Goal: Task Accomplishment & Management: Use online tool/utility

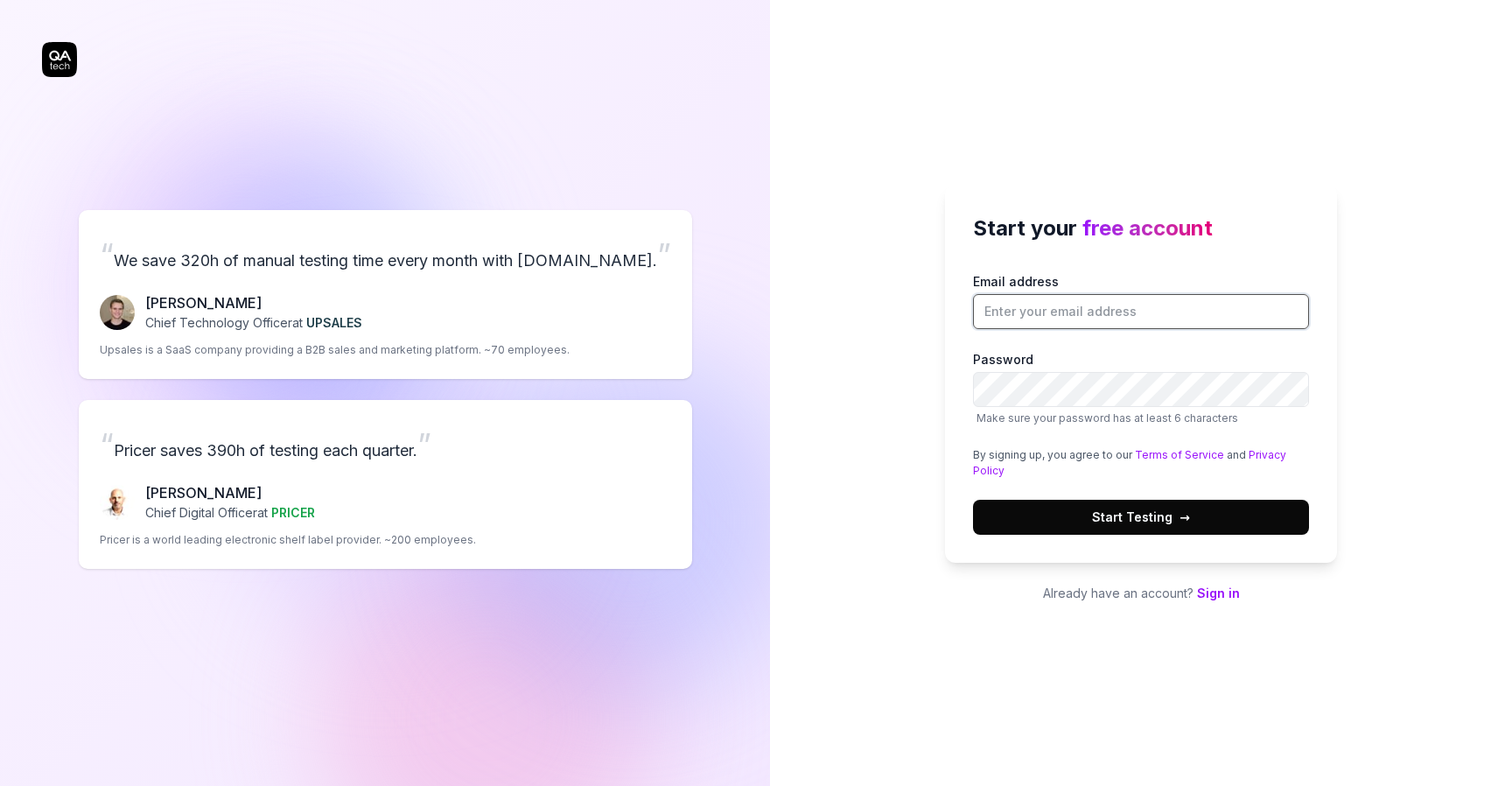
click at [1062, 309] on input "Email address" at bounding box center [1141, 312] width 336 height 35
type input "andreasahlin@mappi.ai"
click at [1042, 369] on label "Password Make sure your password has at least 6 characters" at bounding box center [1141, 388] width 336 height 76
click at [1098, 512] on span "Start Testing →" at bounding box center [1141, 517] width 98 height 18
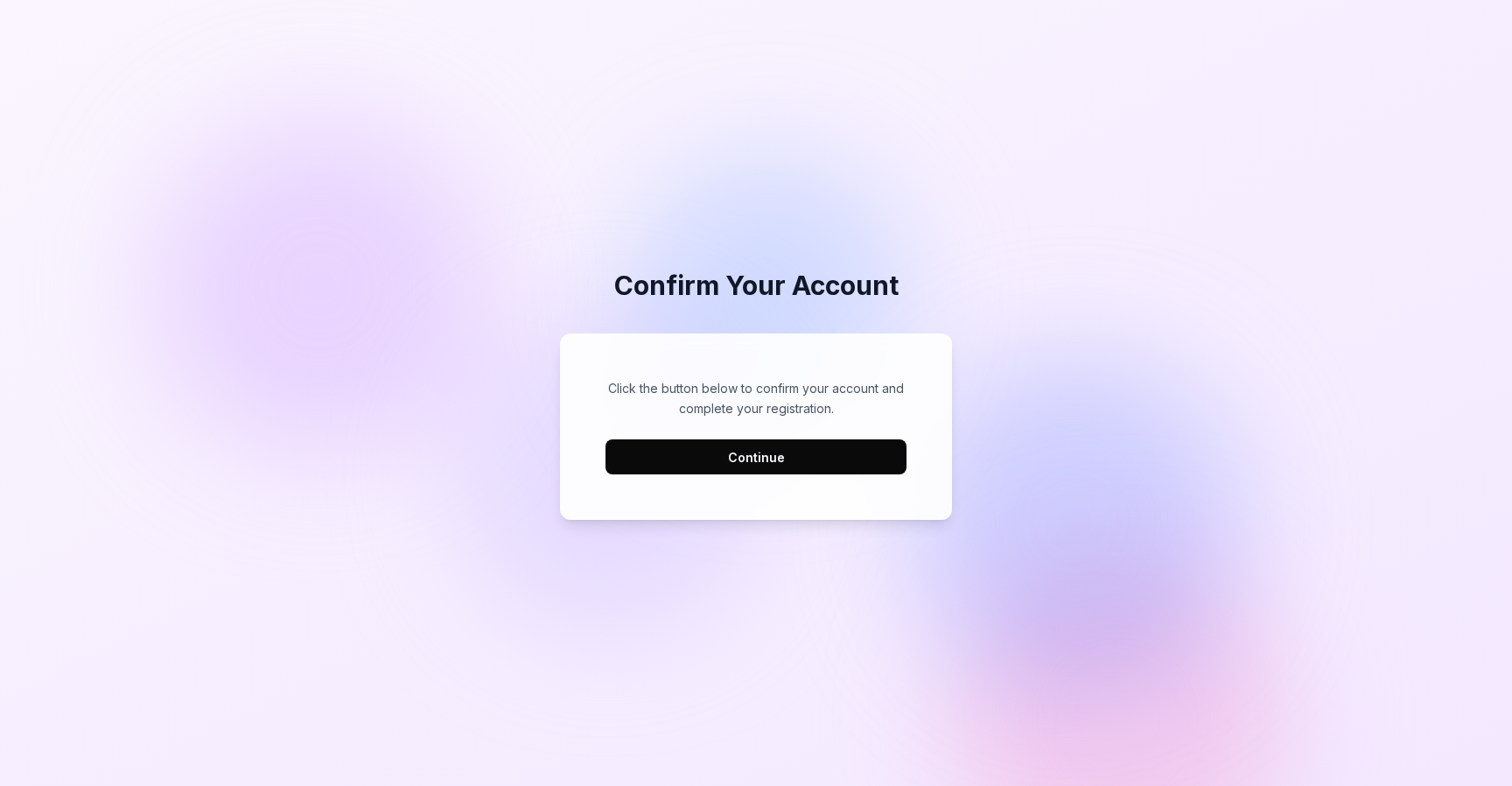
click at [777, 469] on button "Continue" at bounding box center [756, 457] width 301 height 35
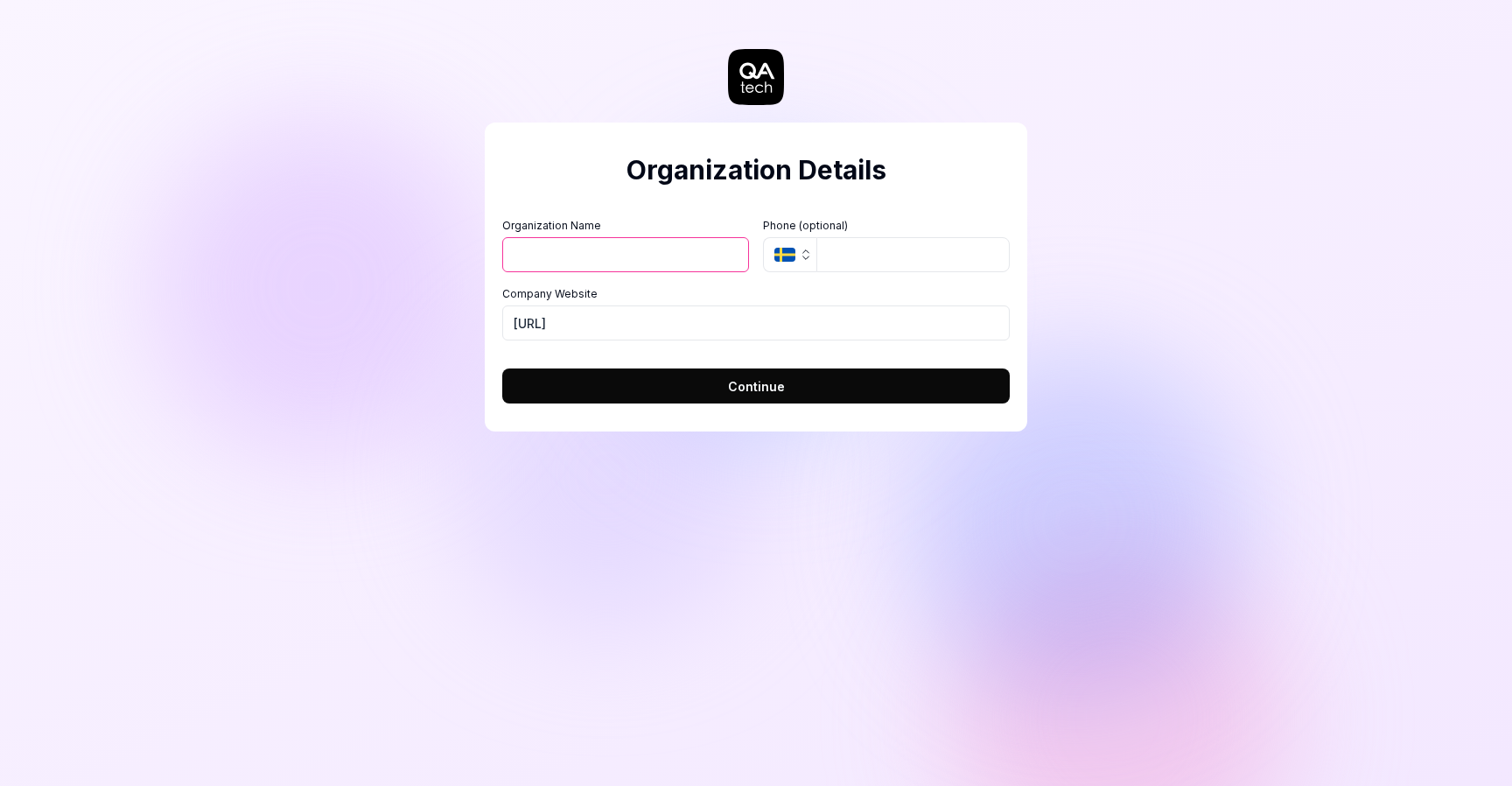
click at [621, 263] on input "Organization Name" at bounding box center [626, 254] width 247 height 35
type input "EdTools AB"
click at [801, 253] on icon "button" at bounding box center [805, 254] width 14 height 14
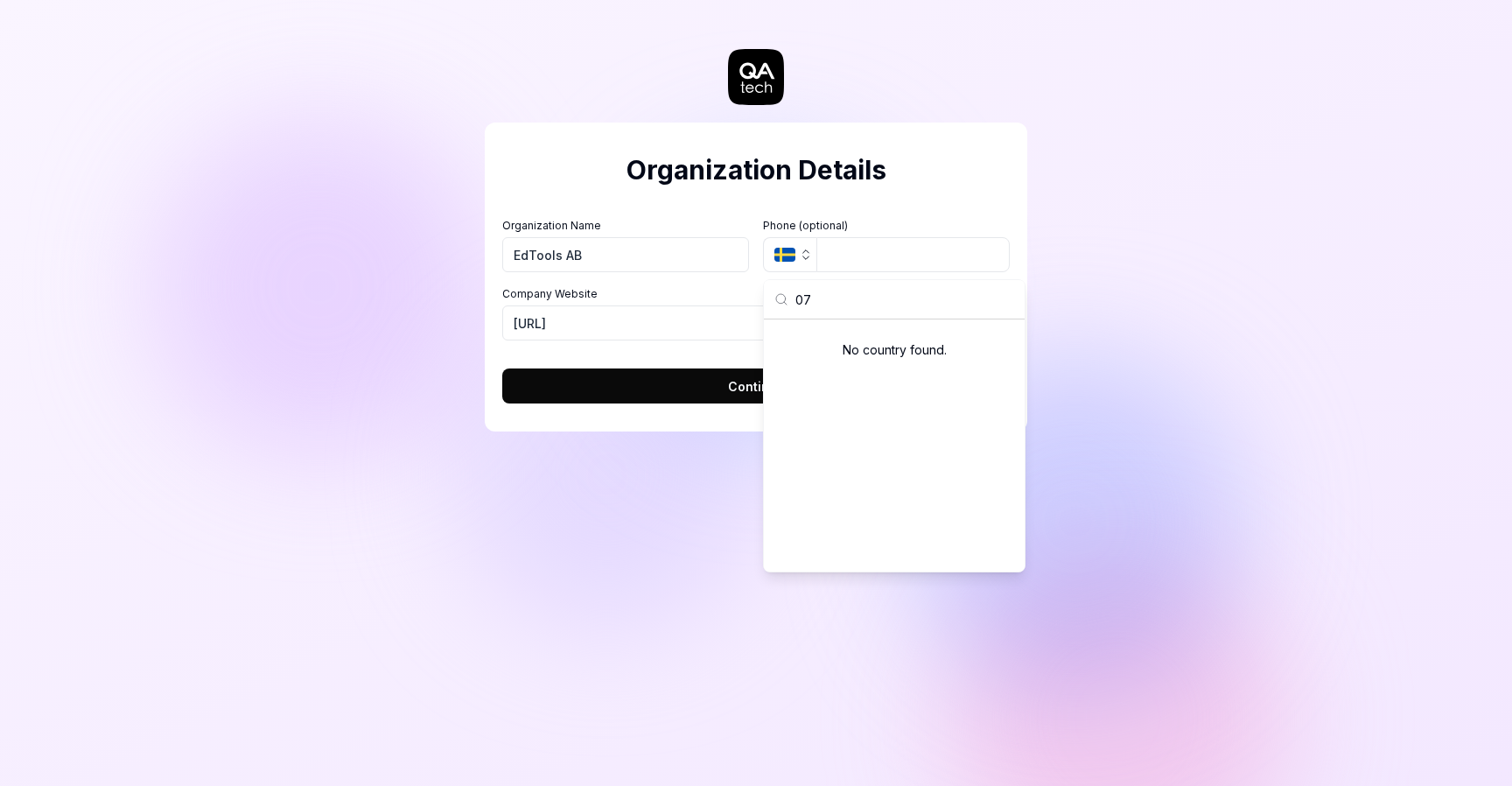
type input "0"
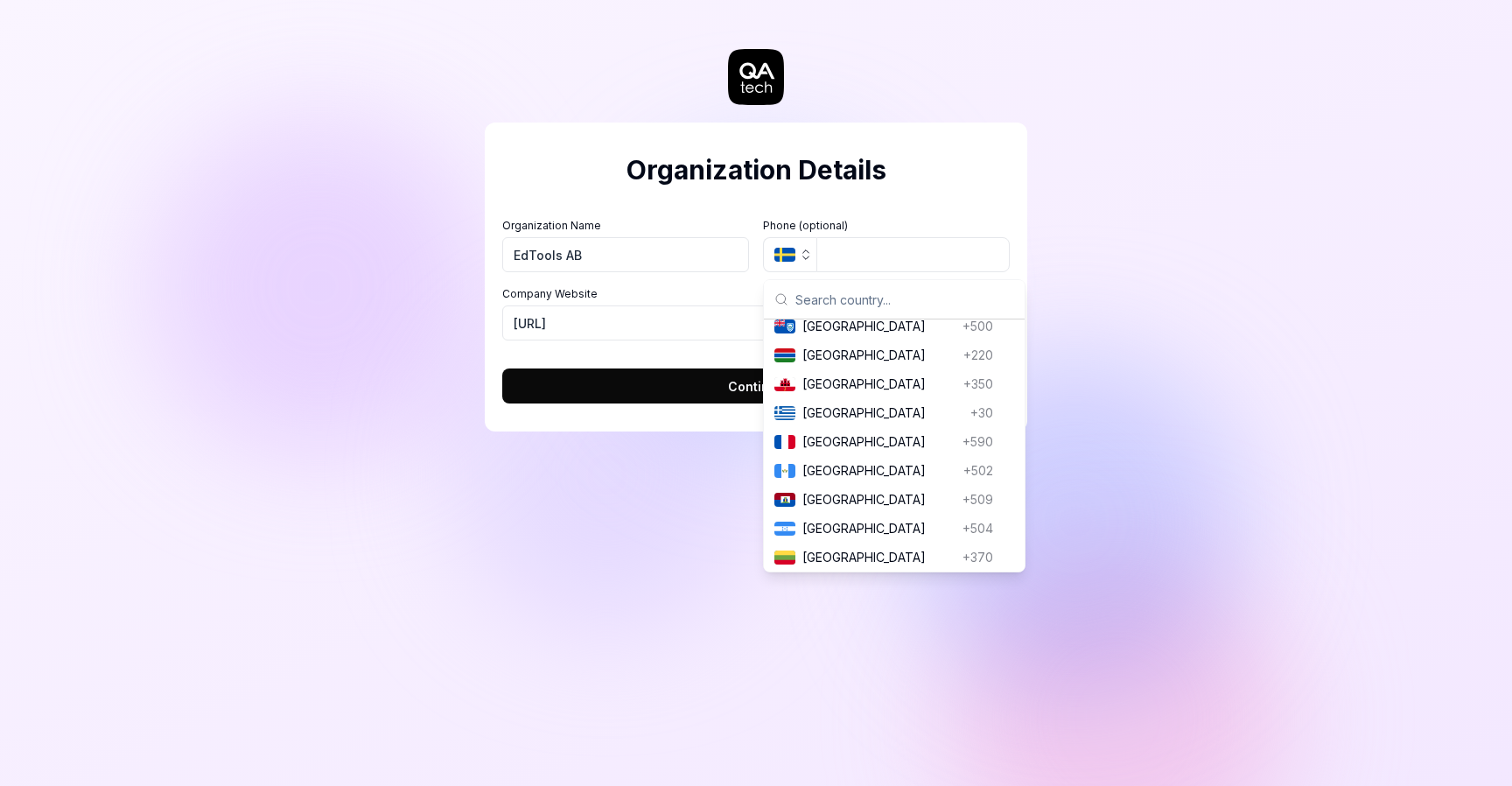
scroll to position [494, 0]
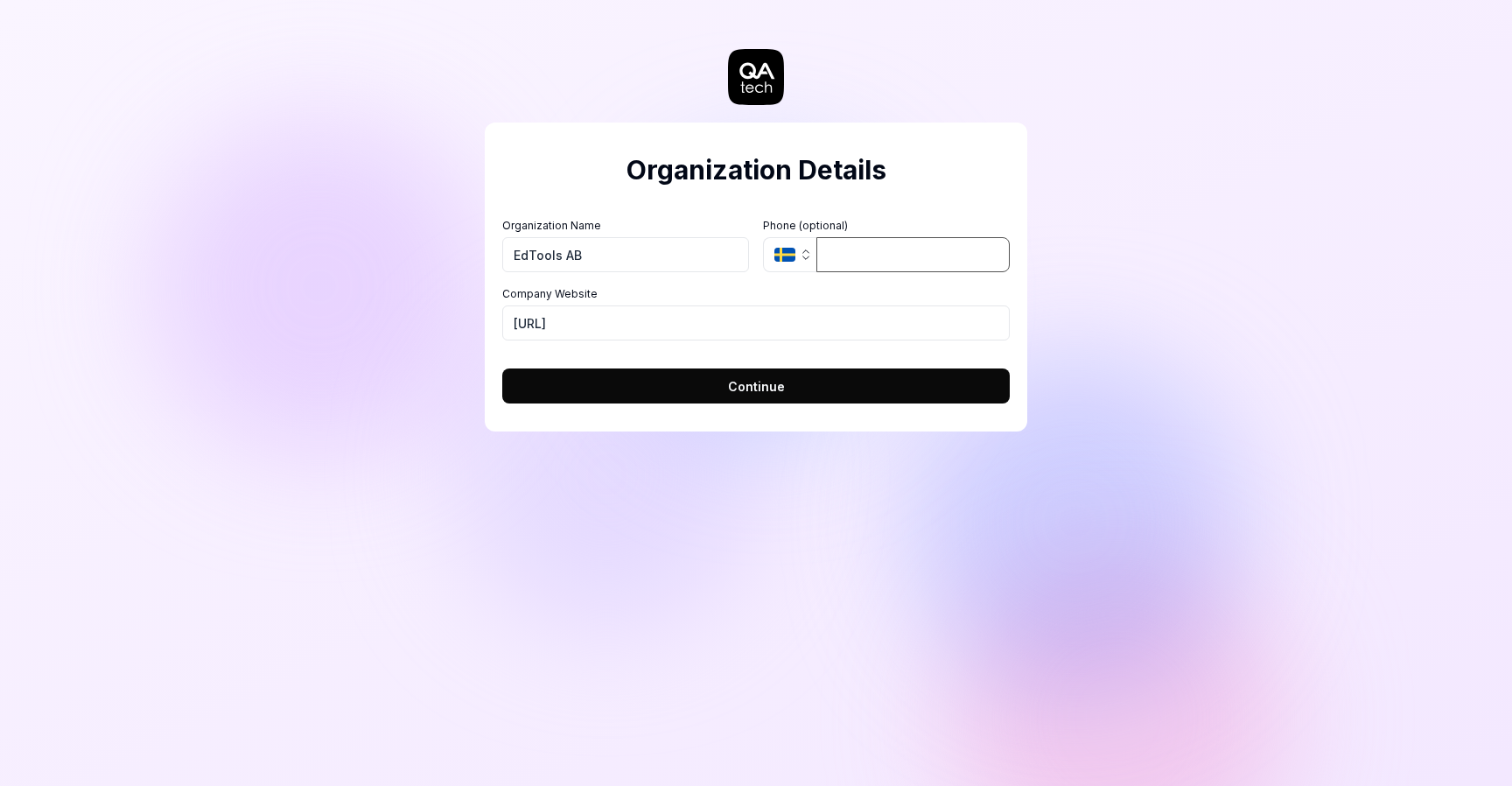
click at [872, 258] on input "tel" at bounding box center [913, 254] width 193 height 35
type input "729059568"
click at [1049, 206] on div "Organization Details Organization Name EdTools AB Organization Logo (Square min…" at bounding box center [756, 393] width 1512 height 786
click at [676, 391] on button "Continue" at bounding box center [756, 386] width 508 height 35
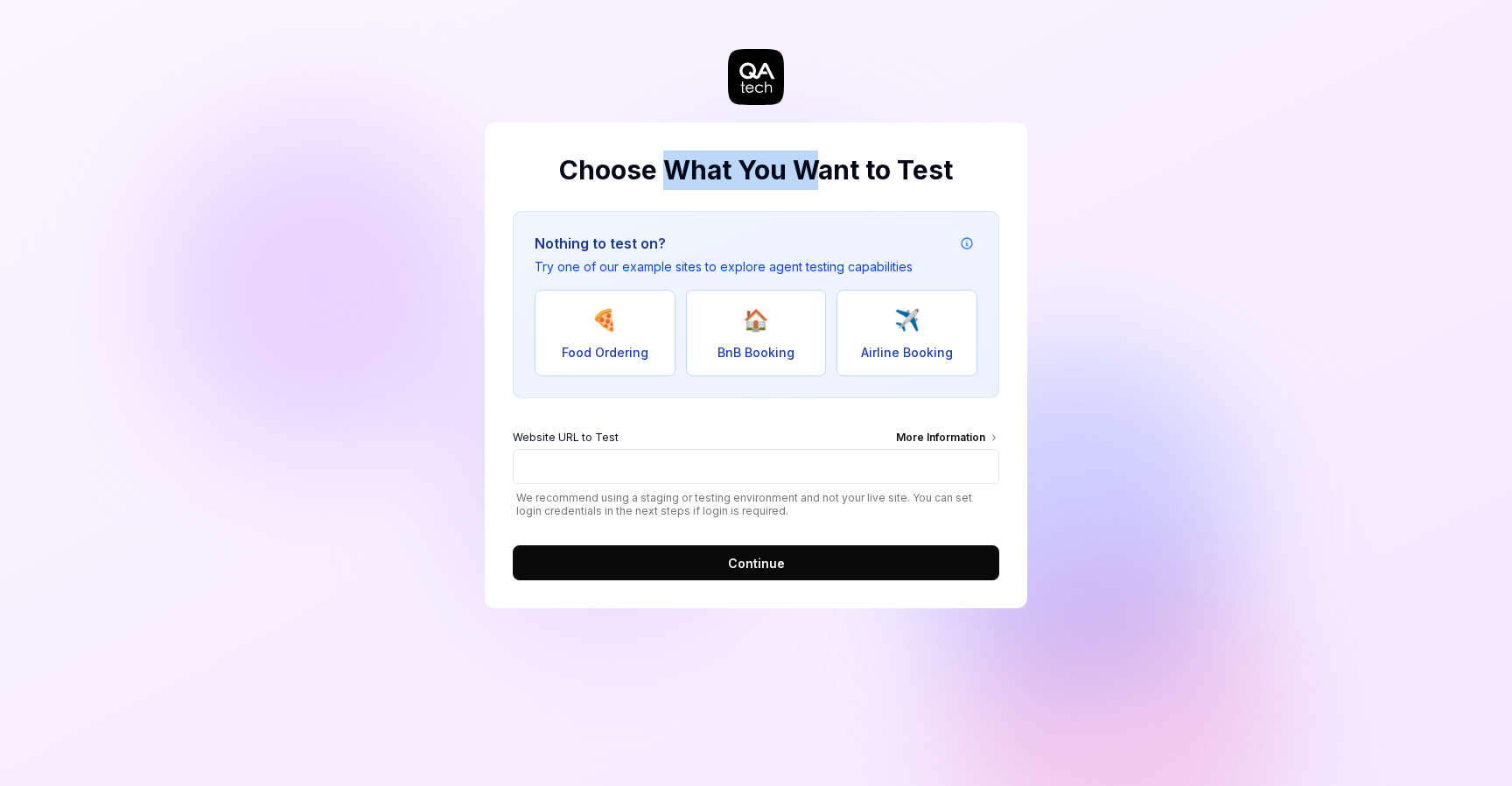
drag, startPoint x: 821, startPoint y: 174, endPoint x: 675, endPoint y: 174, distance: 146.0
click at [675, 174] on h2 "Choose What You Want to Test" at bounding box center [756, 170] width 487 height 39
click at [675, 174] on h2 "Choose What You Want to Test" at bounding box center [756, 170] width 487 height 39
click at [687, 441] on div "Website URL to Test More Information" at bounding box center [756, 439] width 487 height 19
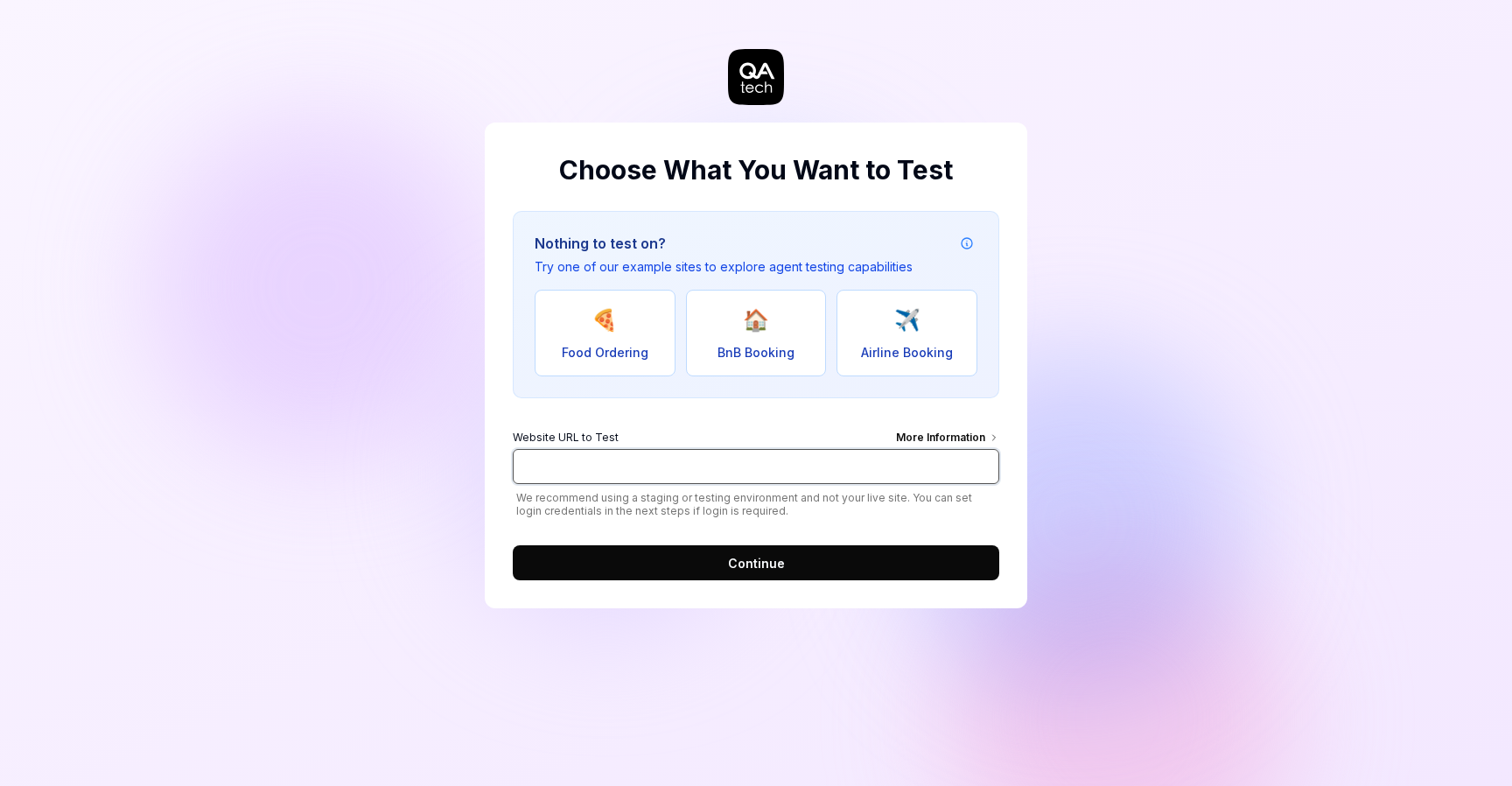
click at [687, 449] on input "Website URL to Test More Information" at bounding box center [756, 466] width 487 height 35
click at [647, 466] on input "Website URL to Test More Information" at bounding box center [756, 466] width 487 height 35
click at [697, 468] on input "[URL]" at bounding box center [756, 466] width 487 height 35
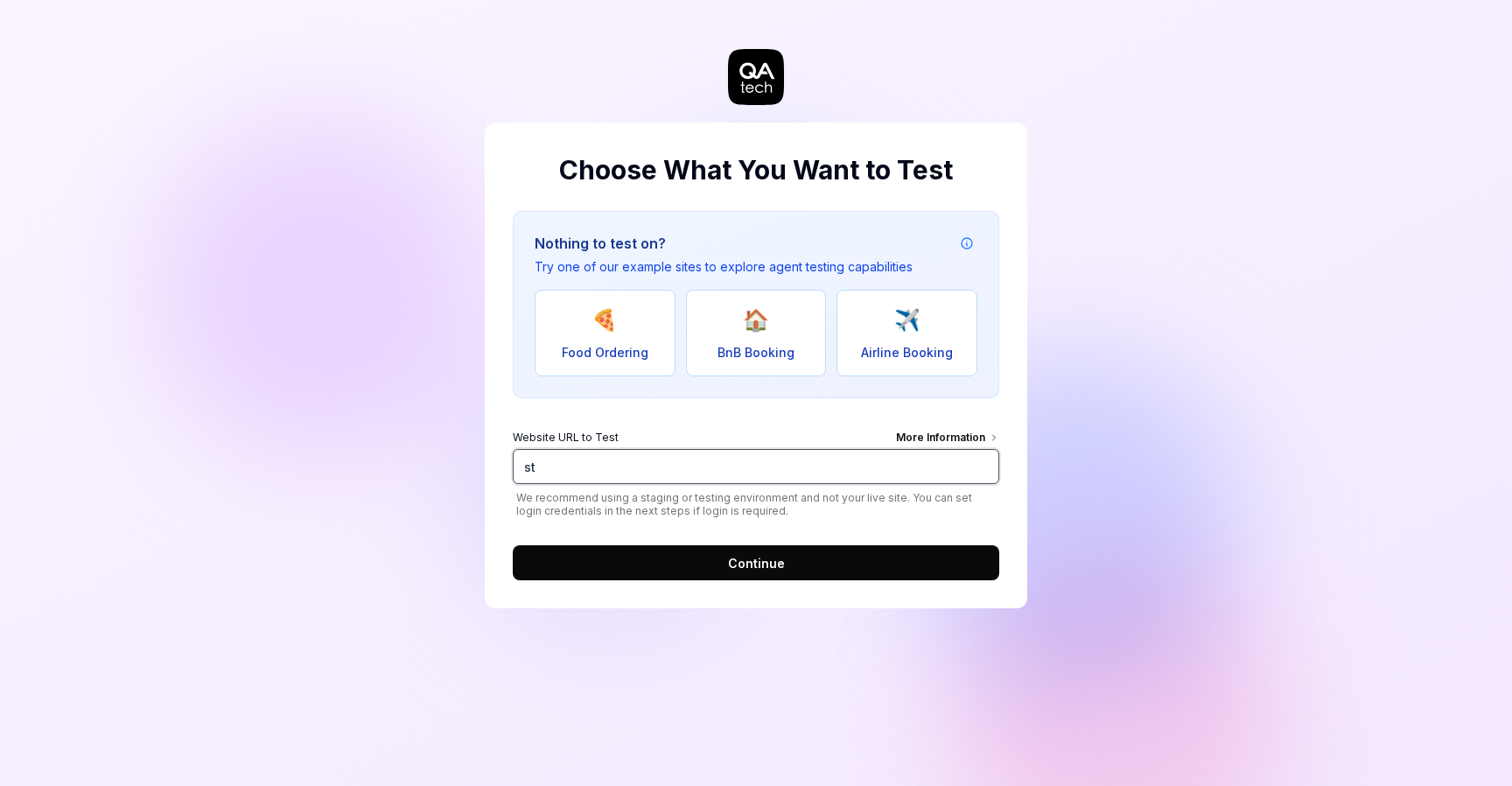
type input "s"
click at [603, 478] on input "Website URL to Test More Information" at bounding box center [756, 466] width 487 height 35
click at [672, 394] on div "Nothing to test on? Try one of our example sites to explore agent testing capab…" at bounding box center [756, 304] width 487 height 187
click at [645, 461] on input "Website URL to Test More Information" at bounding box center [756, 466] width 487 height 35
type input "[URL]"
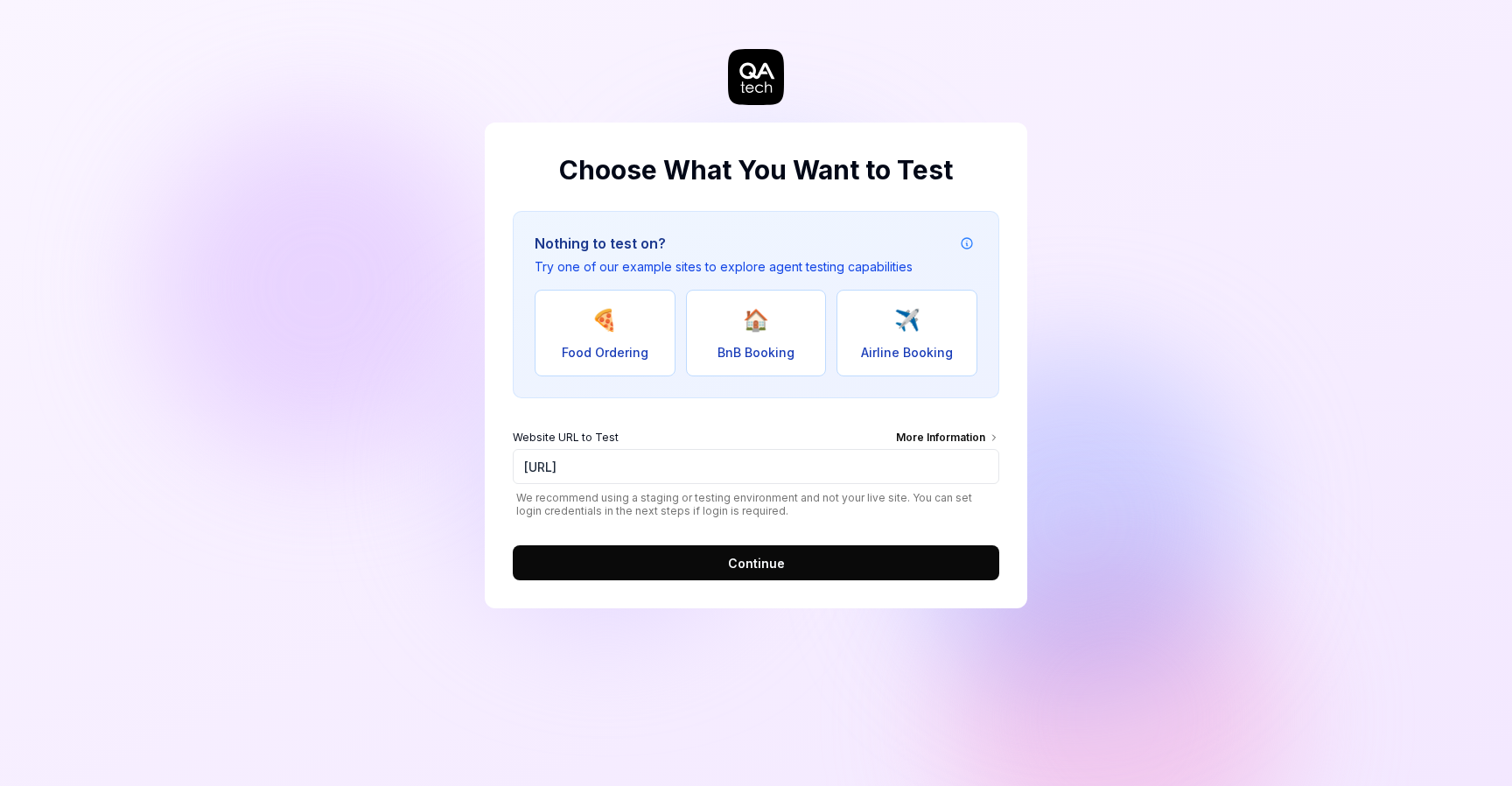
click at [691, 563] on button "Continue" at bounding box center [756, 562] width 487 height 35
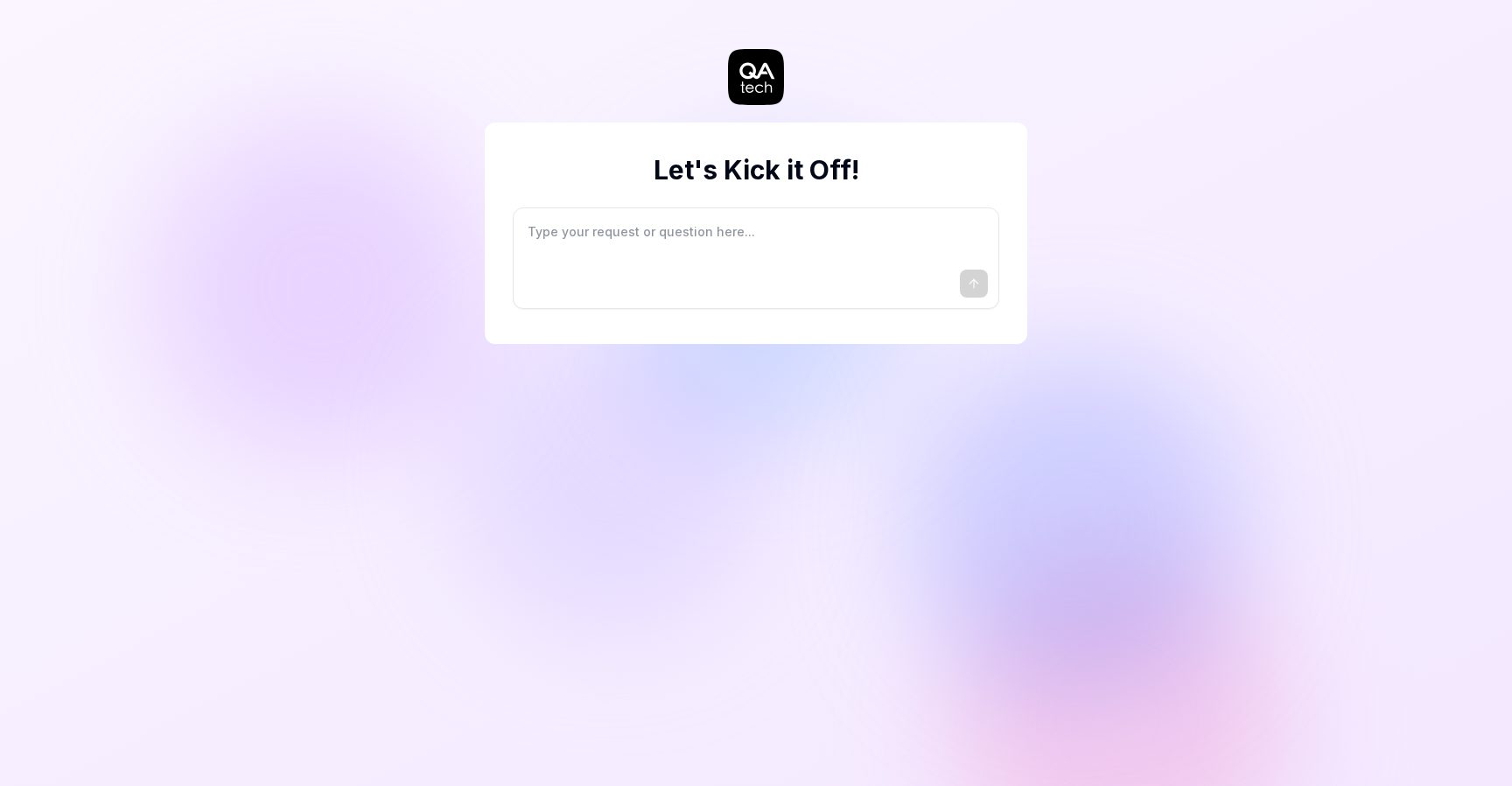
type textarea "*"
type textarea "I"
type textarea "*"
type textarea "I"
type textarea "*"
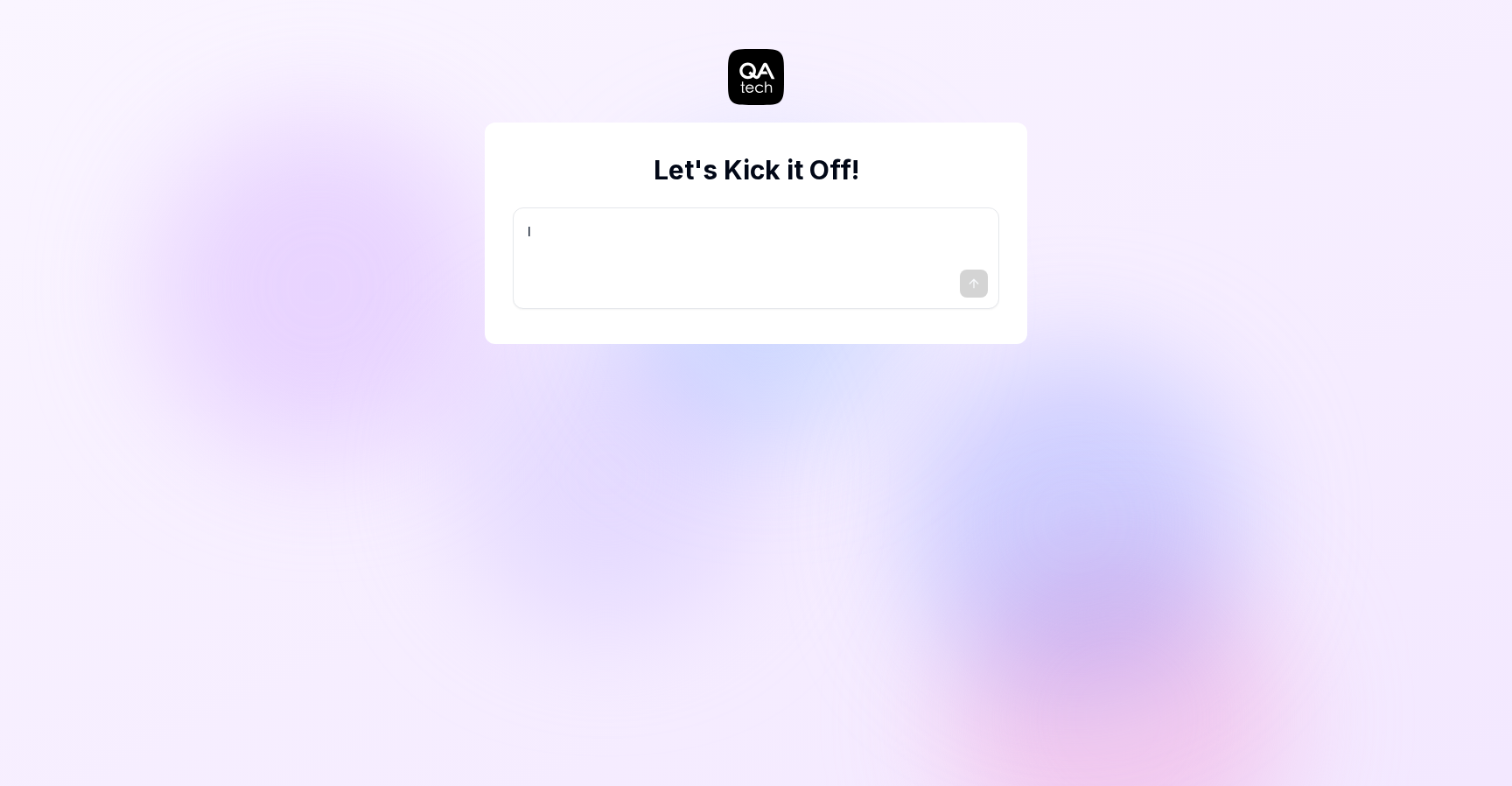
type textarea "I w"
type textarea "*"
type textarea "I wa"
type textarea "*"
type textarea "I wan"
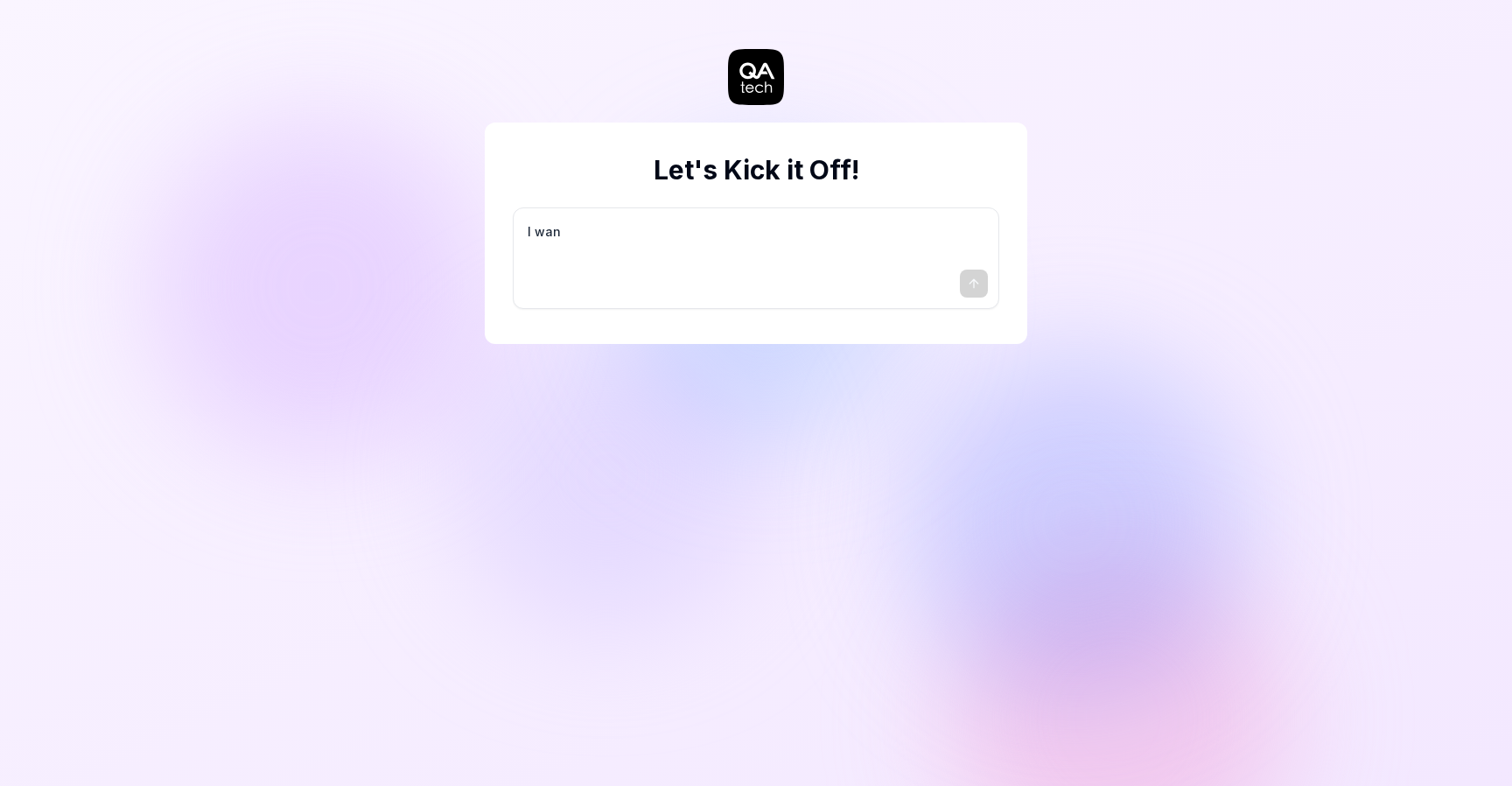
type textarea "*"
type textarea "I want"
type textarea "*"
type textarea "I want"
type textarea "*"
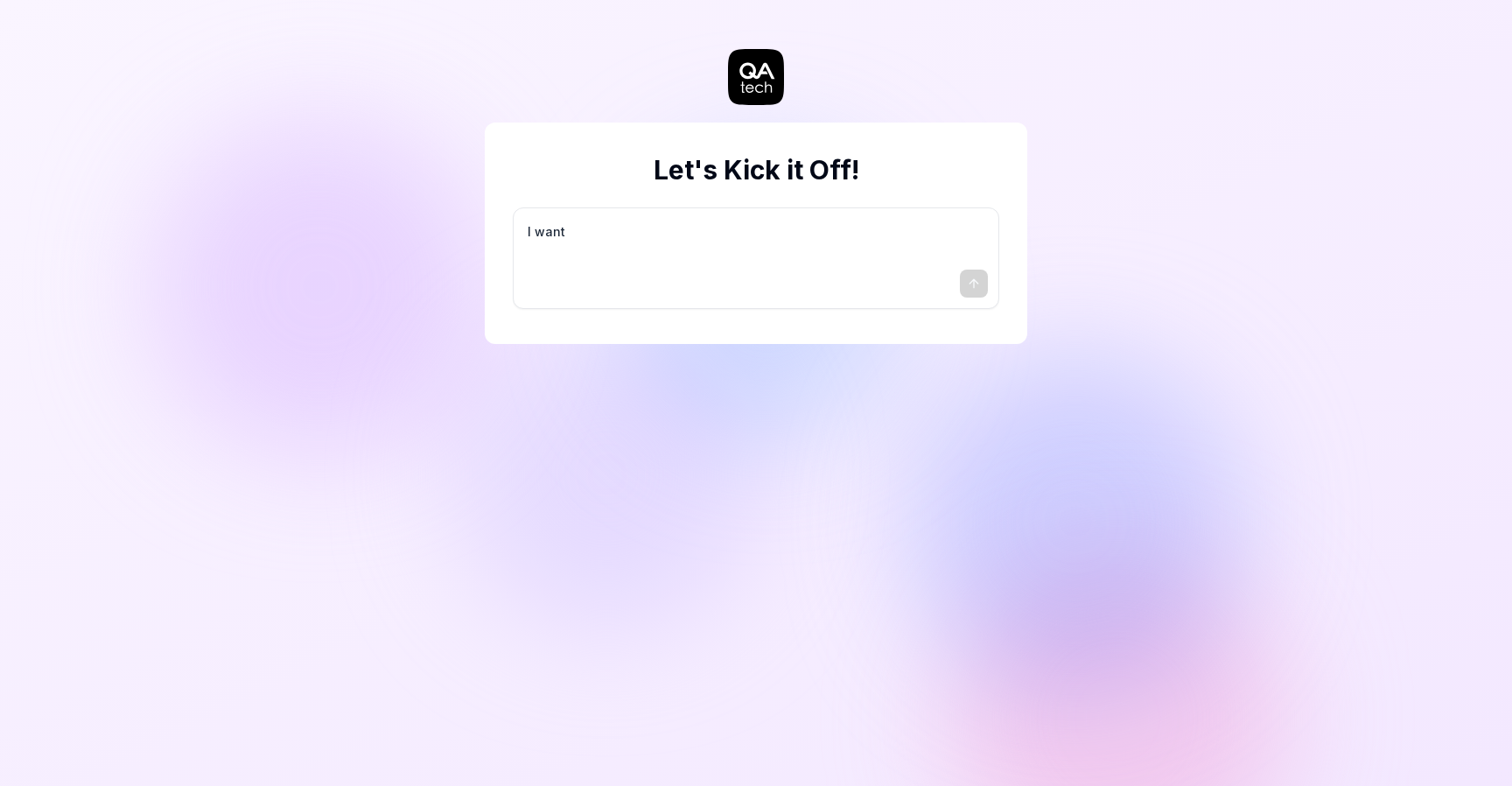
type textarea "I want a"
type textarea "*"
type textarea "I want a"
type textarea "*"
type textarea "I want a g"
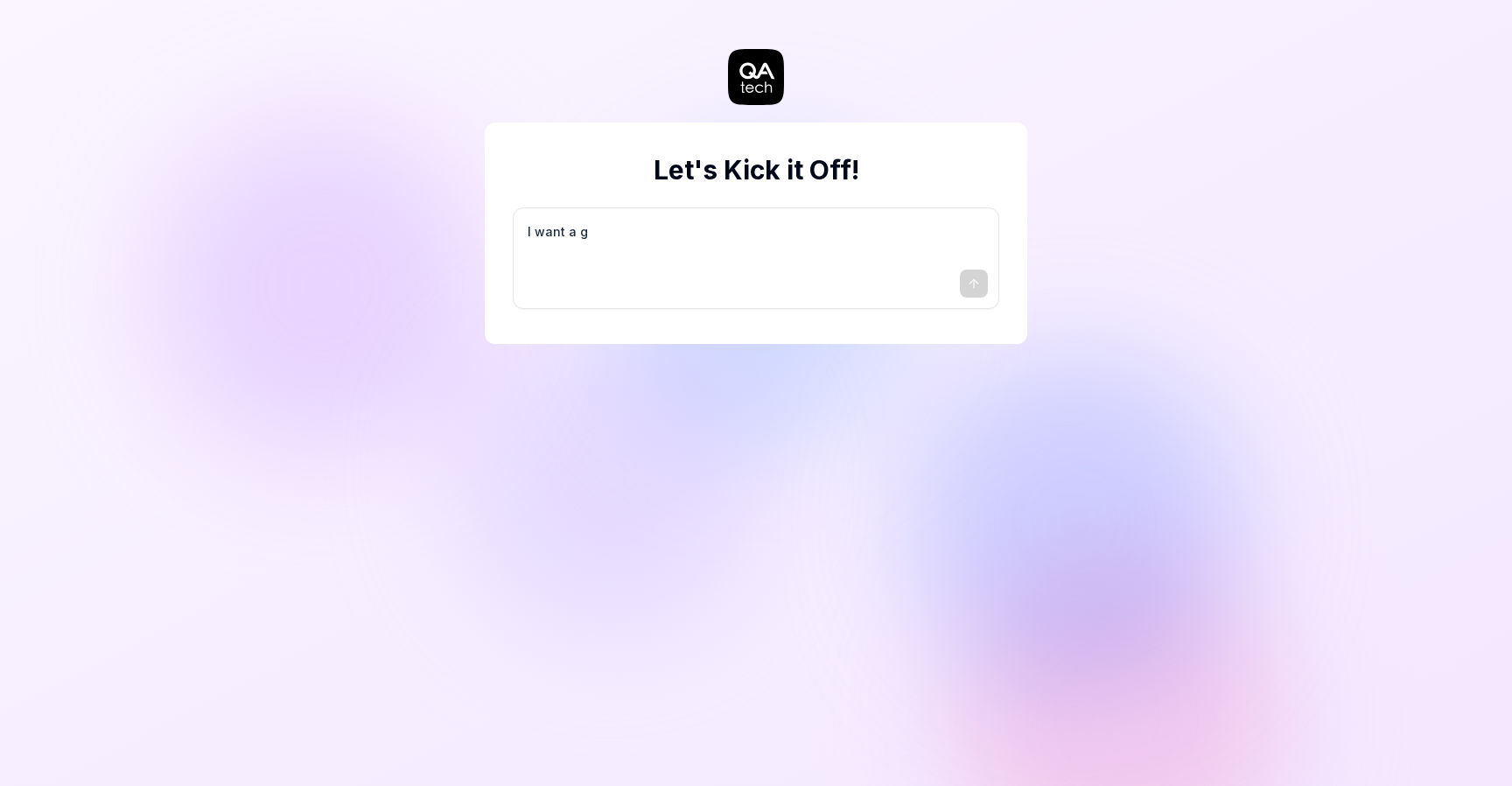
type textarea "*"
type textarea "I want a go"
type textarea "*"
type textarea "I want a goo"
type textarea "*"
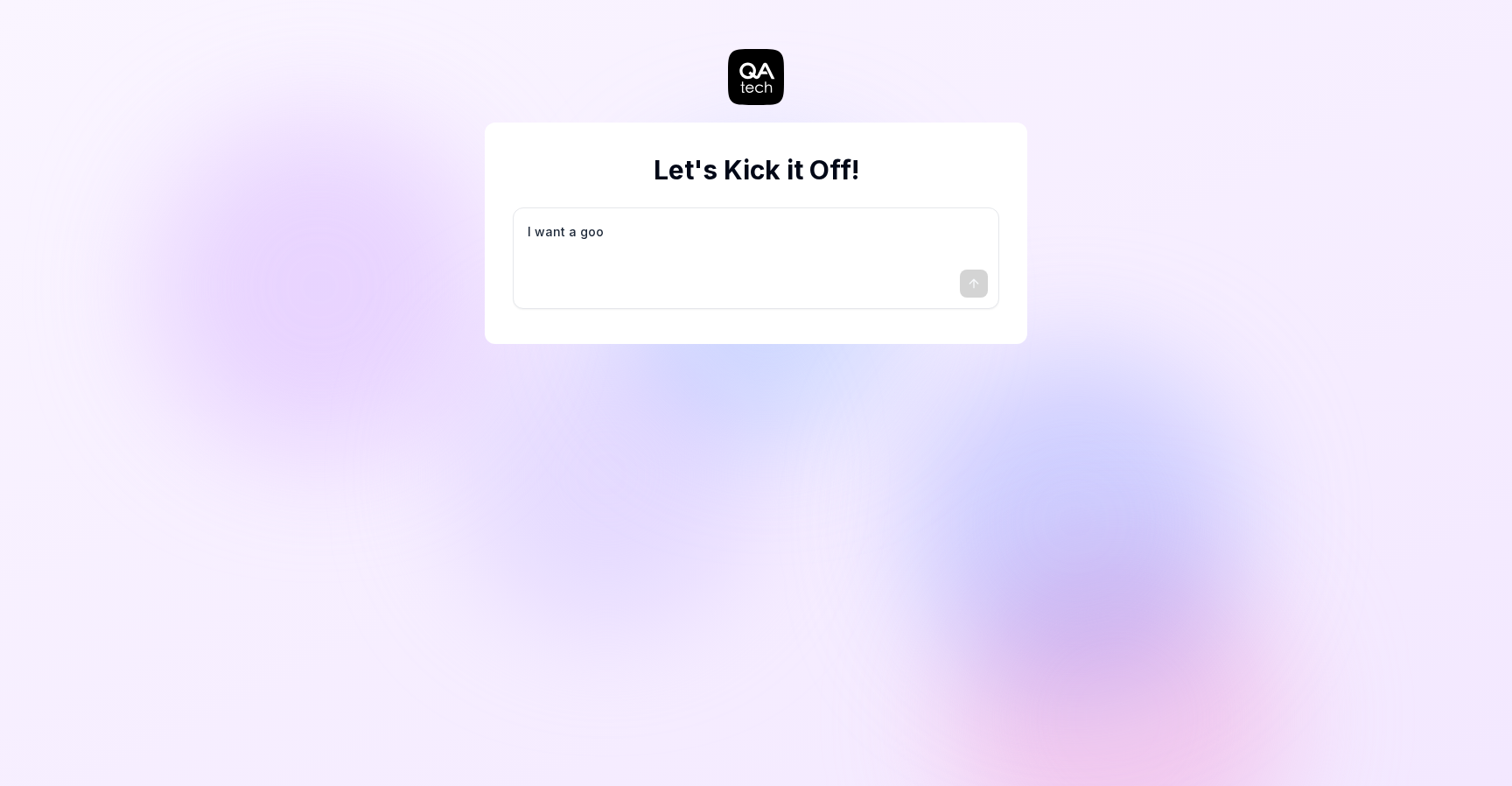
type textarea "I want a good"
type textarea "*"
type textarea "I want a good"
type textarea "*"
type textarea "I want a good t"
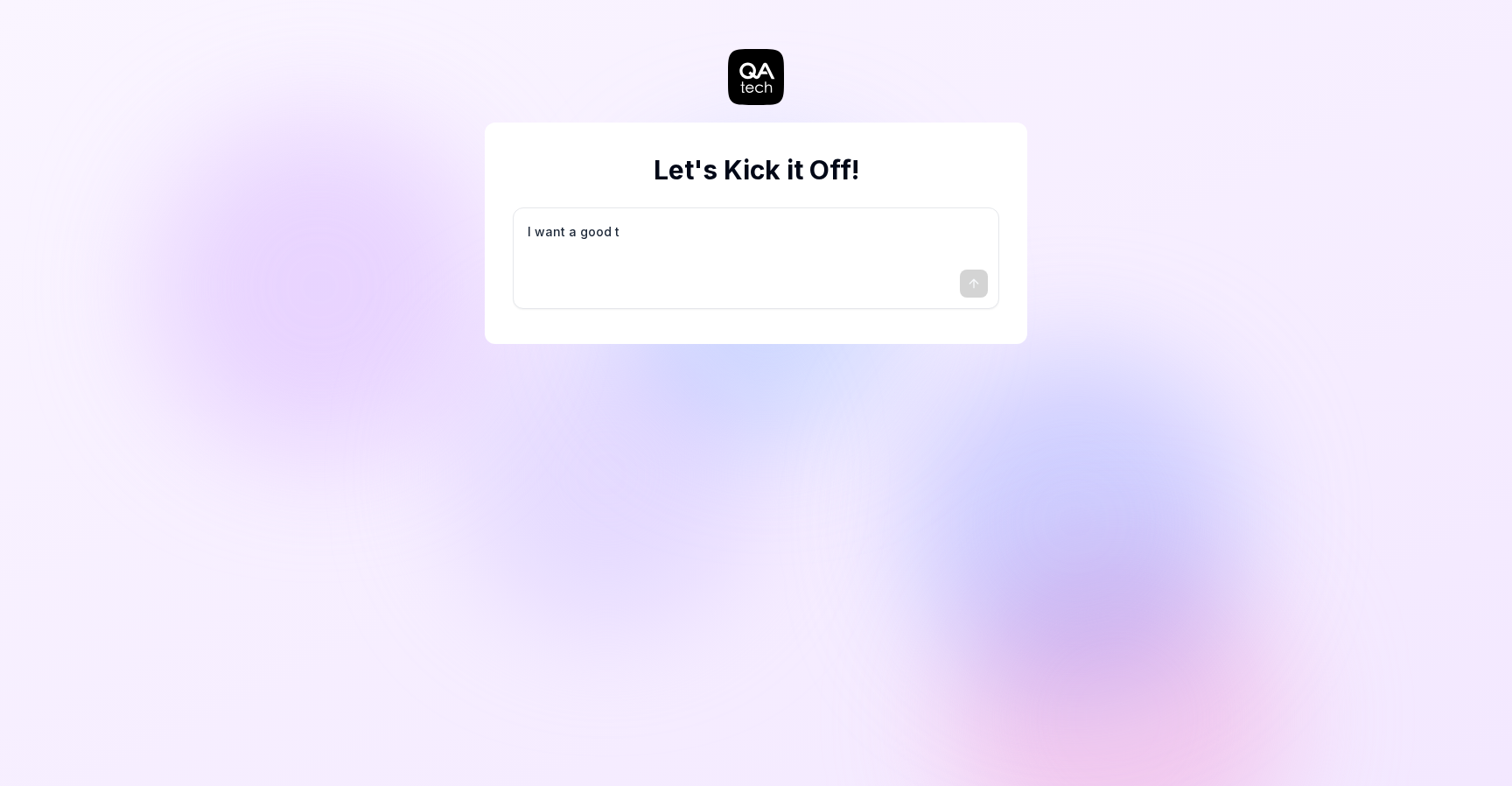
type textarea "*"
type textarea "I want a good te"
type textarea "*"
type textarea "I want a good tes"
type textarea "*"
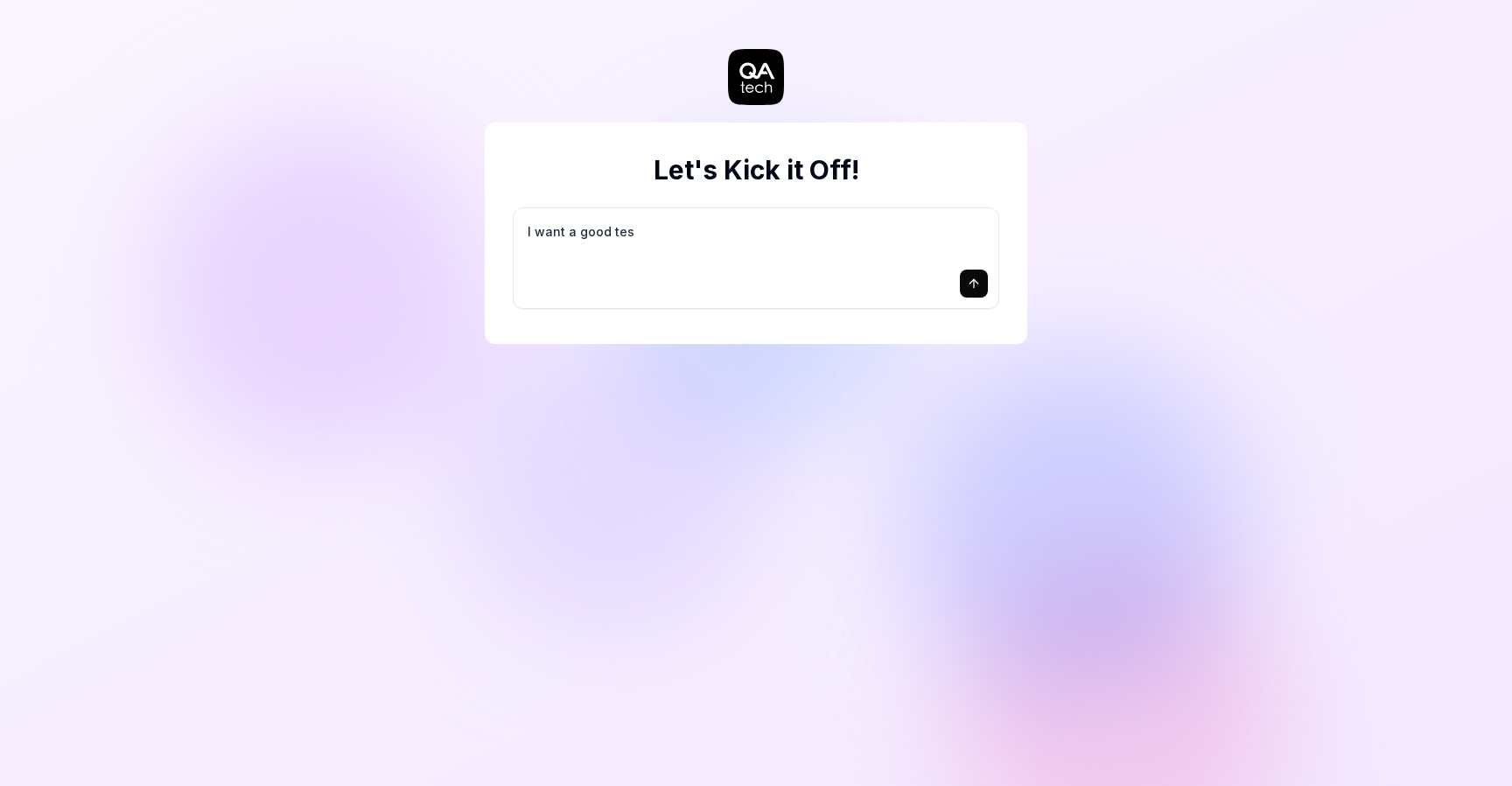
type textarea "I want a good test"
type textarea "*"
type textarea "I want a good test"
type textarea "*"
type textarea "I want a good test s"
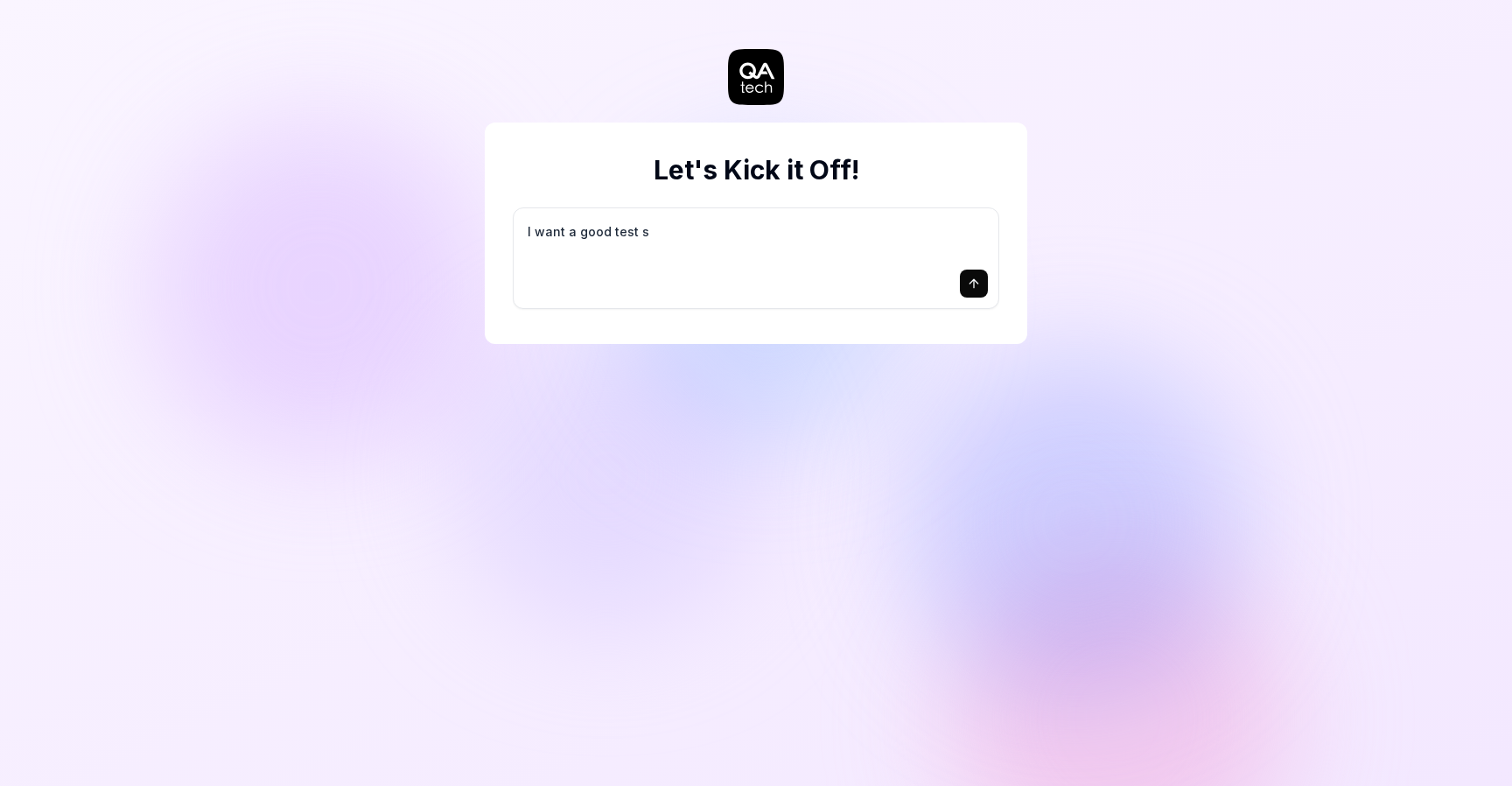
type textarea "*"
type textarea "I want a good test se"
type textarea "*"
type textarea "I want a good test set"
type textarea "*"
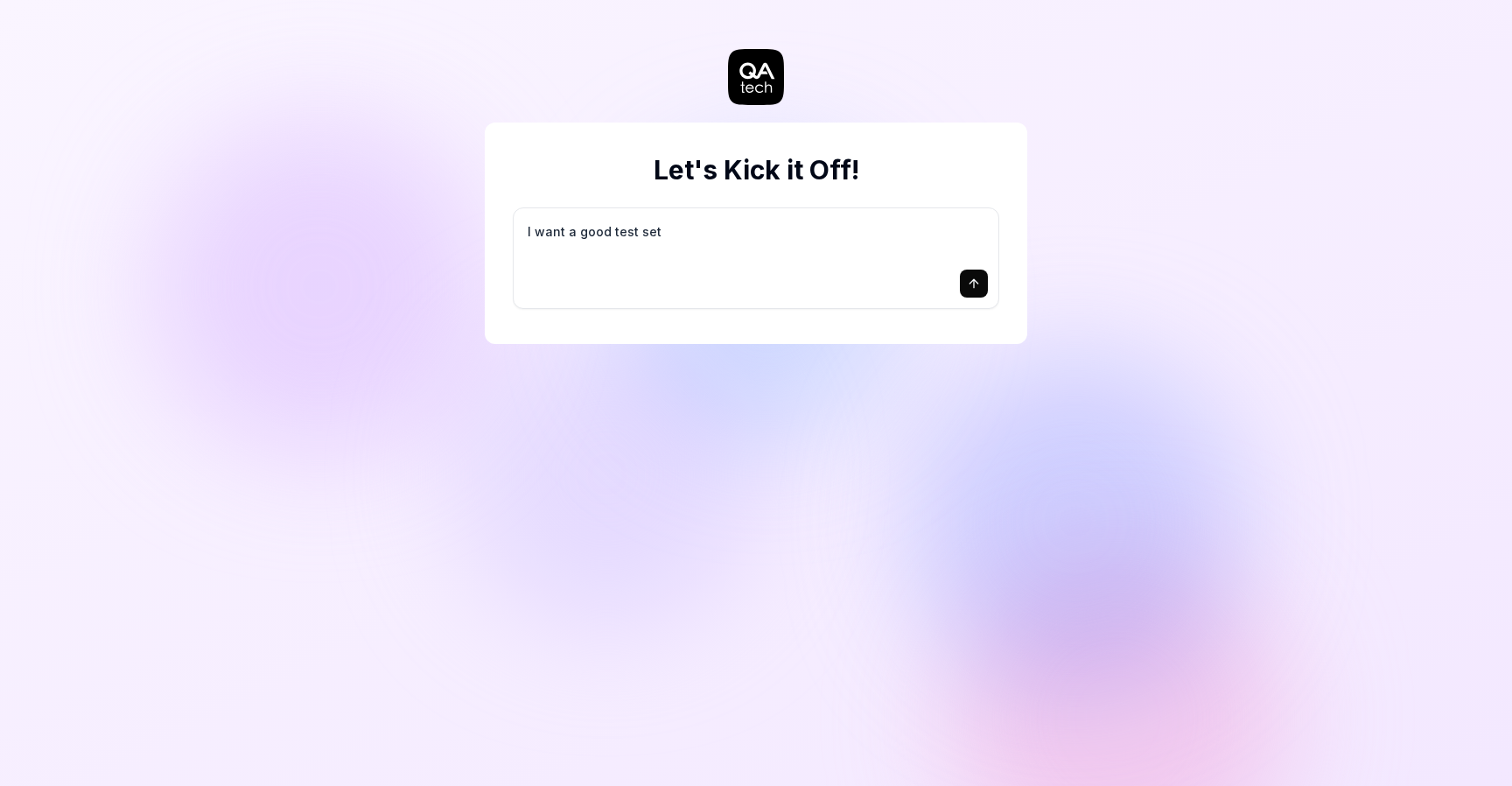
type textarea "I want a good test setu"
type textarea "*"
type textarea "I want a good test setup"
type textarea "*"
type textarea "I want a good test setup"
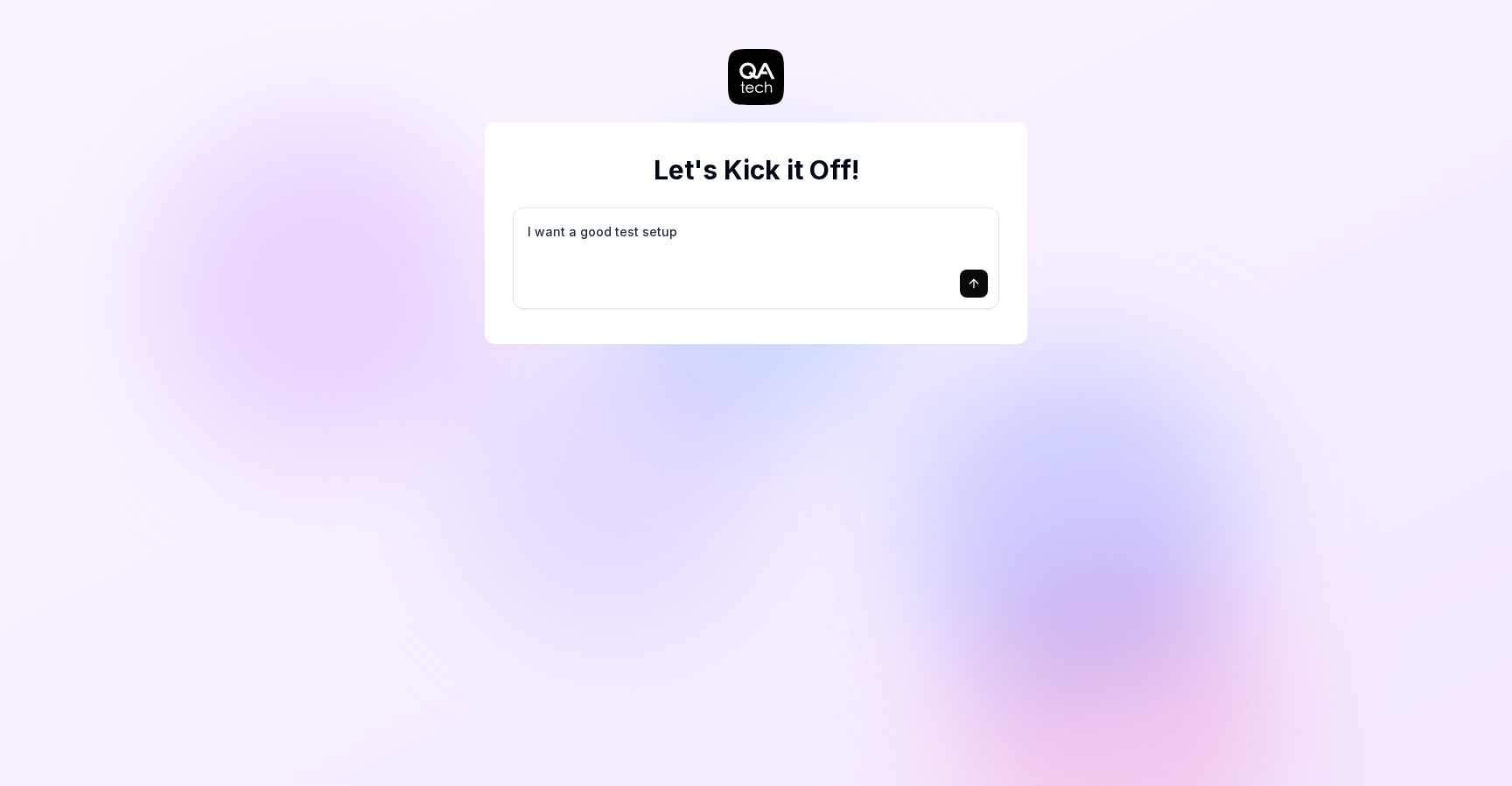
type textarea "*"
type textarea "I want a good test setup f"
type textarea "*"
type textarea "I want a good test setup fo"
type textarea "*"
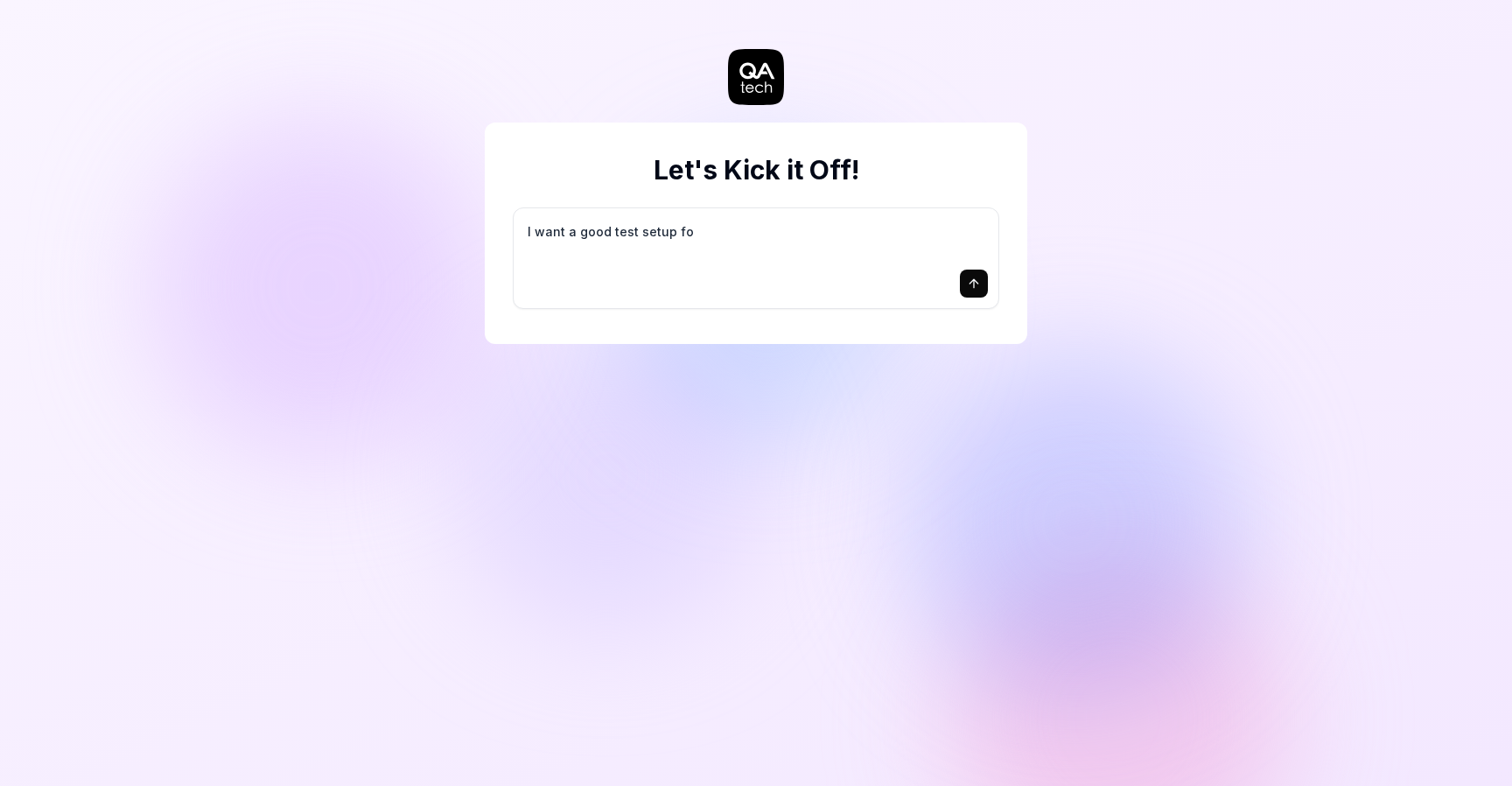
type textarea "I want a good test setup for"
type textarea "*"
type textarea "I want a good test setup for"
type textarea "*"
type textarea "I want a good test setup for m"
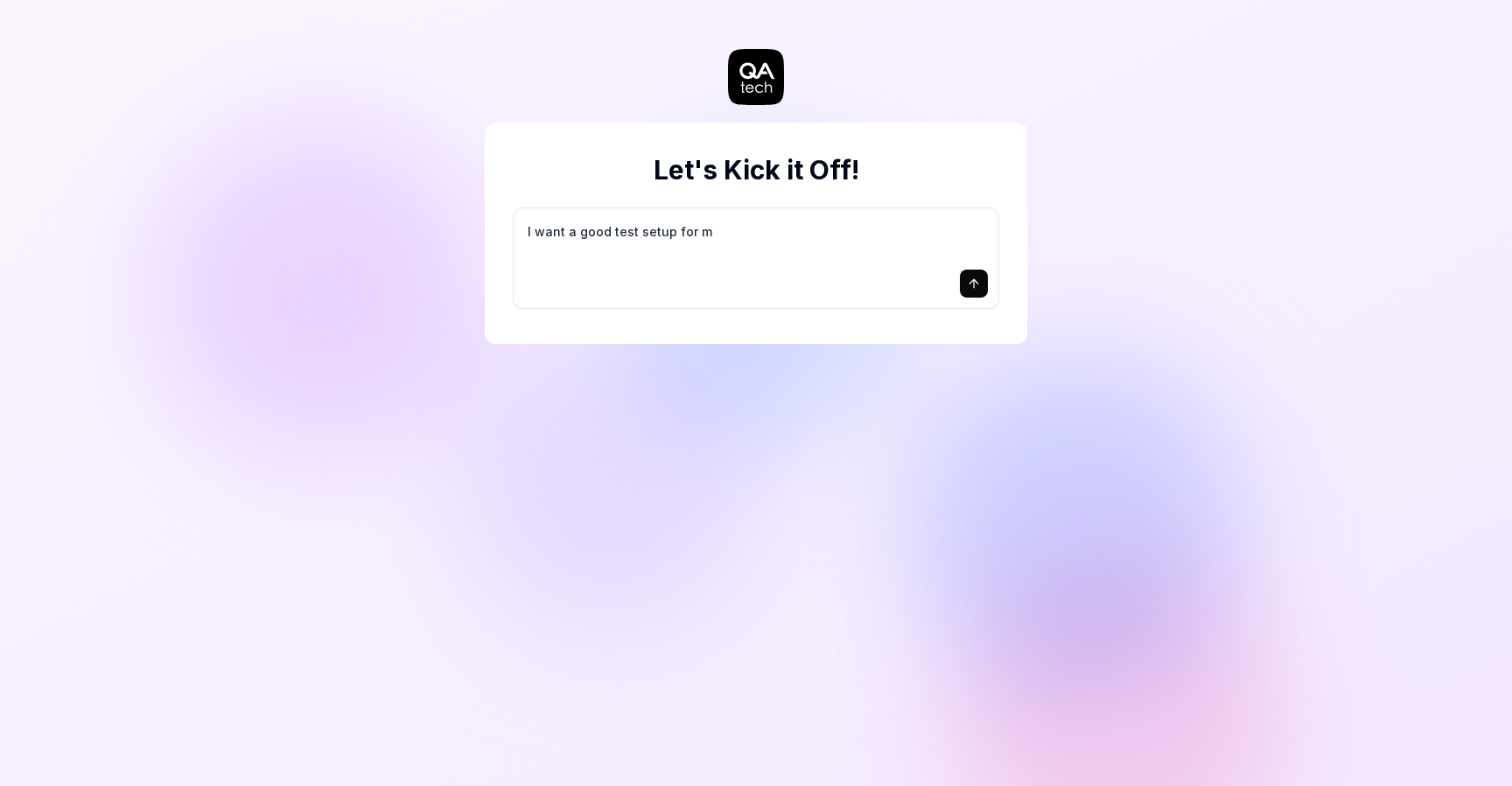
type textarea "*"
type textarea "I want a good test setup for my"
type textarea "*"
type textarea "I want a good test setup for my"
type textarea "*"
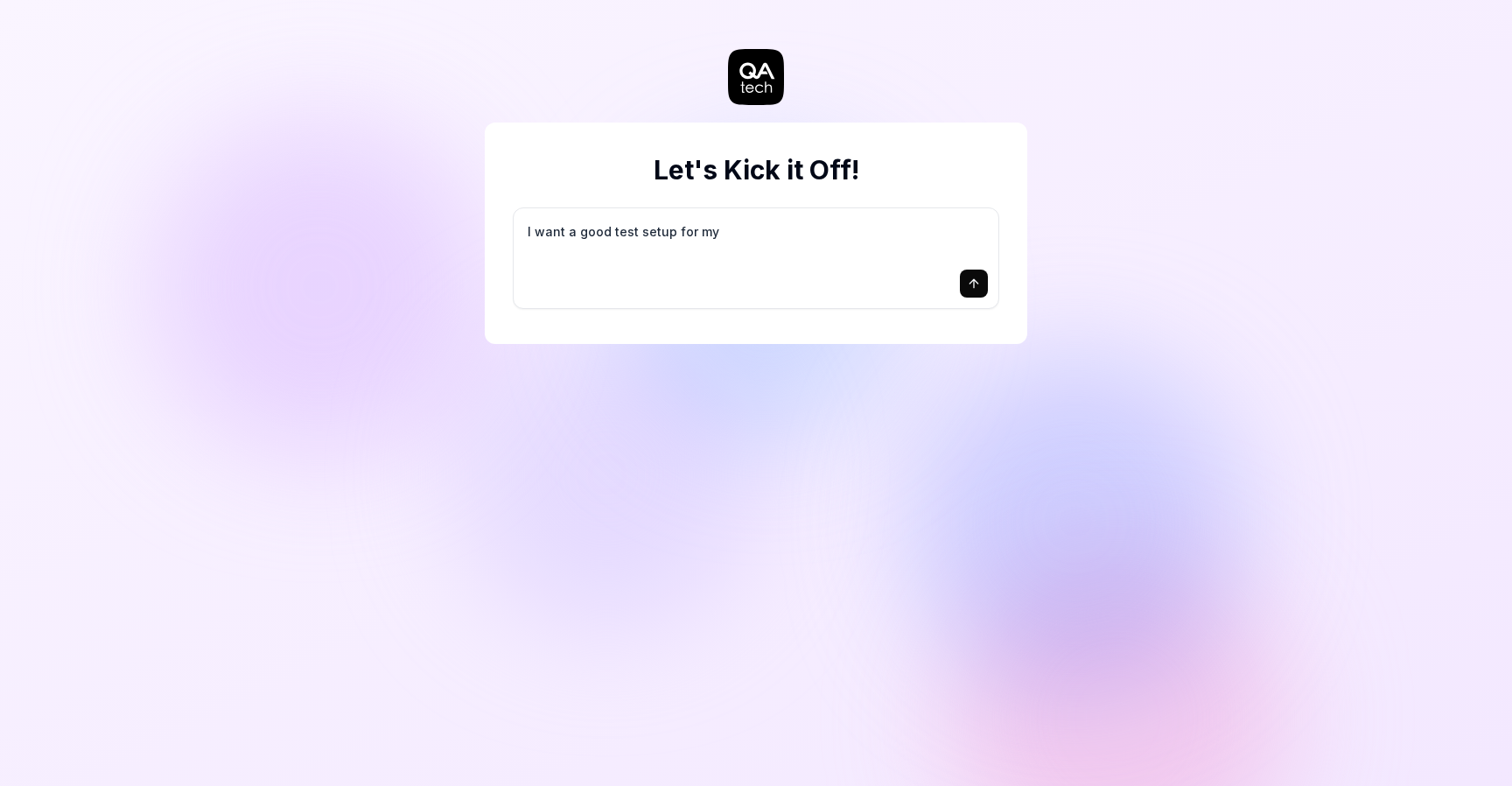
type textarea "I want a good test setup for my s"
type textarea "*"
type textarea "I want a good test setup for my si"
type textarea "*"
type textarea "I want a good test setup for my sit"
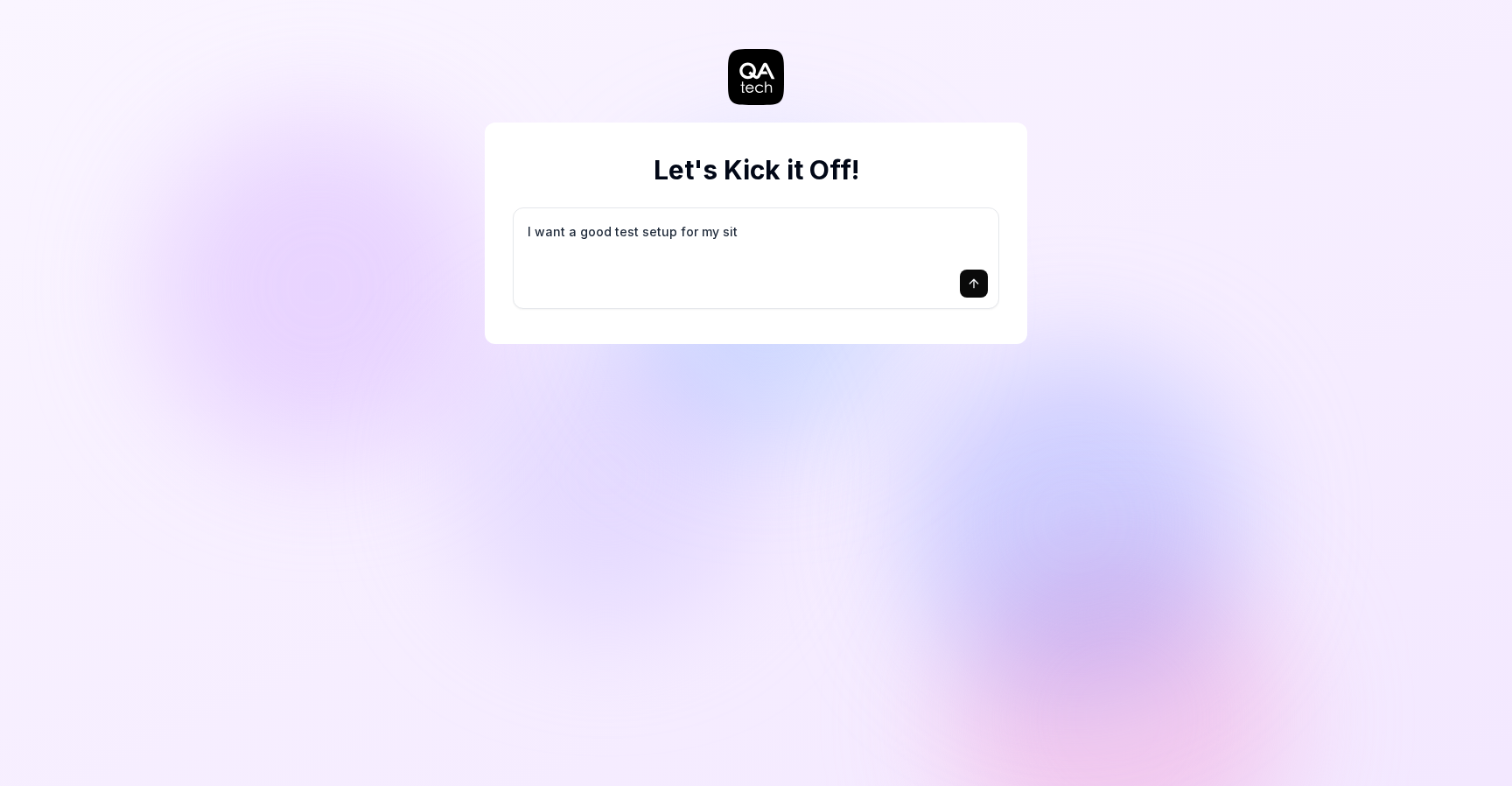
type textarea "*"
type textarea "I want a good test setup for my site"
type textarea "*"
type textarea "I want a good test setup for my site"
type textarea "*"
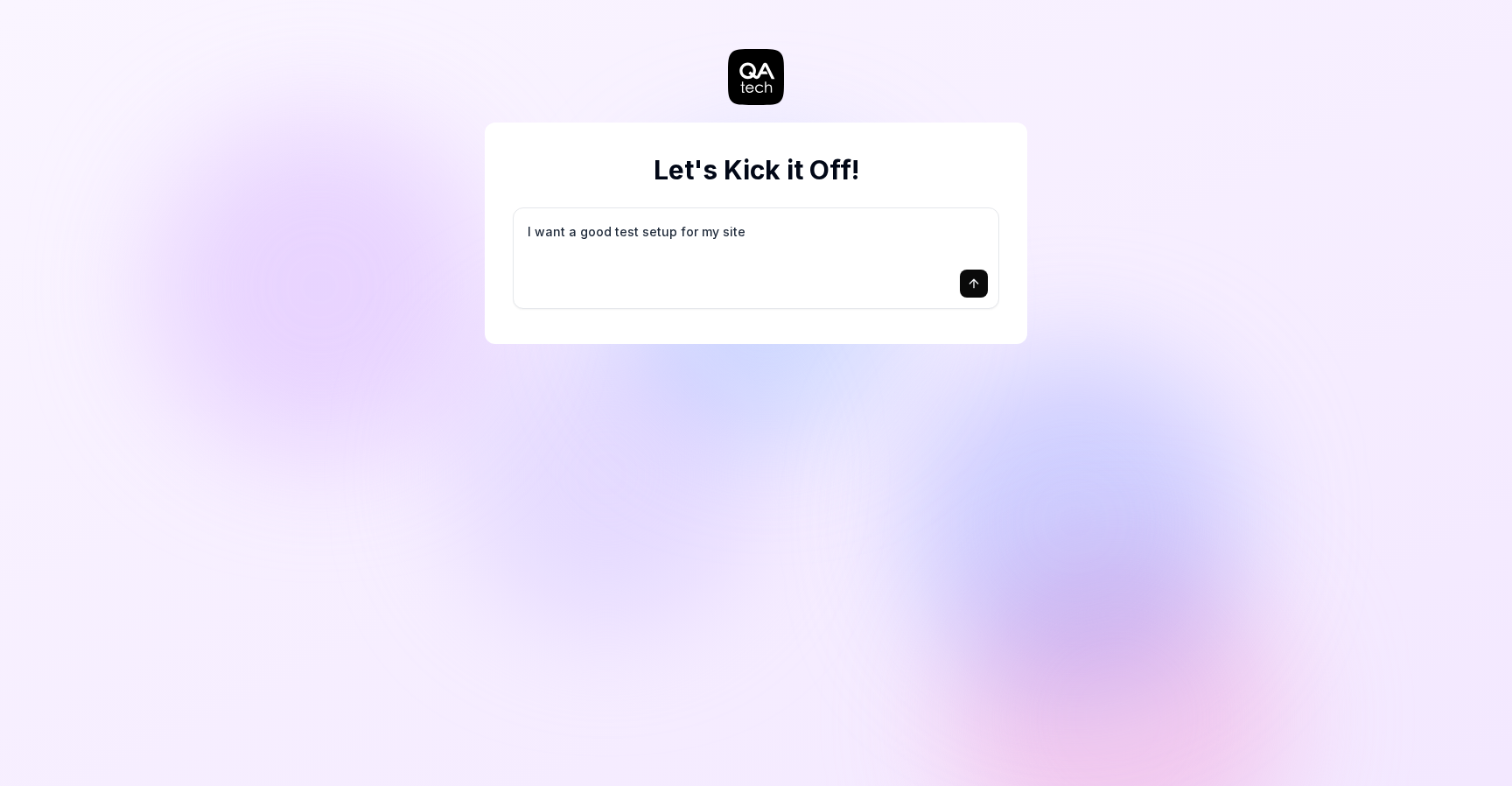
type textarea "I want a good test setup for my site -"
type textarea "*"
type textarea "I want a good test setup for my site -"
type textarea "*"
type textarea "I want a good test setup for my site - h"
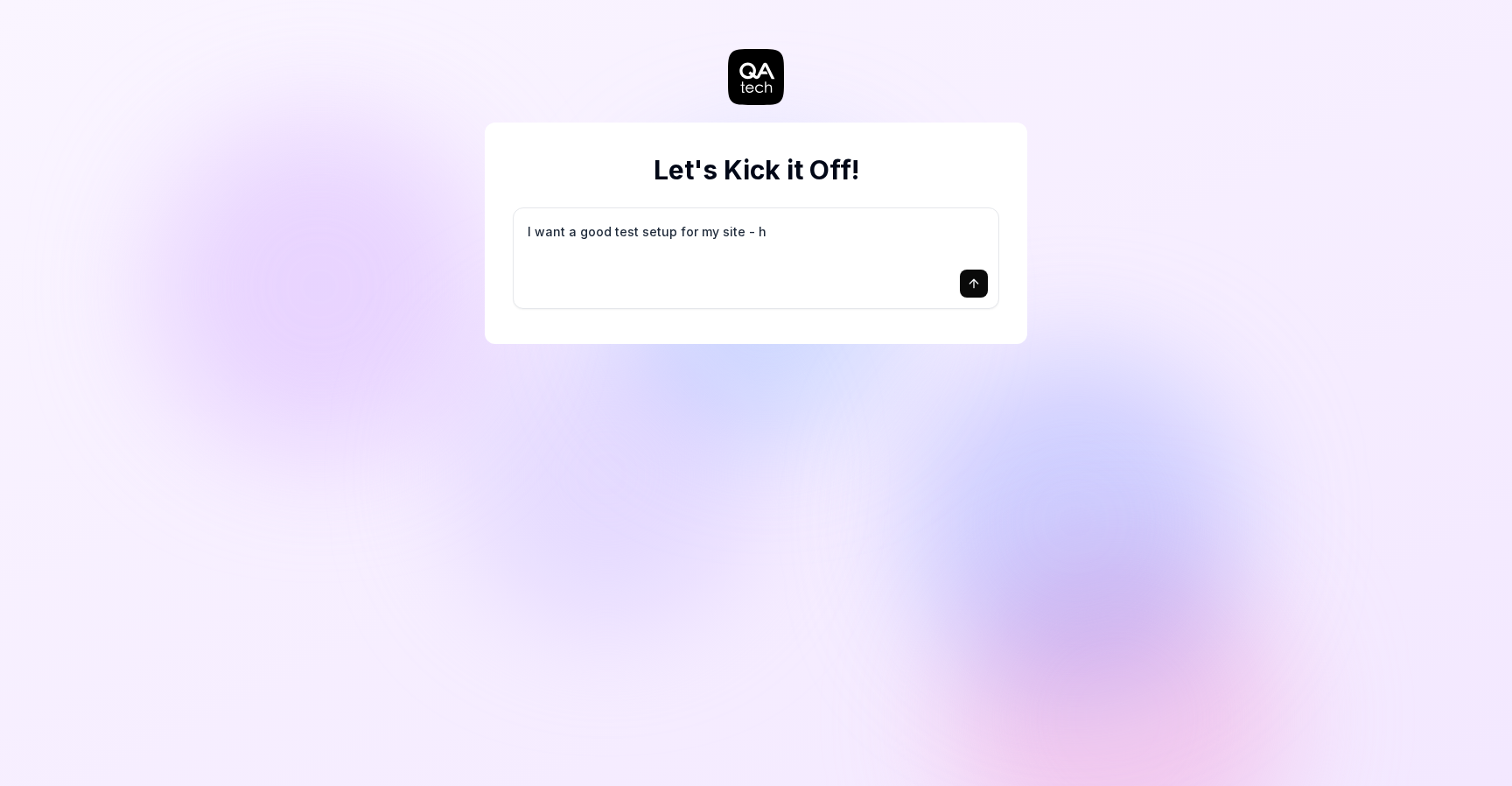
type textarea "*"
type textarea "I want a good test setup for my site - he"
type textarea "*"
type textarea "I want a good test setup for my site - hel"
type textarea "*"
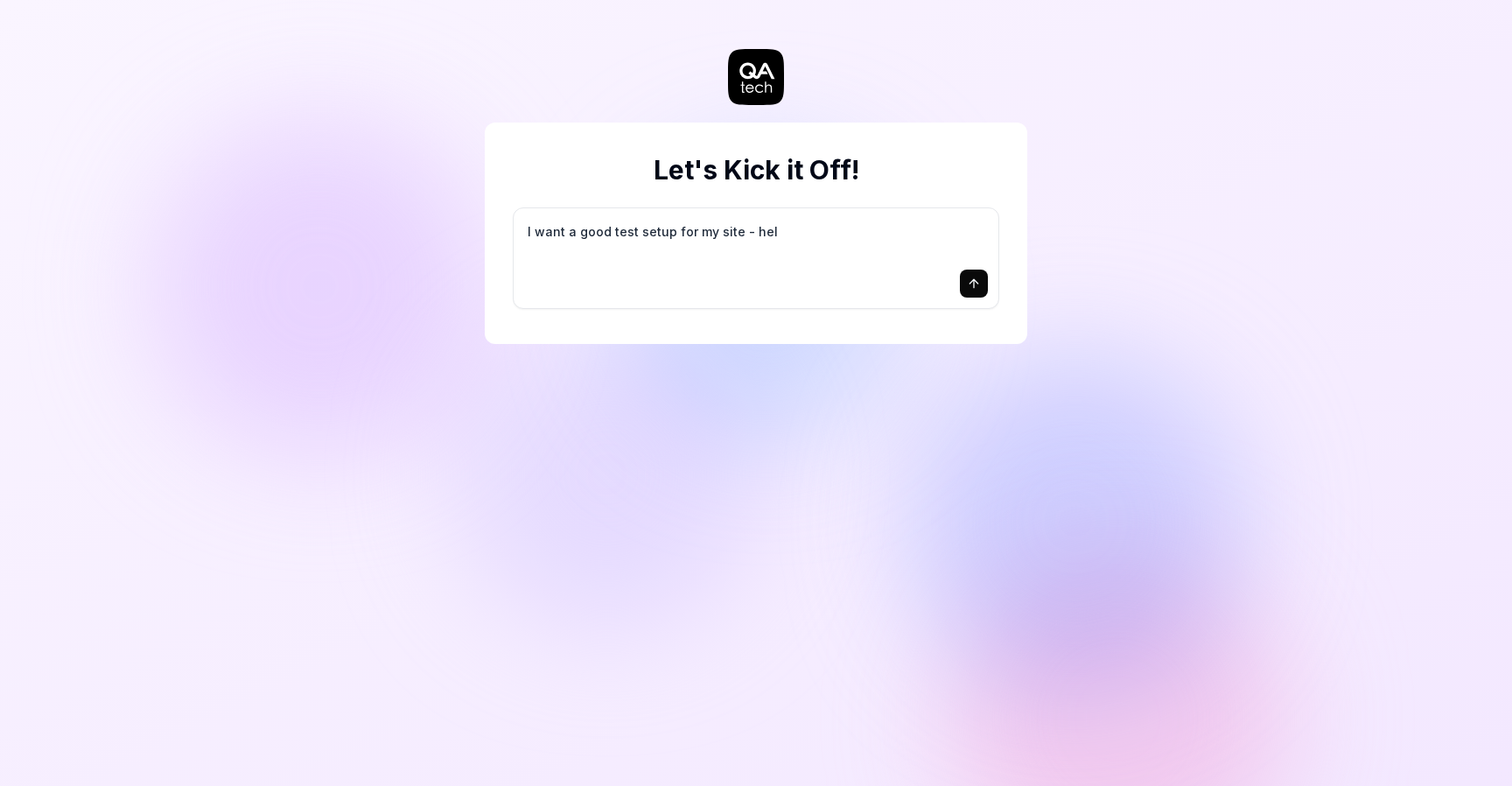
type textarea "I want a good test setup for my site - help"
type textarea "*"
type textarea "I want a good test setup for my site - help"
type textarea "*"
type textarea "I want a good test setup for my site - help m"
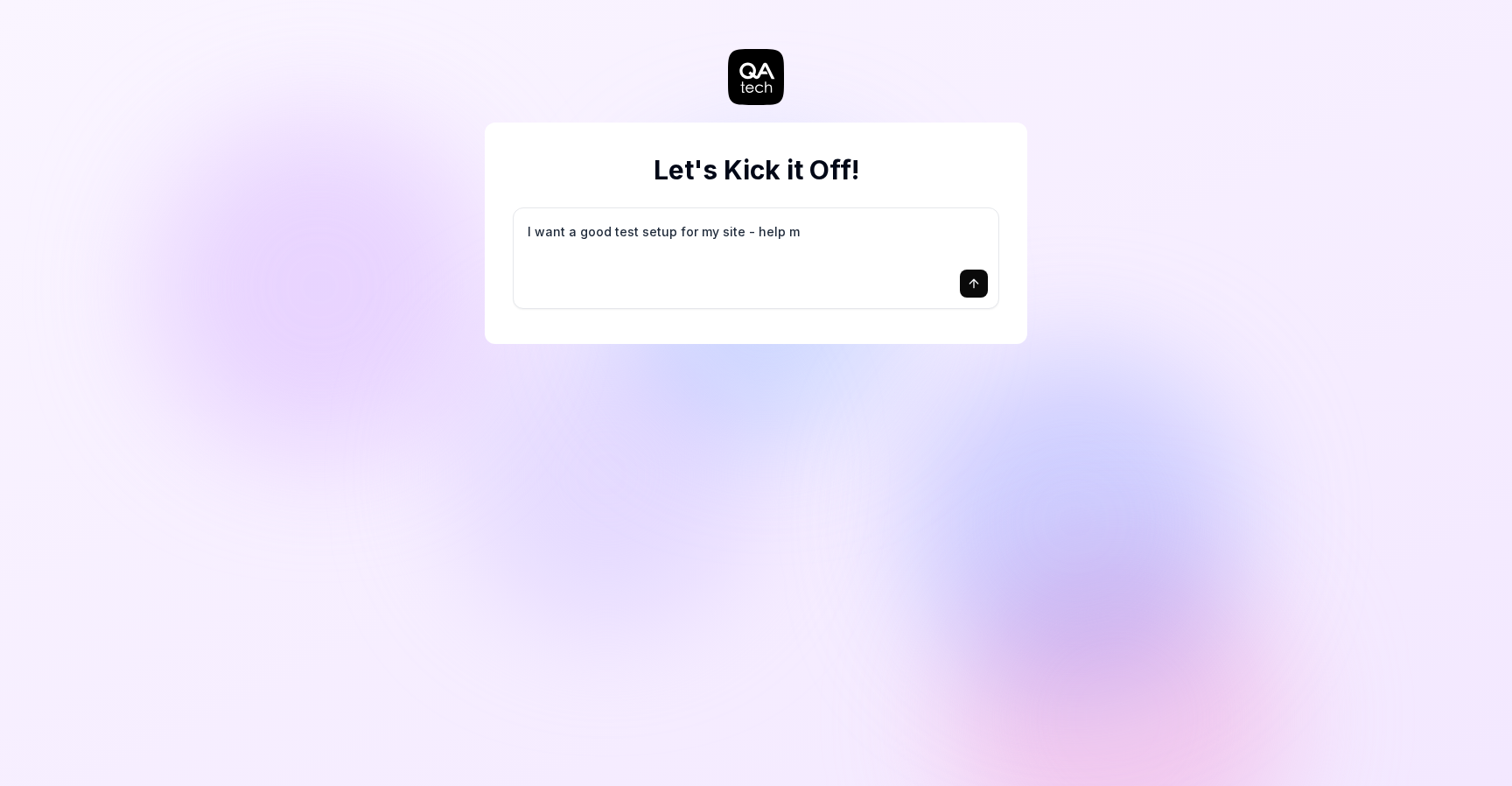
type textarea "*"
type textarea "I want a good test setup for my site - help me"
type textarea "*"
type textarea "I want a good test setup for my site - help me"
type textarea "*"
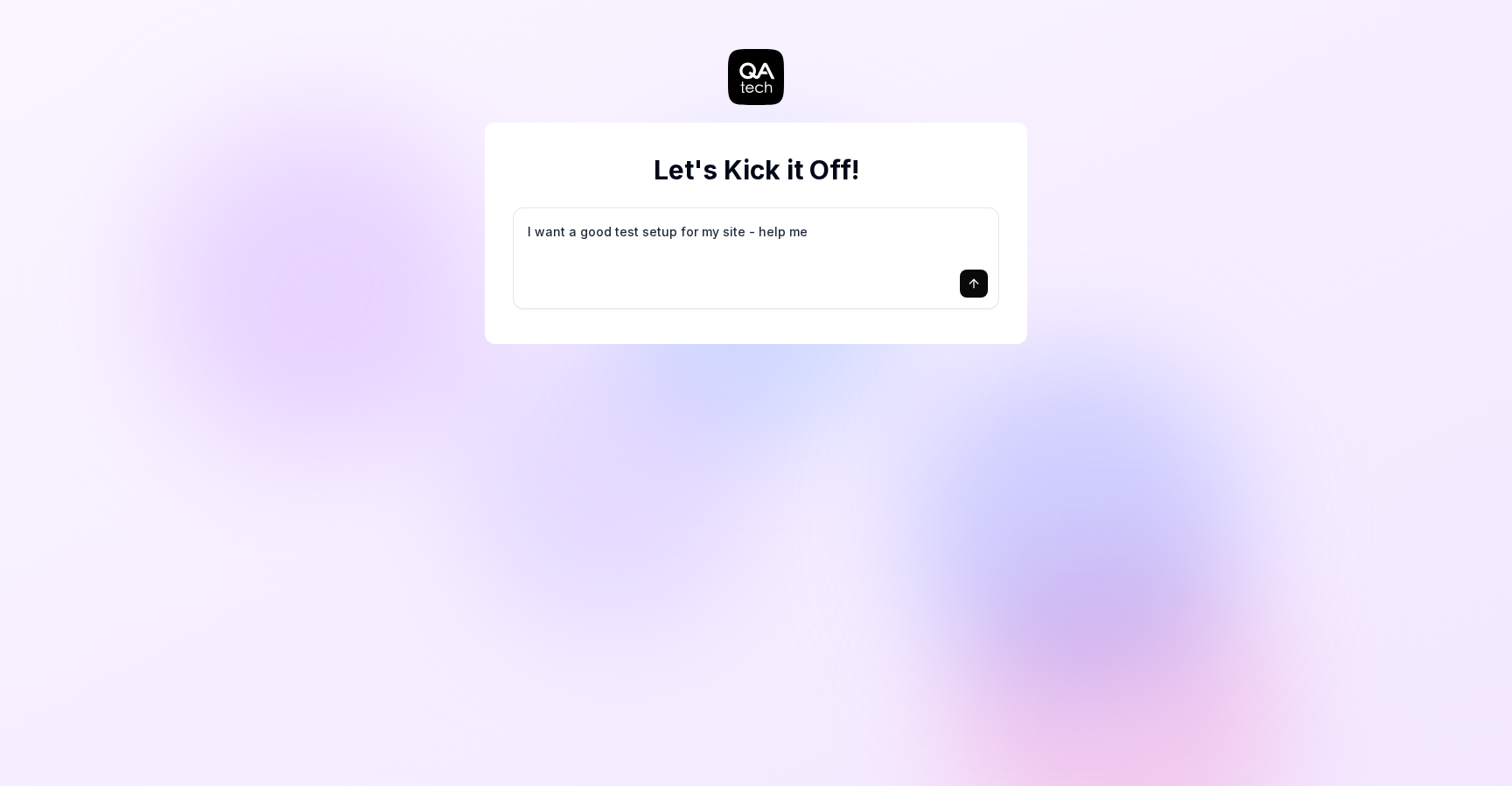
type textarea "I want a good test setup for my site - help me c"
type textarea "*"
type textarea "I want a good test setup for my site - help me cr"
type textarea "*"
type textarea "I want a good test setup for my site - help me cre"
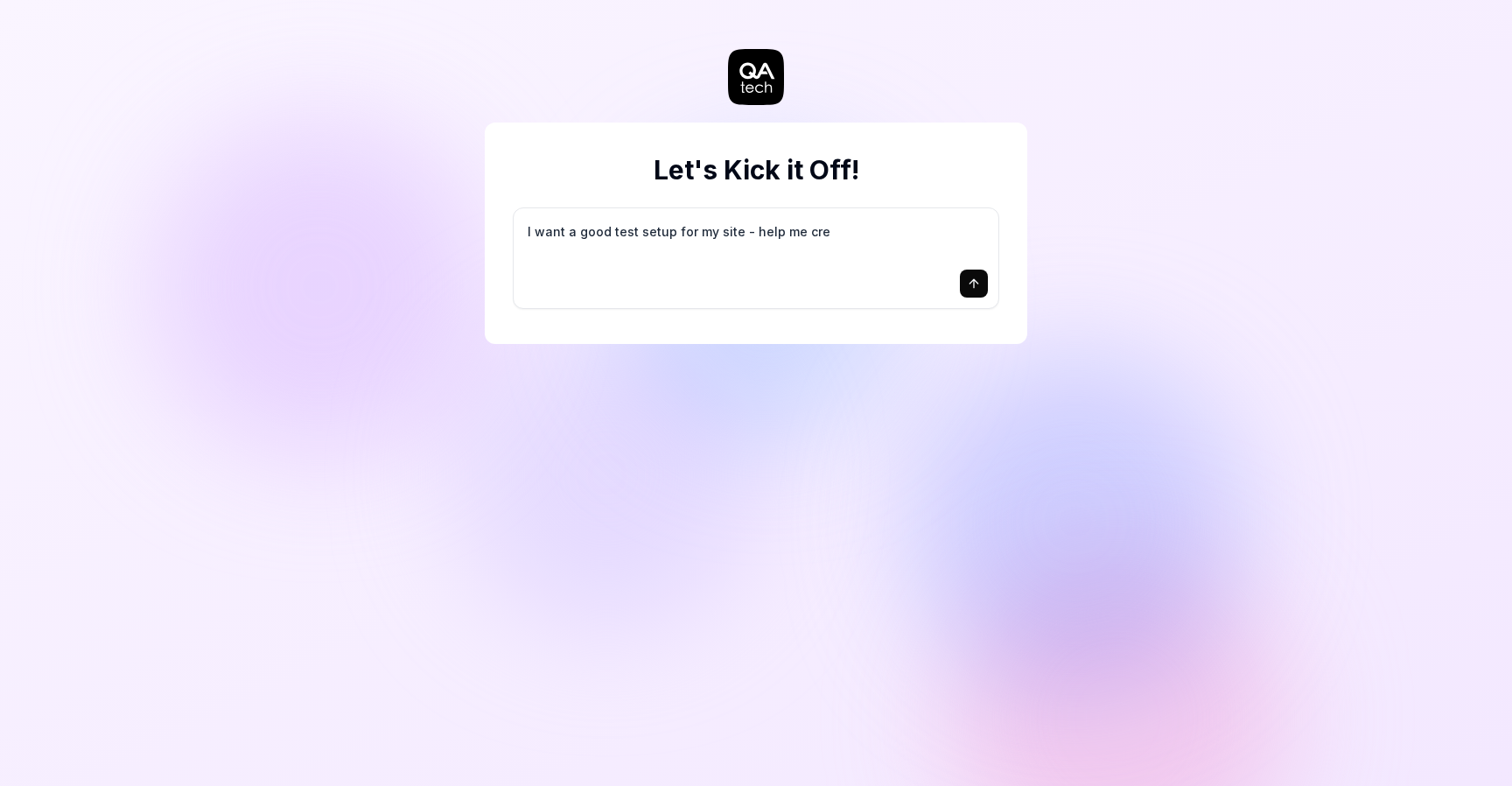
type textarea "*"
type textarea "I want a good test setup for my site - help me crea"
type textarea "*"
type textarea "I want a good test setup for my site - help me creat"
type textarea "*"
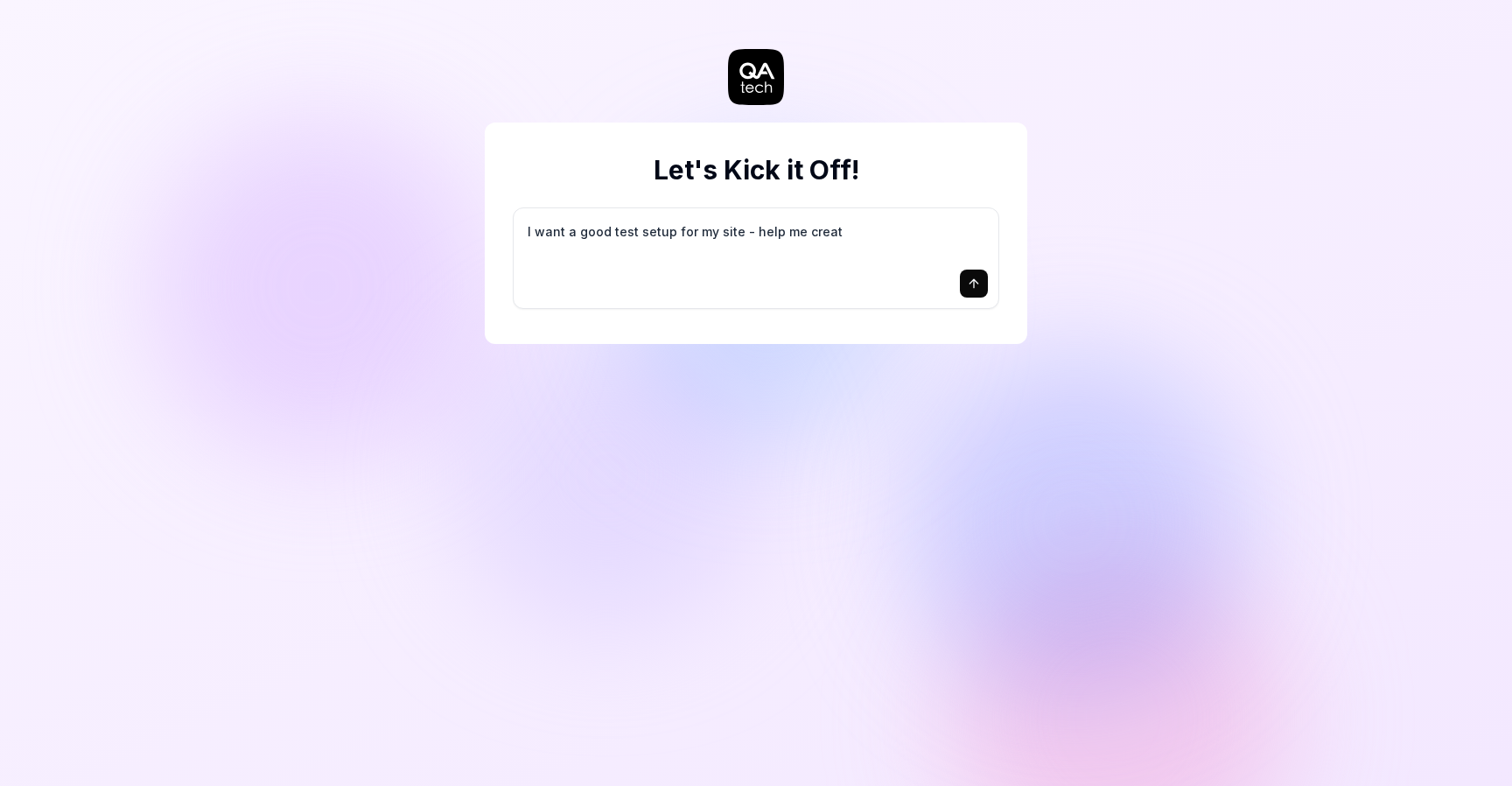
type textarea "I want a good test setup for my site - help me create"
type textarea "*"
type textarea "I want a good test setup for my site - help me create"
type textarea "*"
type textarea "I want a good test setup for my site - help me create t"
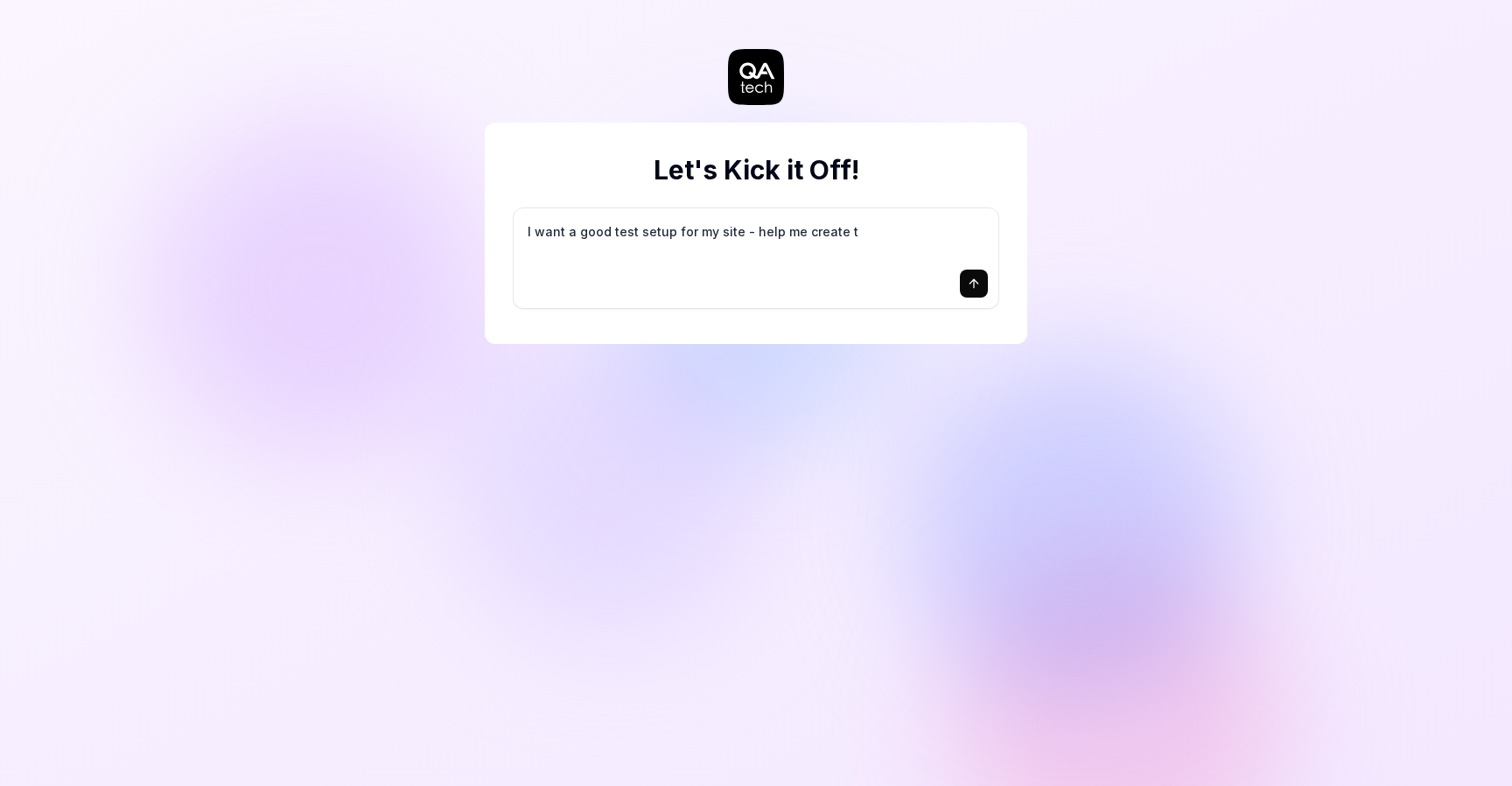
type textarea "*"
type textarea "I want a good test setup for my site - help me create th"
type textarea "*"
type textarea "I want a good test setup for my site - help me create the"
type textarea "*"
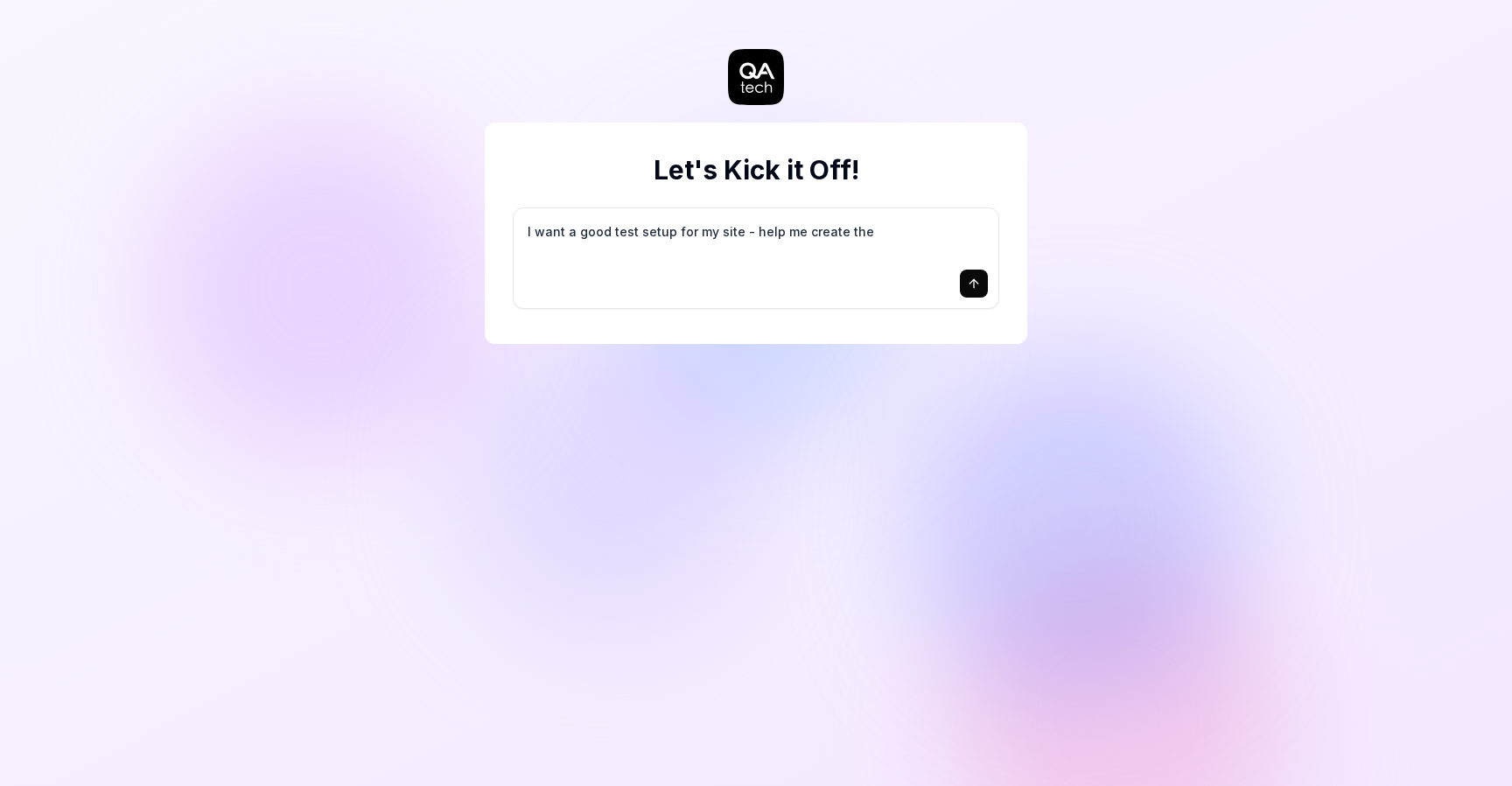
type textarea "I want a good test setup for my site - help me create the"
type textarea "*"
type textarea "I want a good test setup for my site - help me create the f"
type textarea "*"
type textarea "I want a good test setup for my site - help me create the fi"
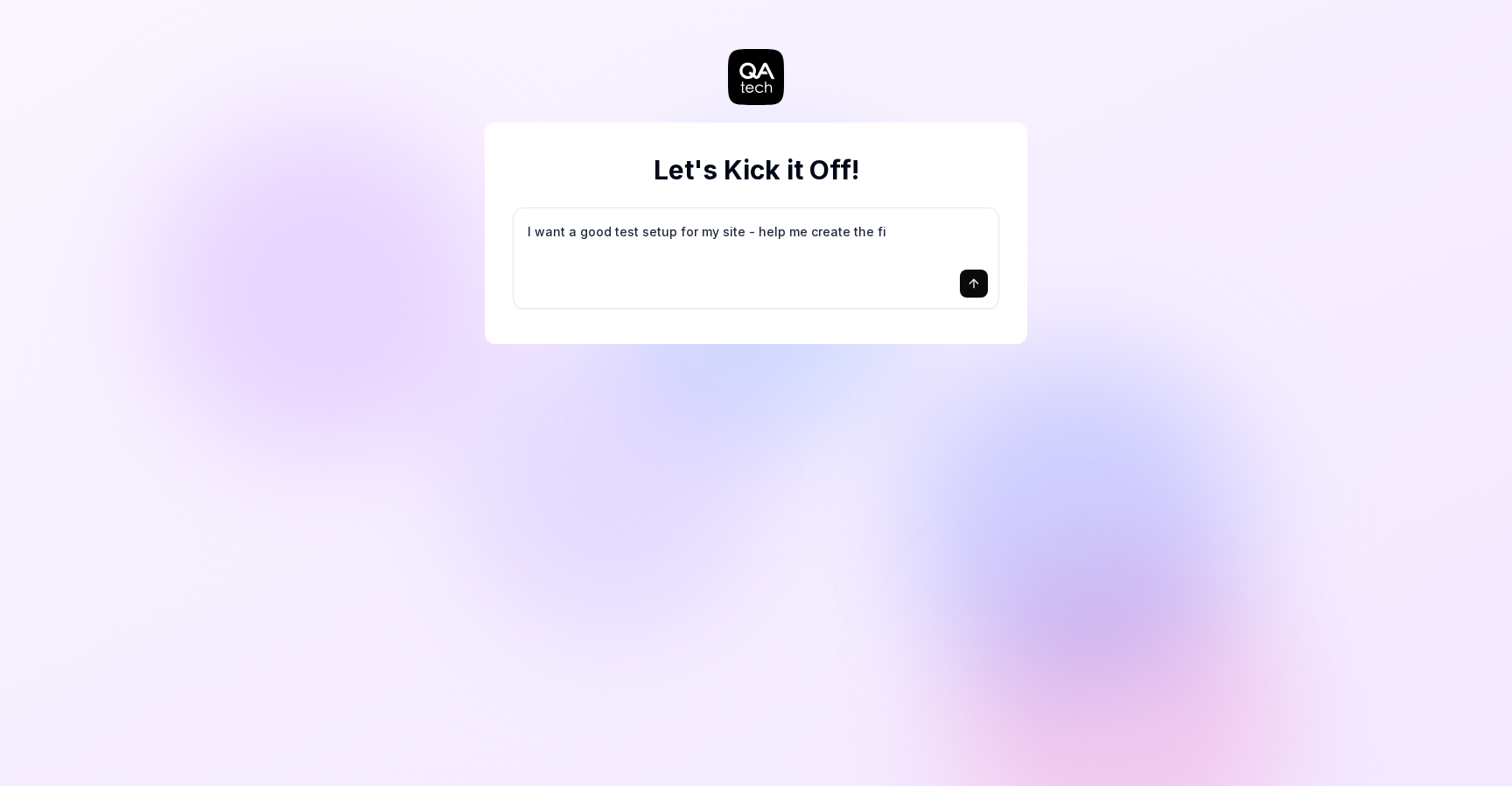
type textarea "*"
type textarea "I want a good test setup for my site - help me create the fir"
type textarea "*"
type textarea "I want a good test setup for my site - help me create the firs"
type textarea "*"
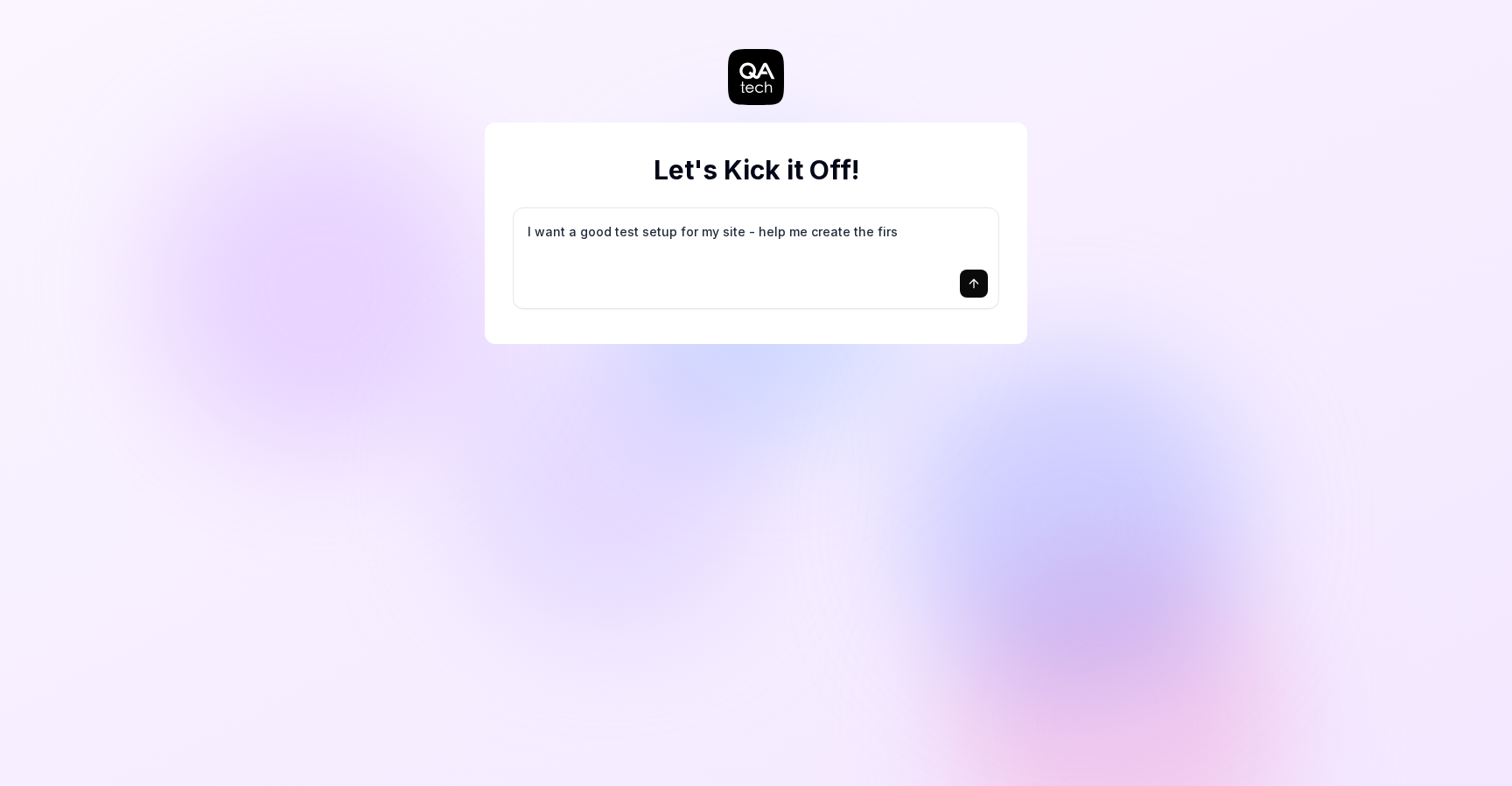
type textarea "I want a good test setup for my site - help me create the first"
type textarea "*"
type textarea "I want a good test setup for my site - help me create the first"
type textarea "*"
type textarea "I want a good test setup for my site - help me create the first 3"
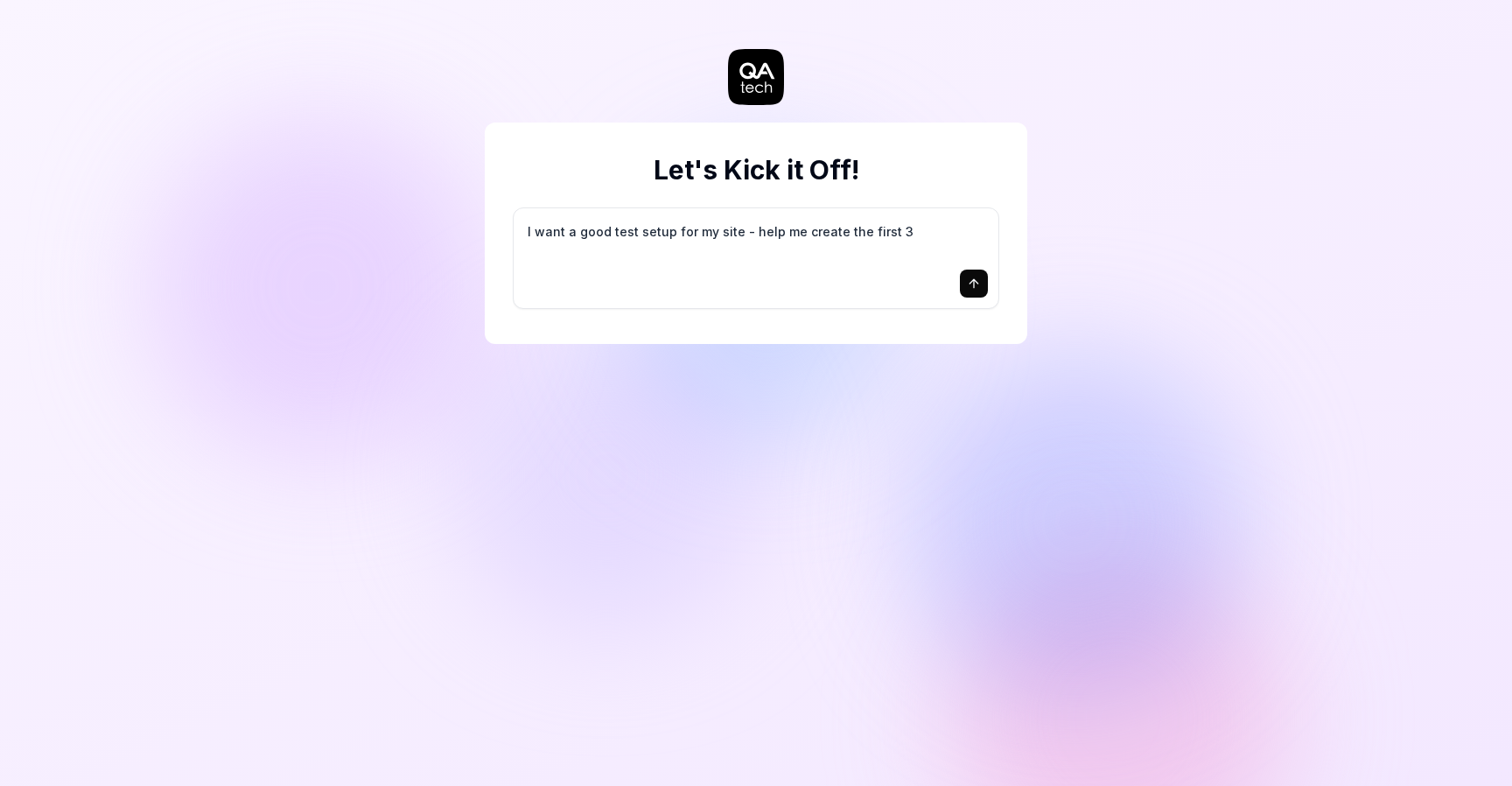
type textarea "*"
type textarea "I want a good test setup for my site - help me create the first 3-"
type textarea "*"
type textarea "I want a good test setup for my site - help me create the first 3-5"
type textarea "*"
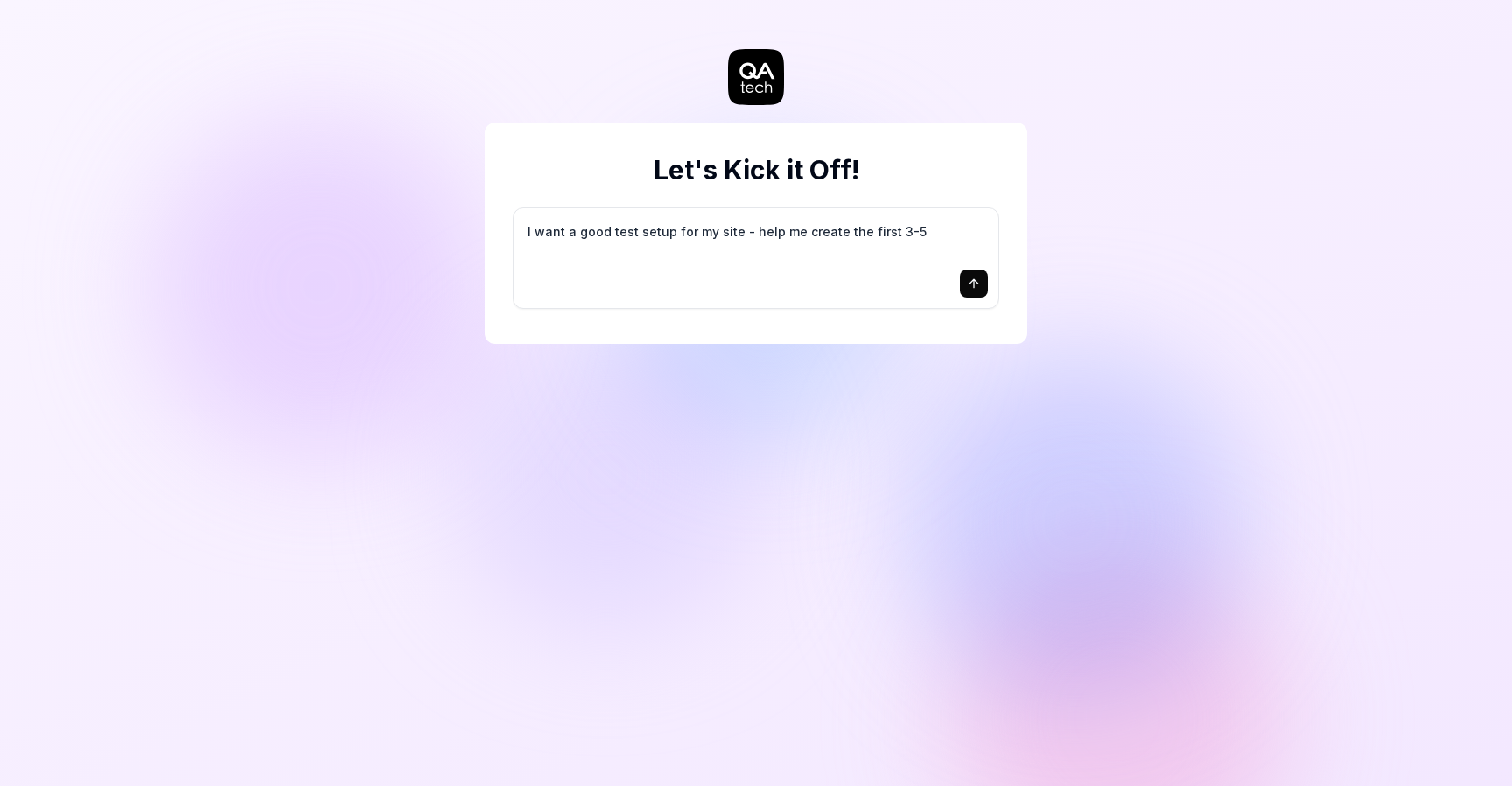
type textarea "I want a good test setup for my site - help me create the first 3-5"
type textarea "*"
type textarea "I want a good test setup for my site - help me create the first 3-5 t"
type textarea "*"
type textarea "I want a good test setup for my site - help me create the first 3-5 te"
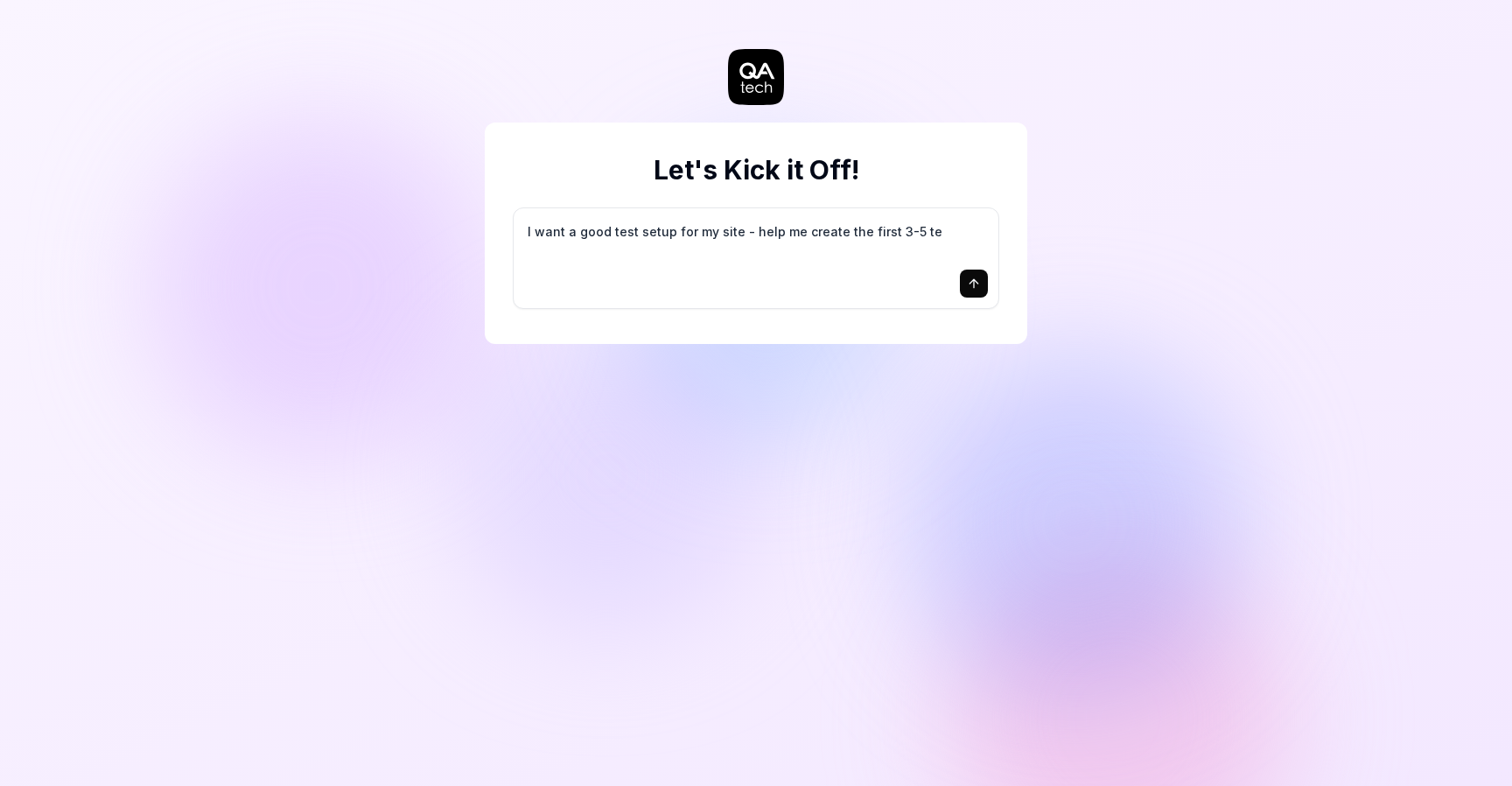
type textarea "*"
type textarea "I want a good test setup for my site - help me create the first 3-5 tes"
type textarea "*"
type textarea "I want a good test setup for my site - help me create the first 3-5 test"
type textarea "*"
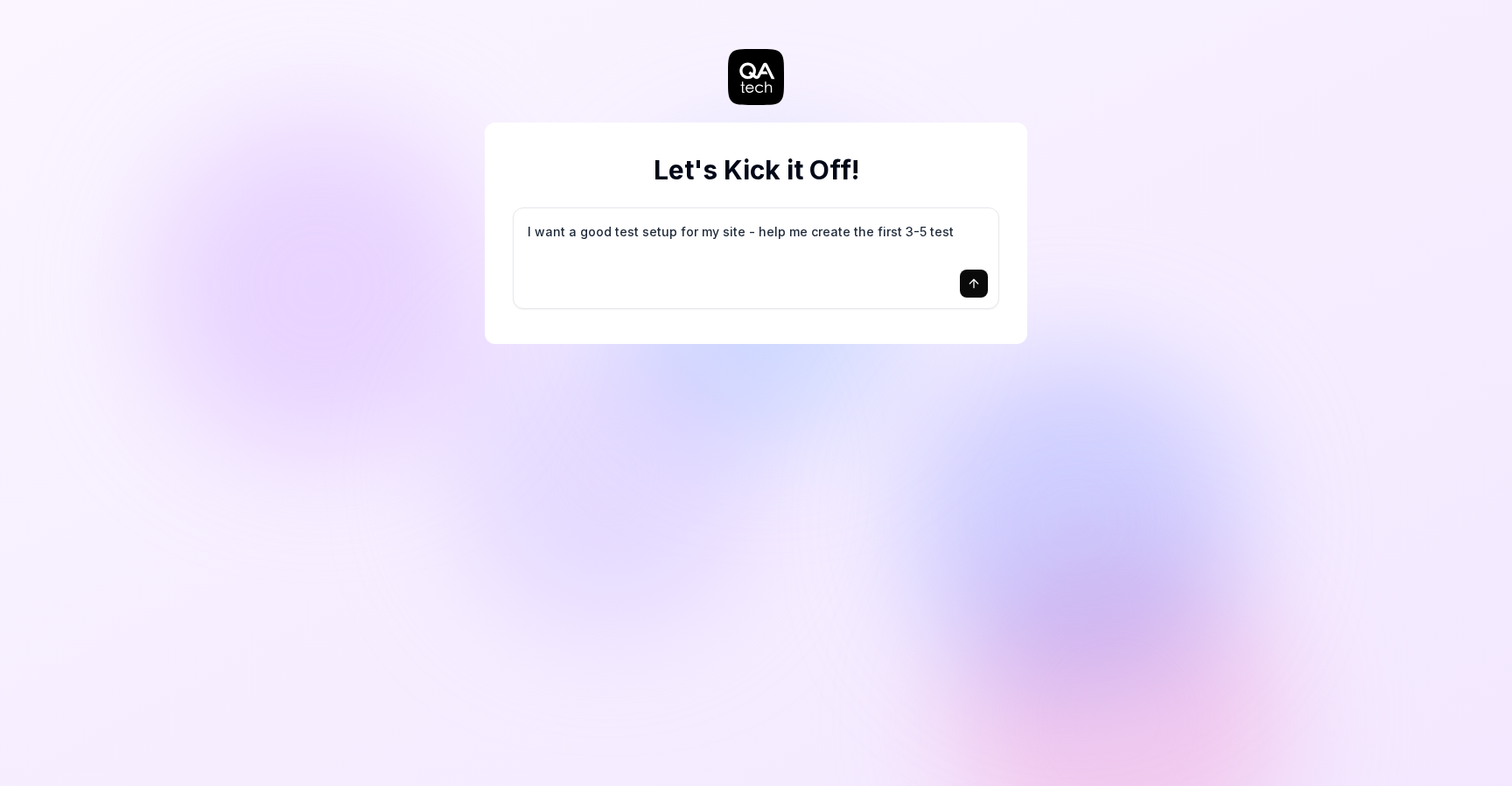
type textarea "I want a good test setup for my site - help me create the first 3-5 test"
type textarea "*"
type textarea "I want a good test setup for my site - help me create the first 3-5 test c"
type textarea "*"
type textarea "I want a good test setup for my site - help me create the first 3-5 test ca"
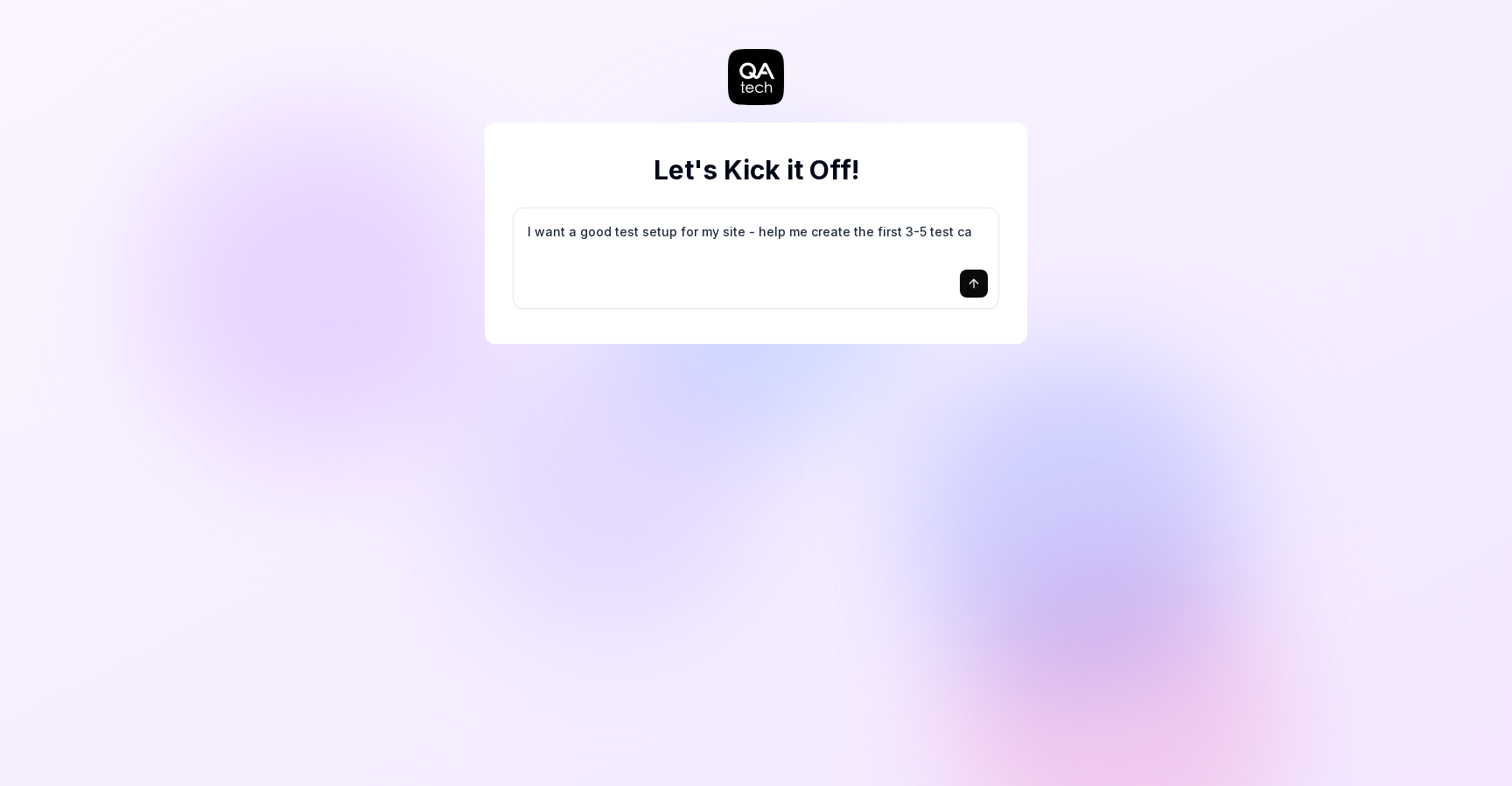
type textarea "*"
type textarea "I want a good test setup for my site - help me create the first 3-5 test cas"
type textarea "*"
type textarea "I want a good test setup for my site - help me create the first 3-5 test case"
type textarea "*"
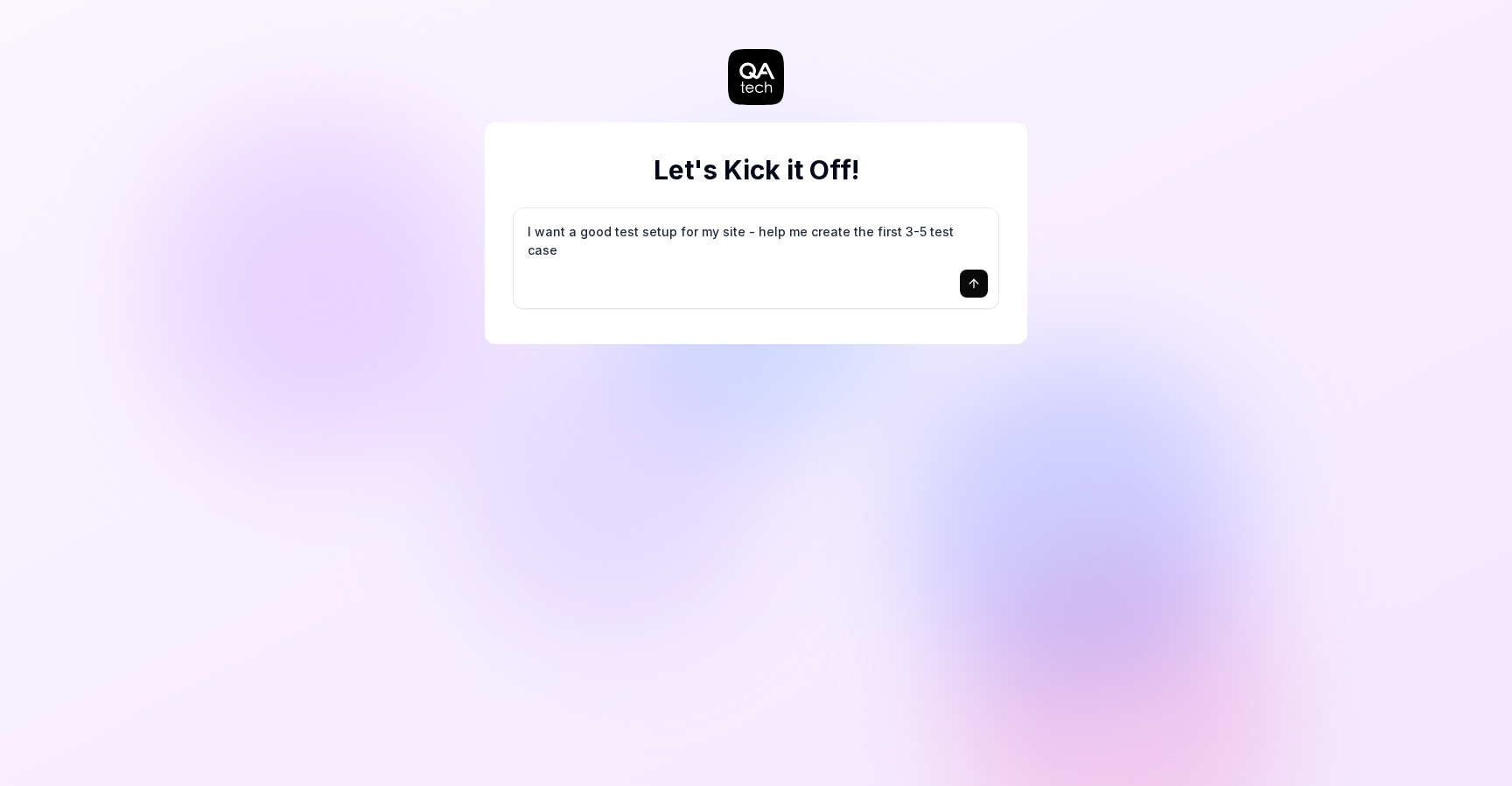
type textarea "I want a good test setup for my site - help me create the first 3-5 test cases"
click at [976, 286] on icon "submit" at bounding box center [973, 283] width 14 height 14
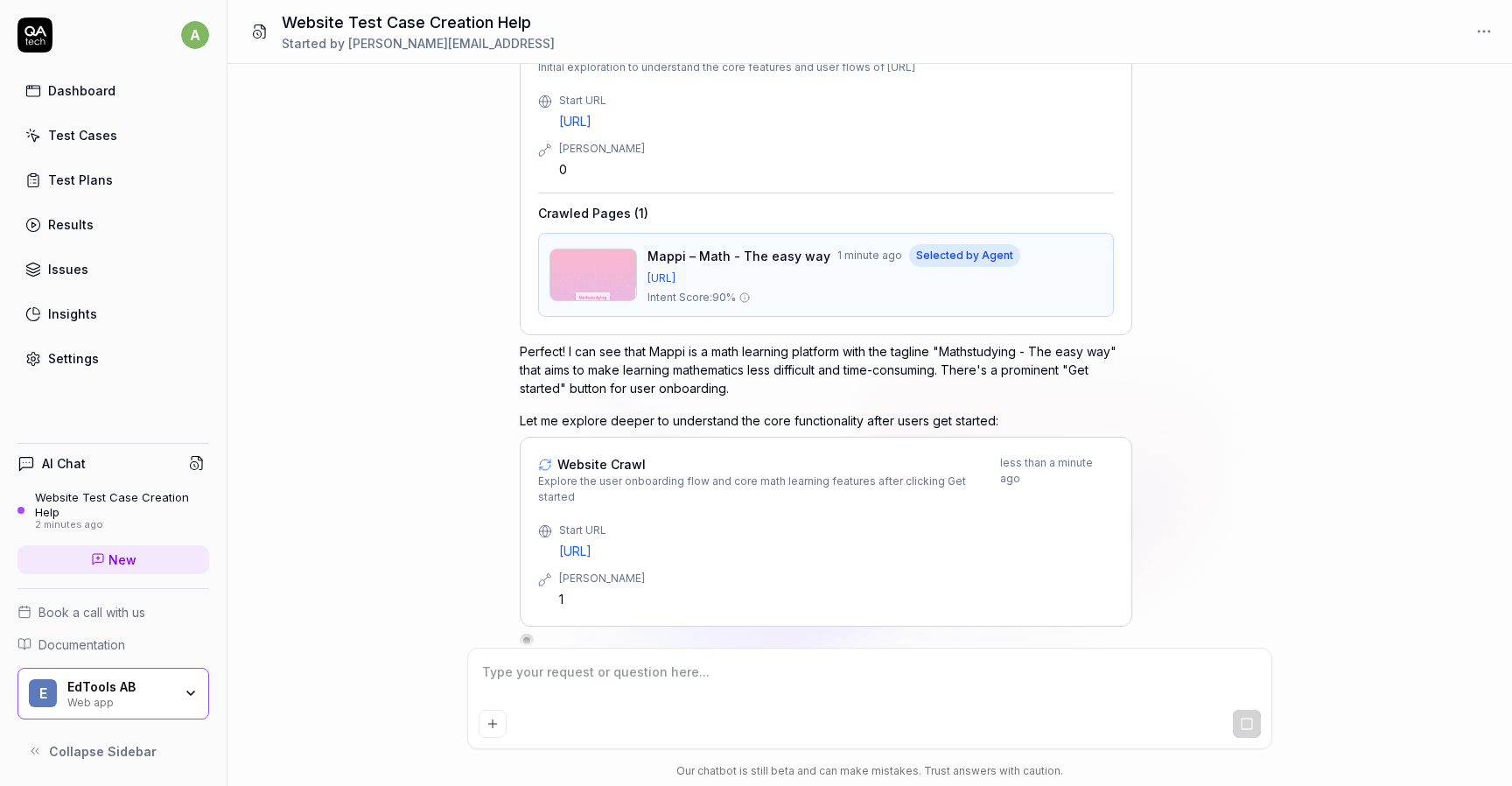
scroll to position [272, 0]
click at [540, 572] on icon at bounding box center [544, 579] width 14 height 14
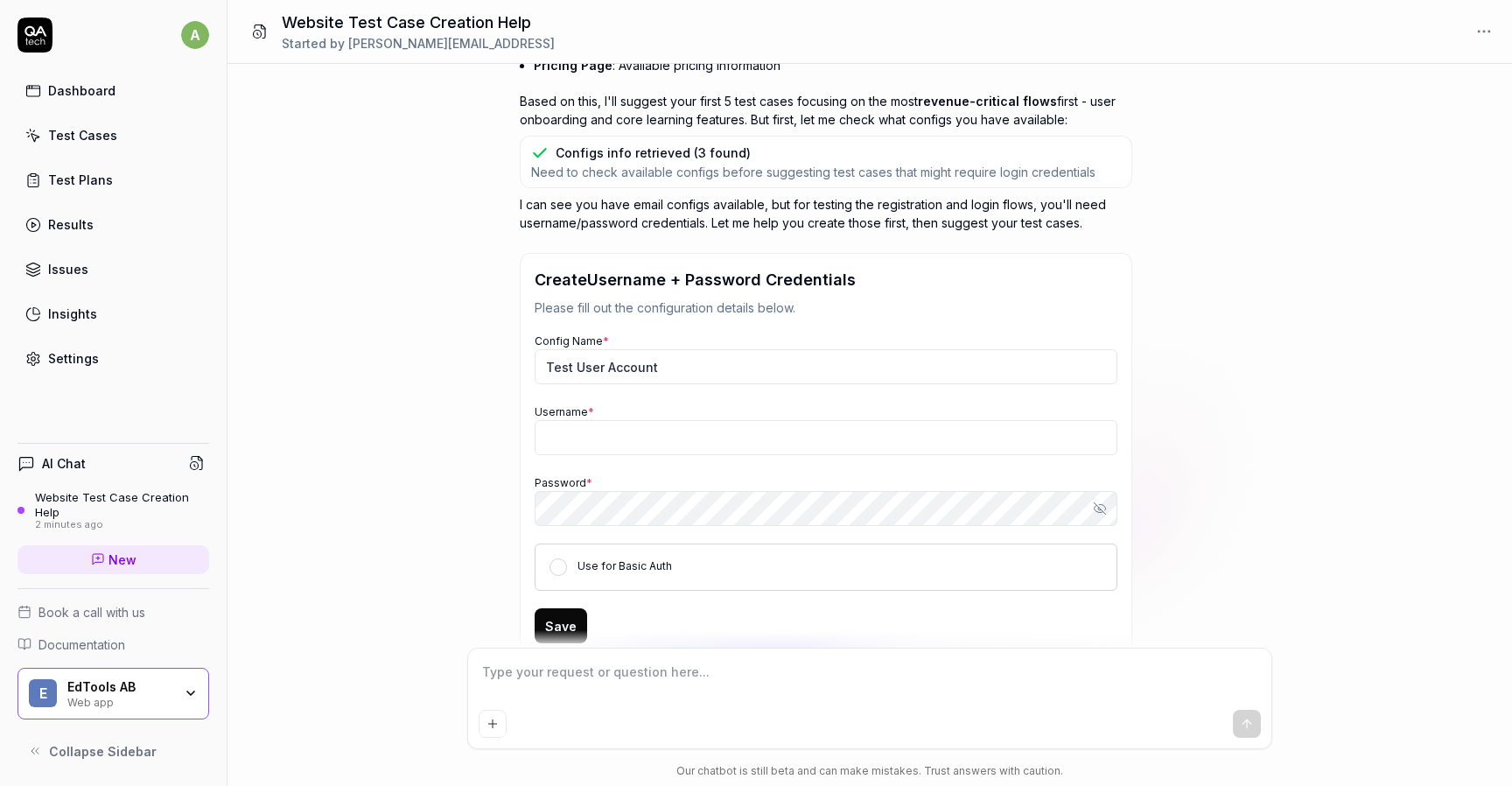
scroll to position [1173, 0]
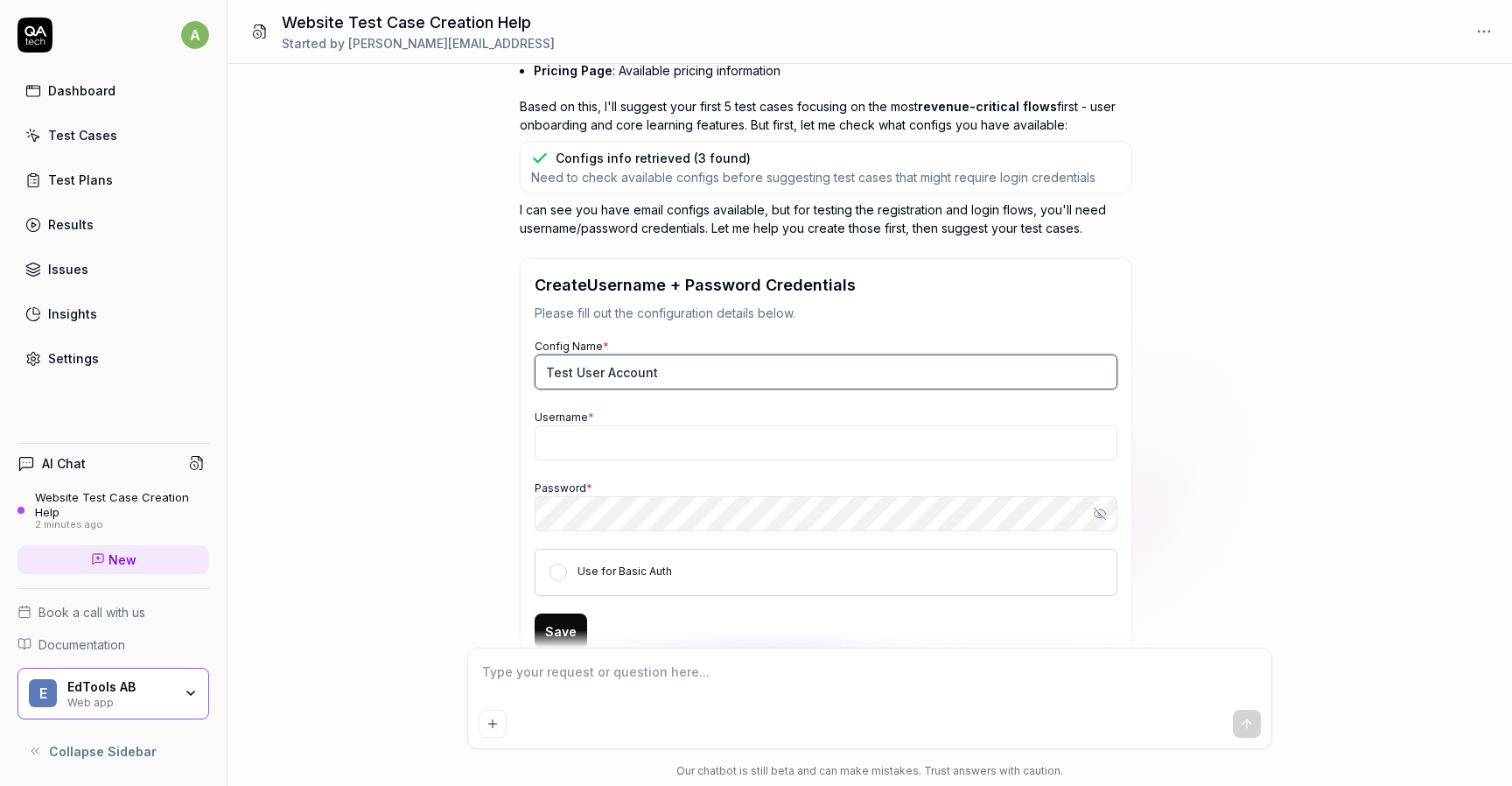
click at [640, 368] on input "Test User Account" at bounding box center [826, 372] width 583 height 35
click at [673, 375] on input "Test User Account" at bounding box center [826, 372] width 583 height 35
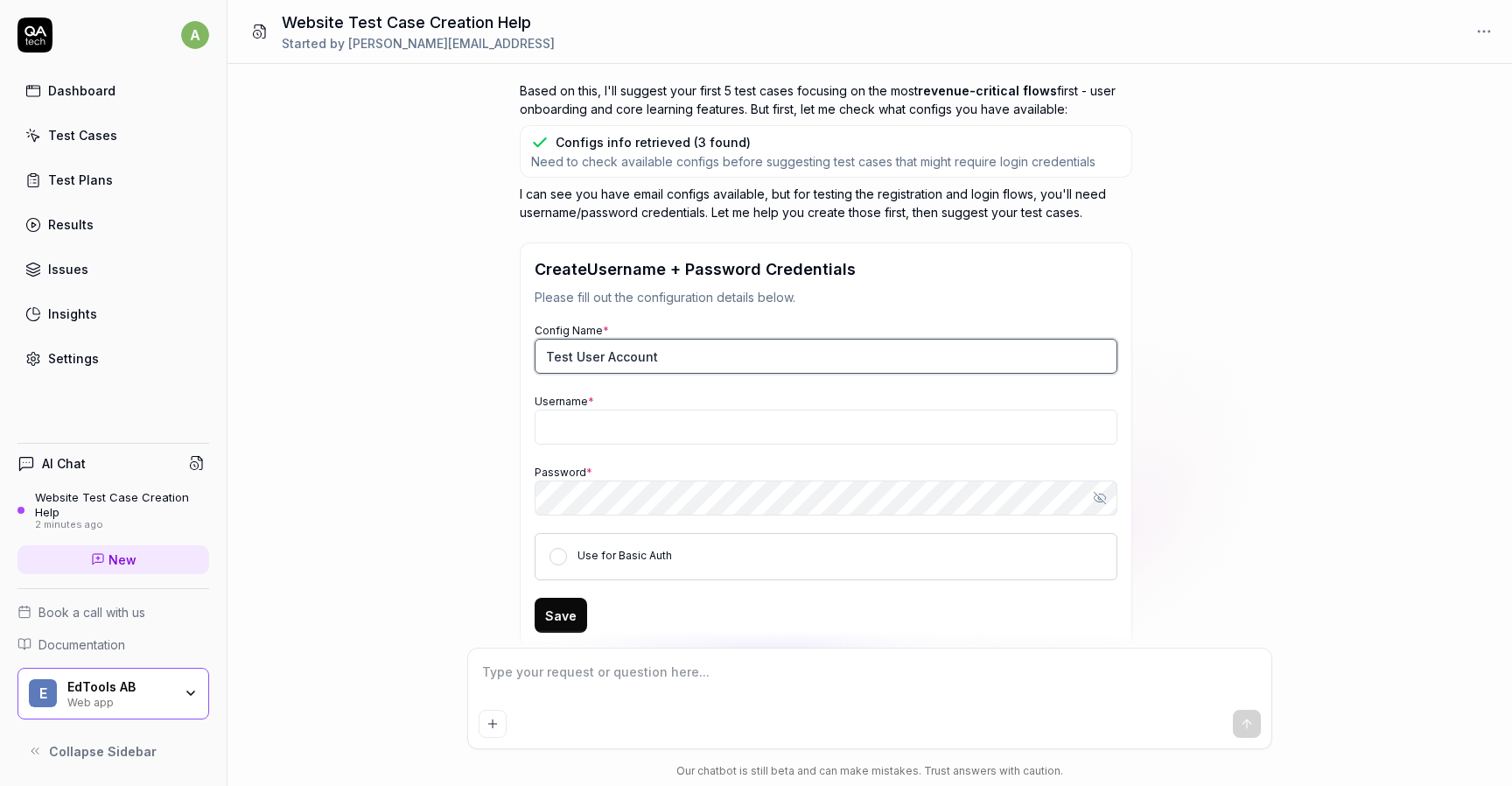
scroll to position [1190, 0]
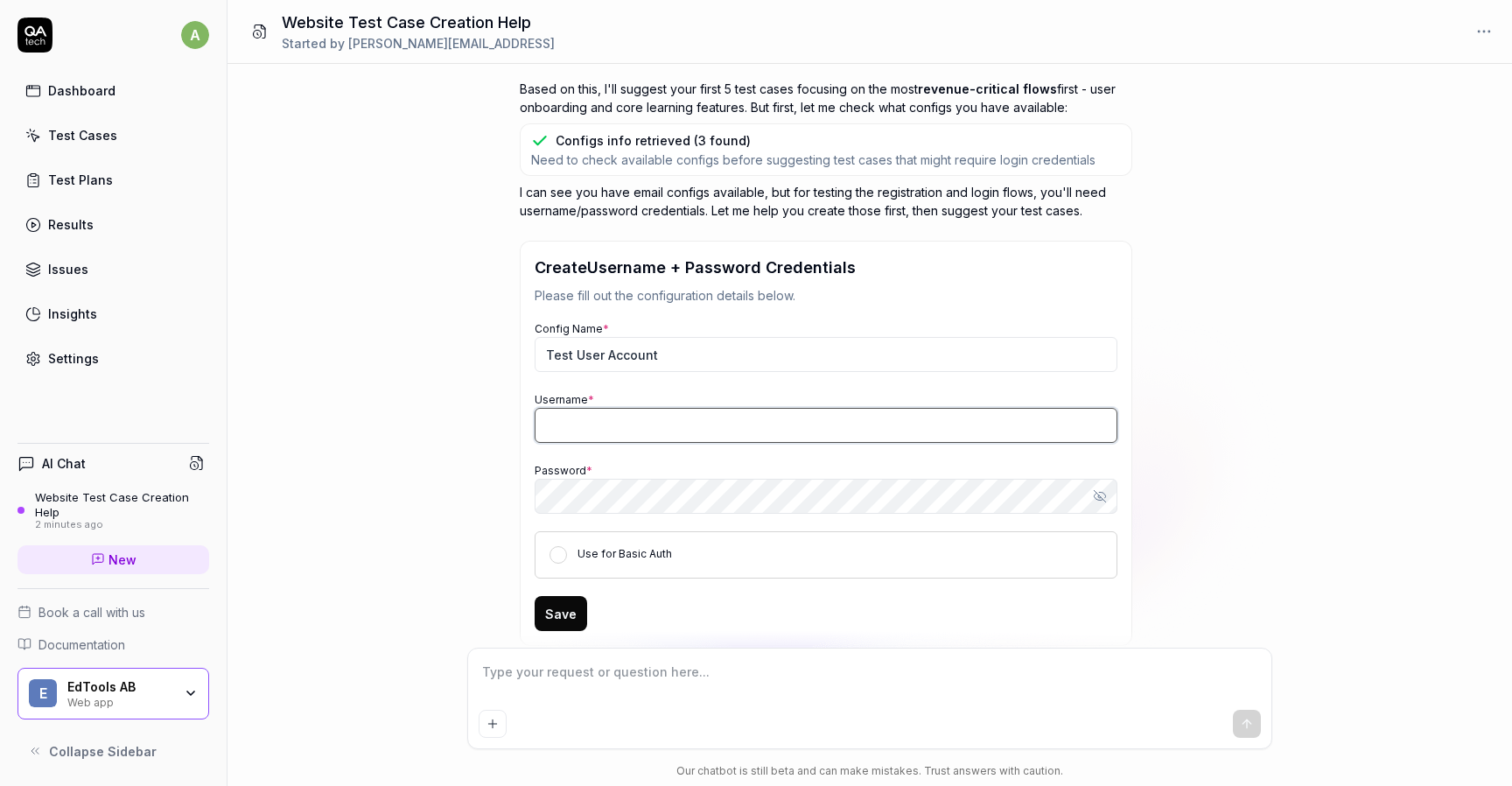
click at [632, 418] on input "Username *" at bounding box center [826, 425] width 583 height 35
click at [703, 319] on div "Config Name * Test User Account" at bounding box center [826, 345] width 583 height 54
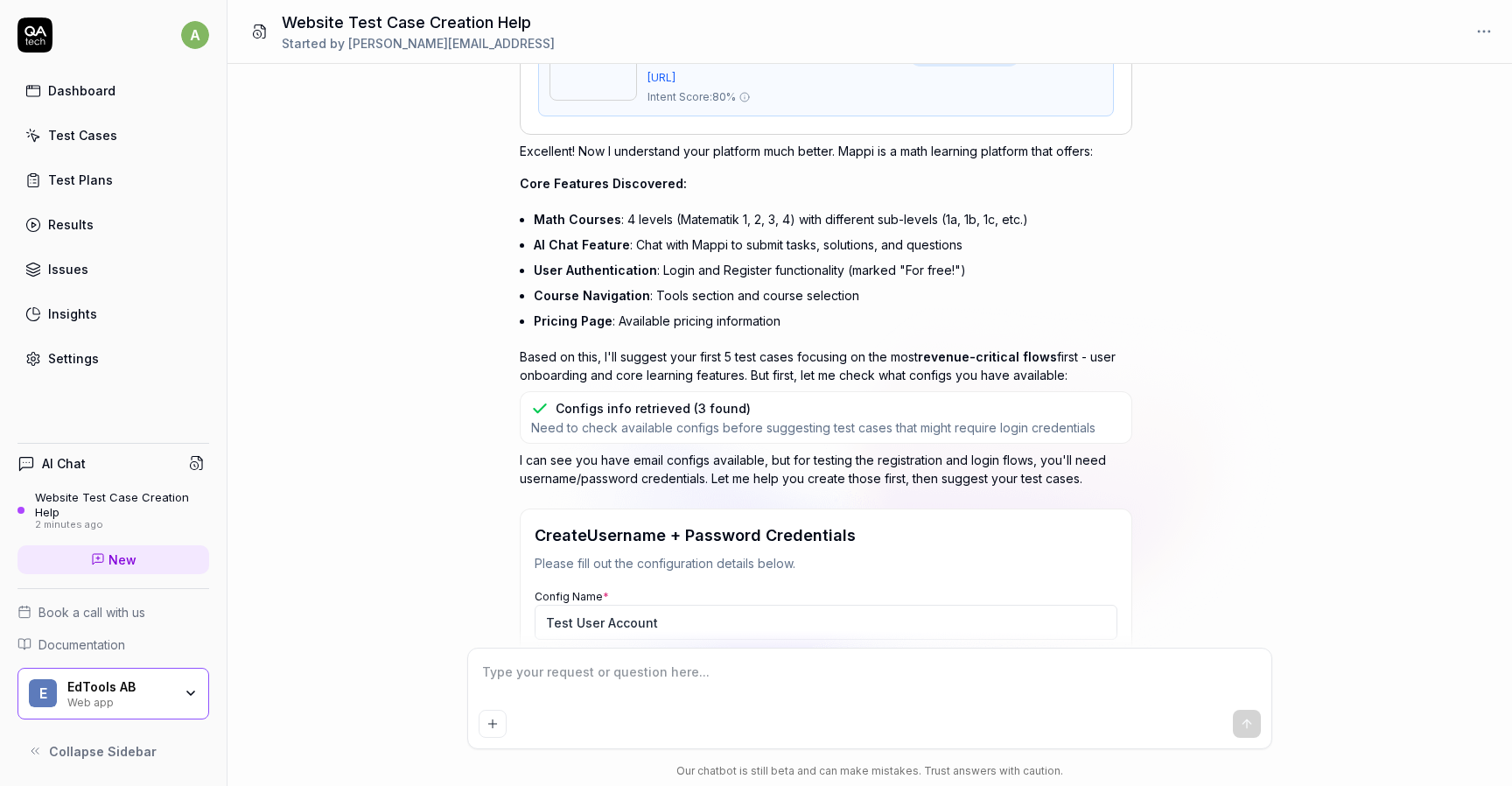
scroll to position [1141, 0]
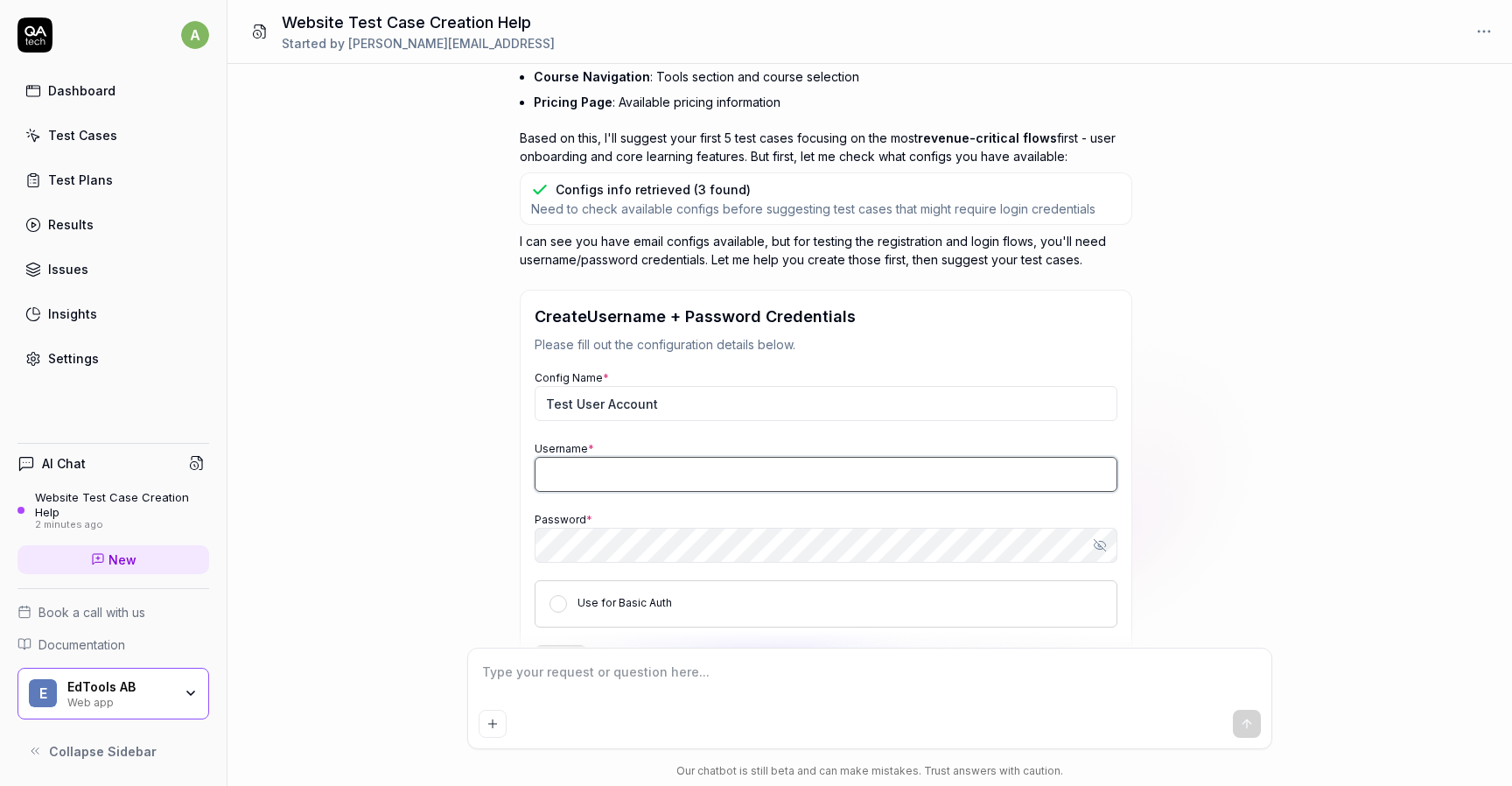
click at [667, 466] on input "Username *" at bounding box center [826, 474] width 583 height 35
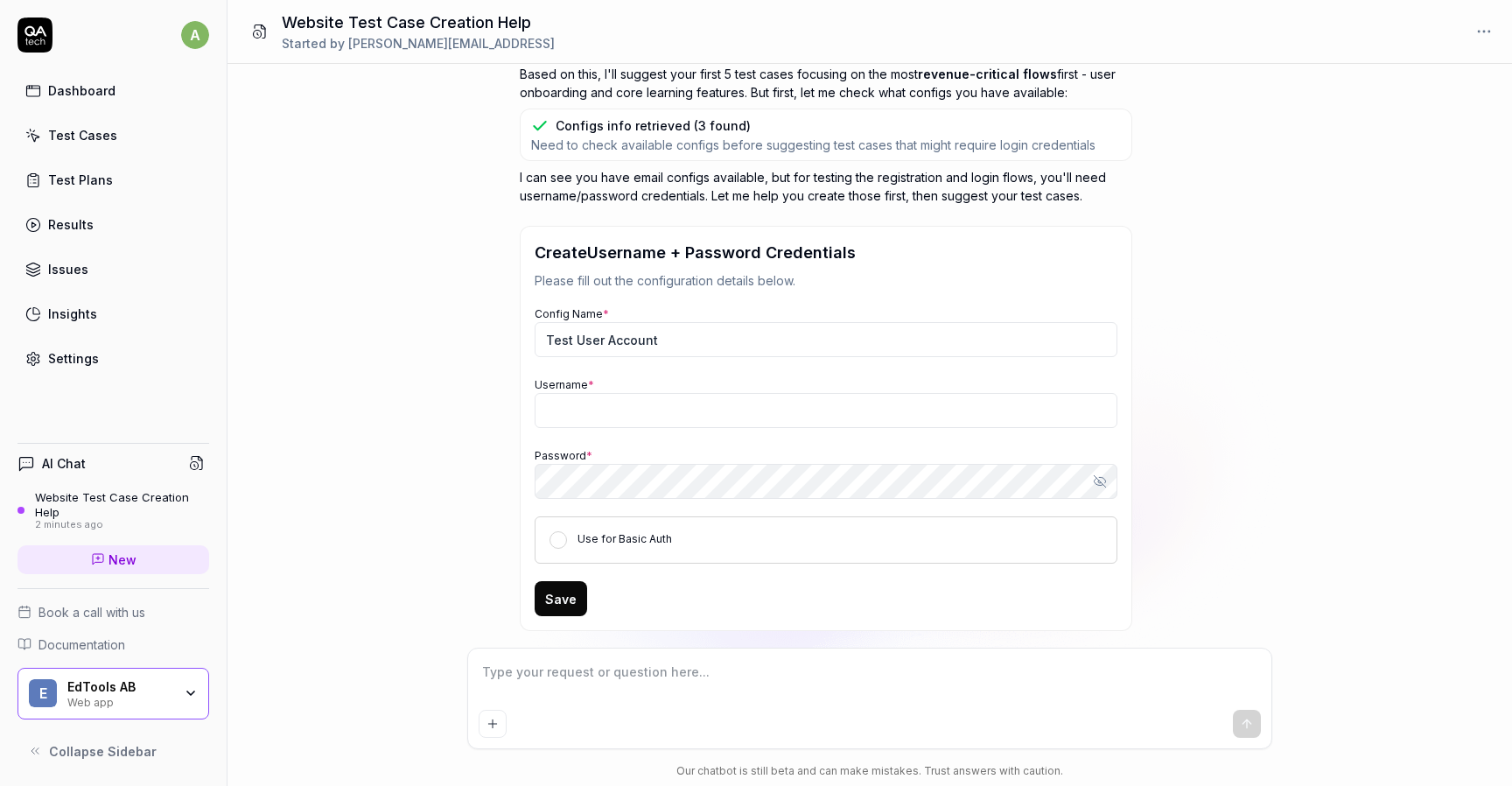
scroll to position [1247, 0]
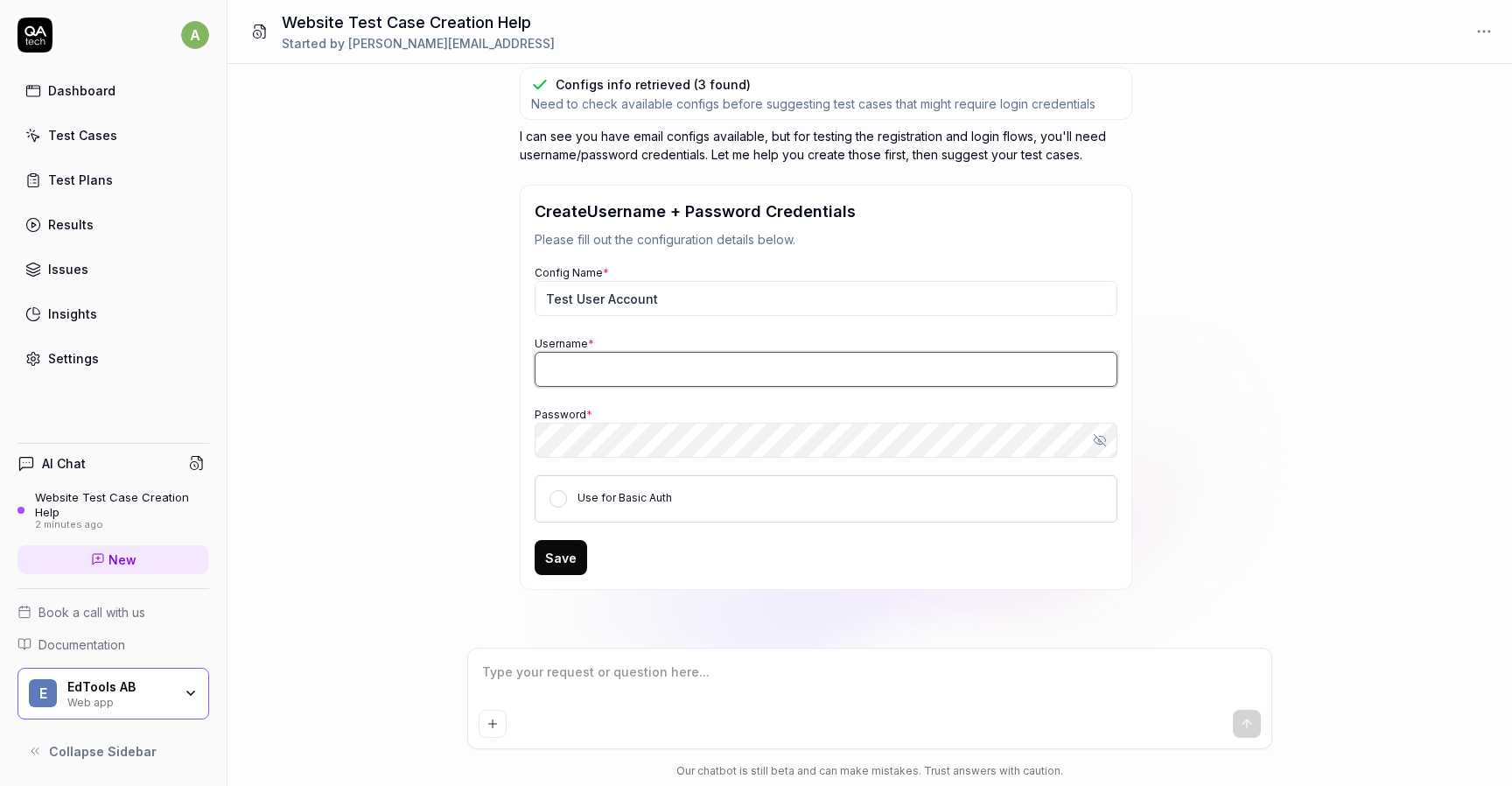
type textarea "*"
click at [746, 352] on input "Username *" at bounding box center [826, 369] width 583 height 35
type input "andr"
click at [607, 373] on input "andr" at bounding box center [826, 369] width 583 height 35
type textarea "*"
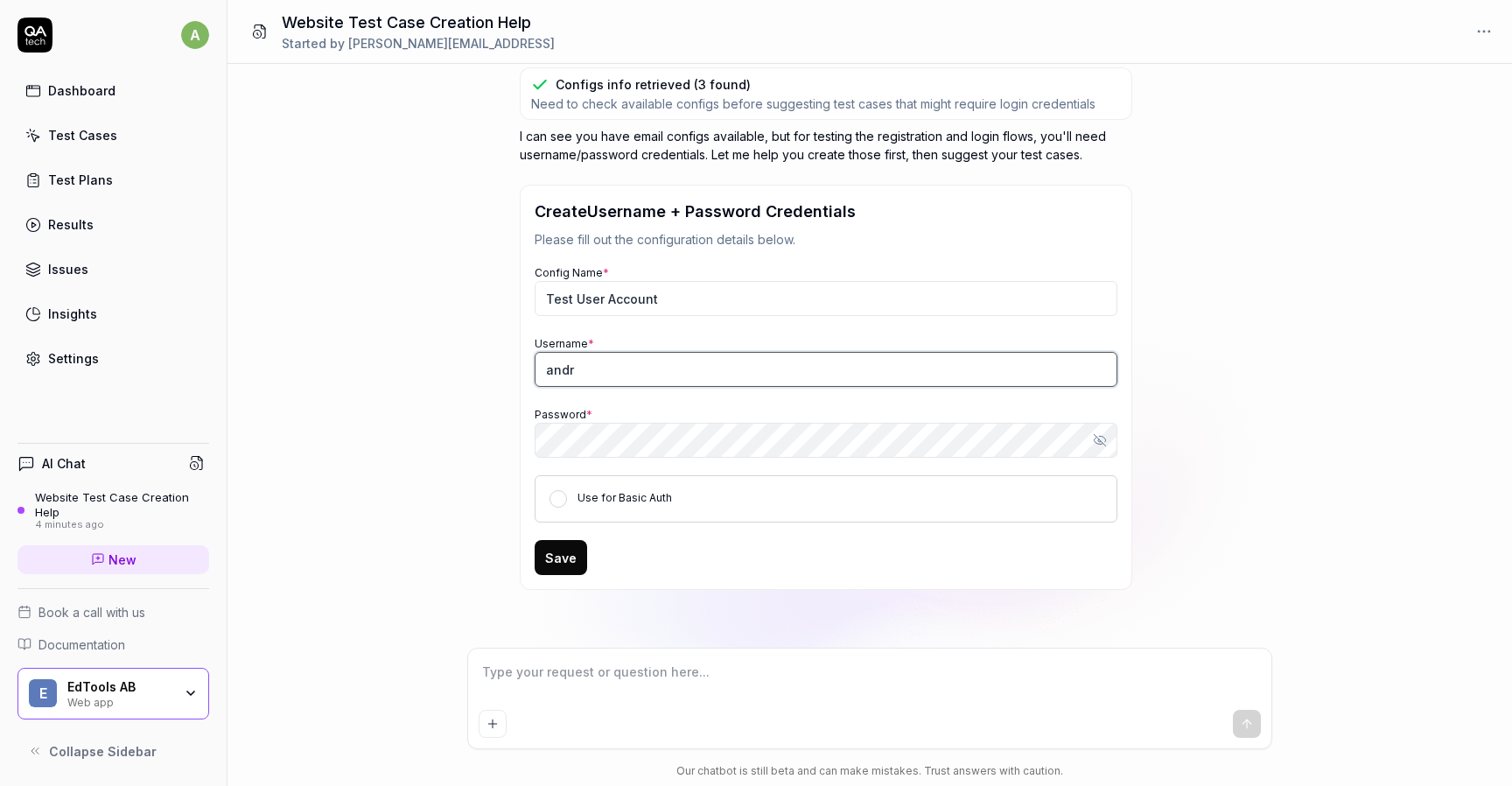
click at [607, 373] on input "andr" at bounding box center [826, 369] width 583 height 35
paste input "ahlinandreas0@gmail.com"
type input "ahlinandreas0@gmail.com"
click at [497, 540] on div "I want a good test setup for my site - help me create the first 3-5 test cases …" at bounding box center [869, 355] width 1284 height 584
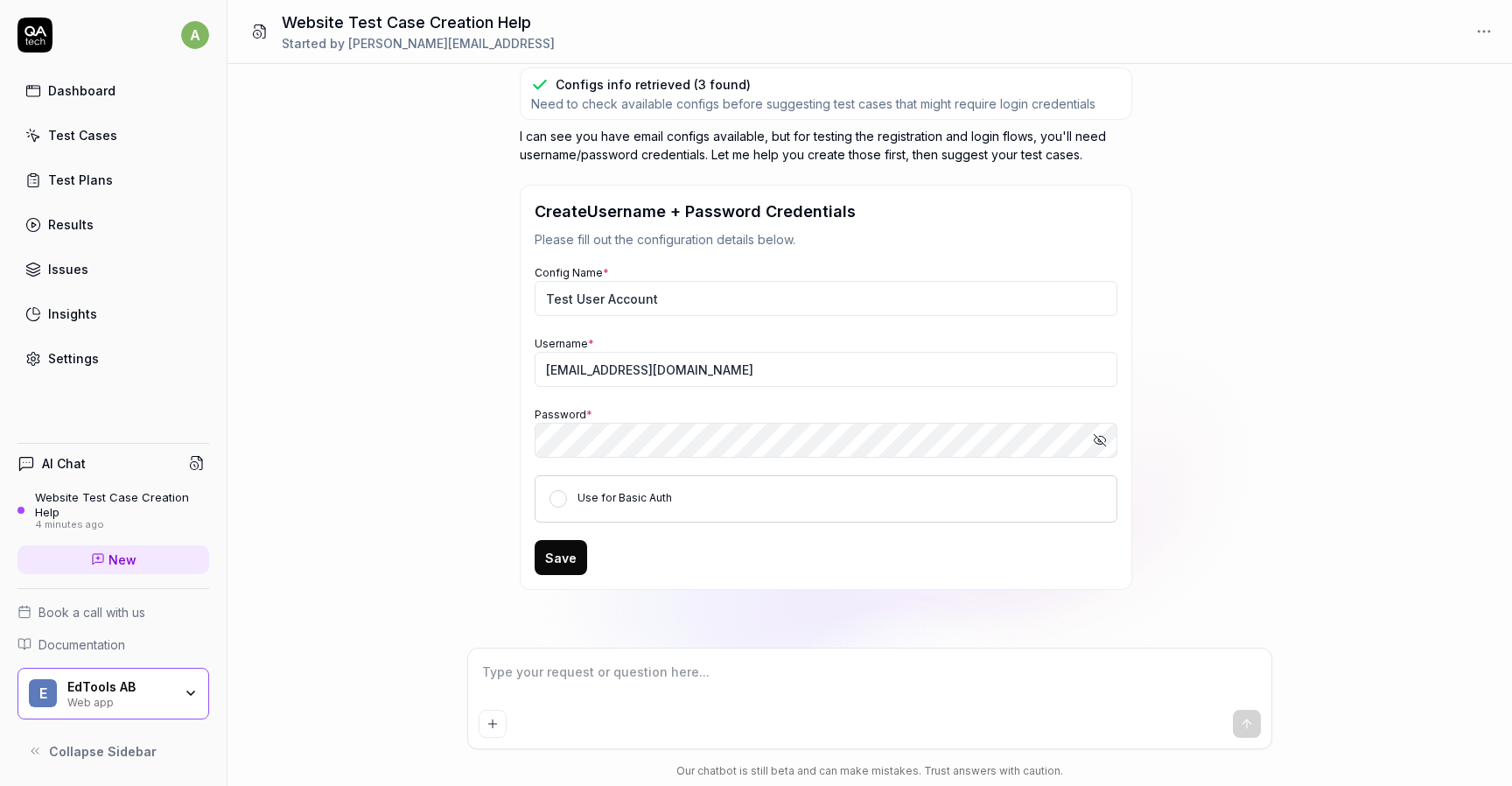
click at [571, 560] on button "Save" at bounding box center [561, 557] width 53 height 35
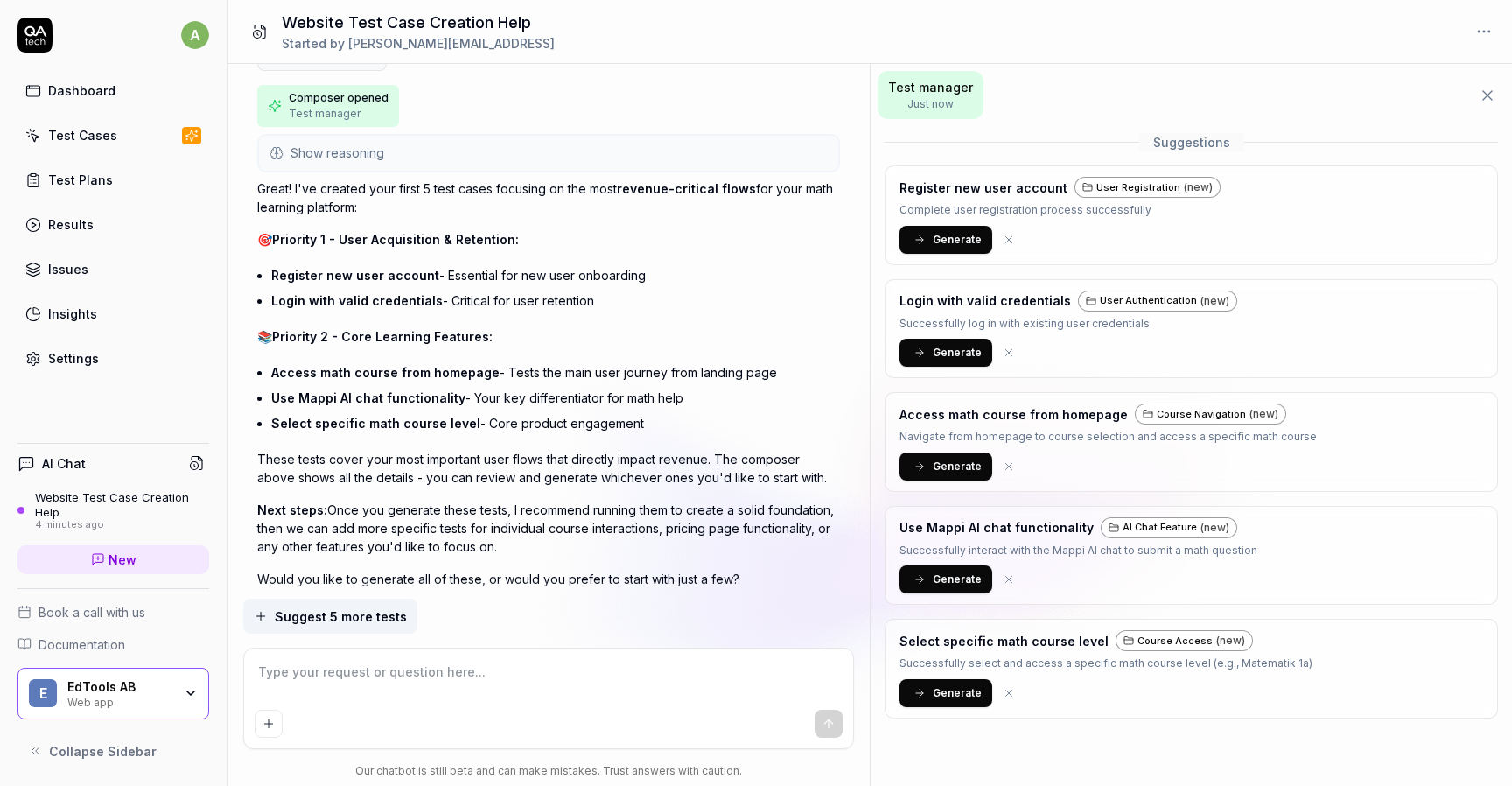
scroll to position [1566, 0]
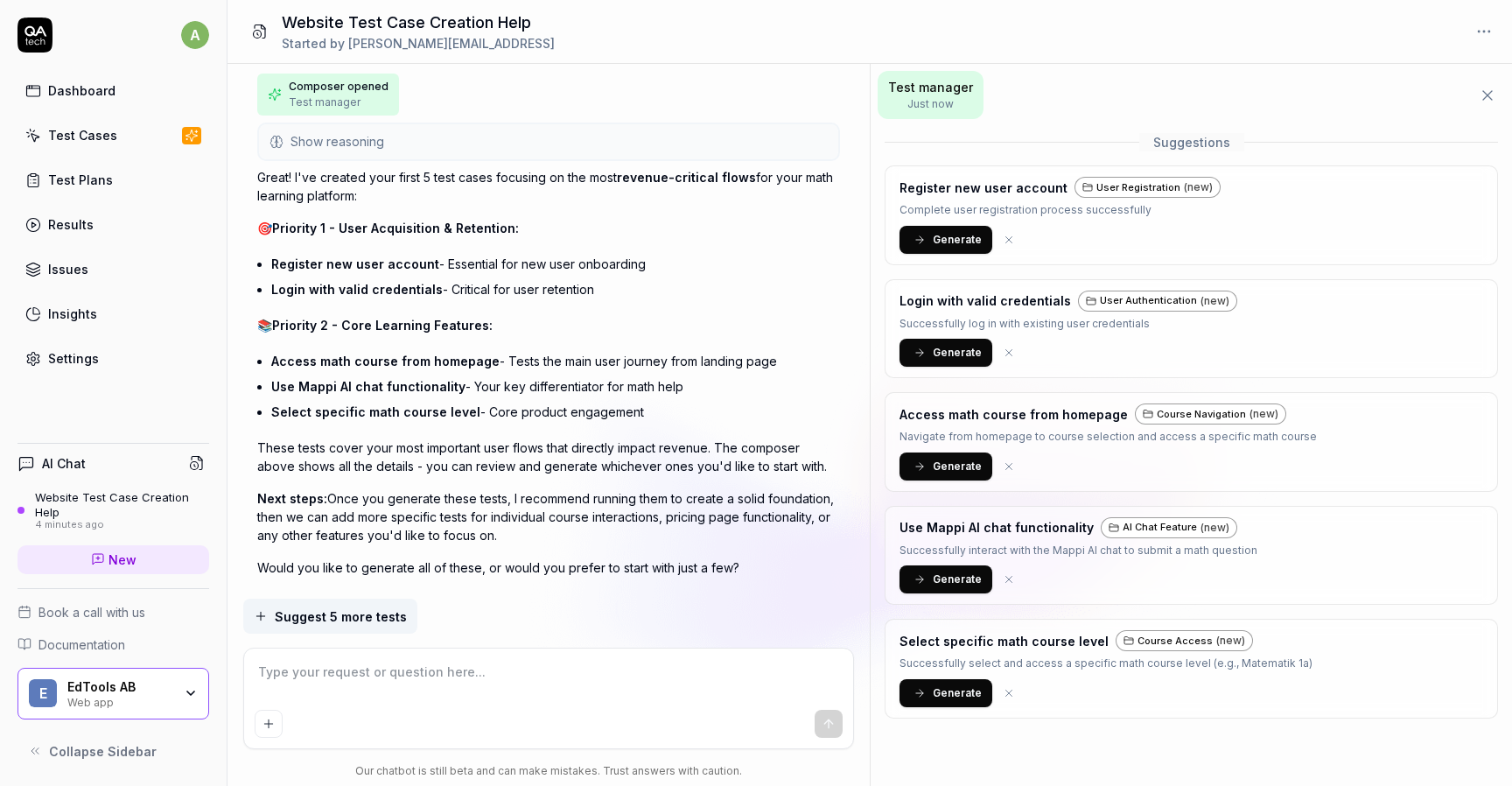
click at [938, 238] on span "Generate" at bounding box center [957, 239] width 49 height 15
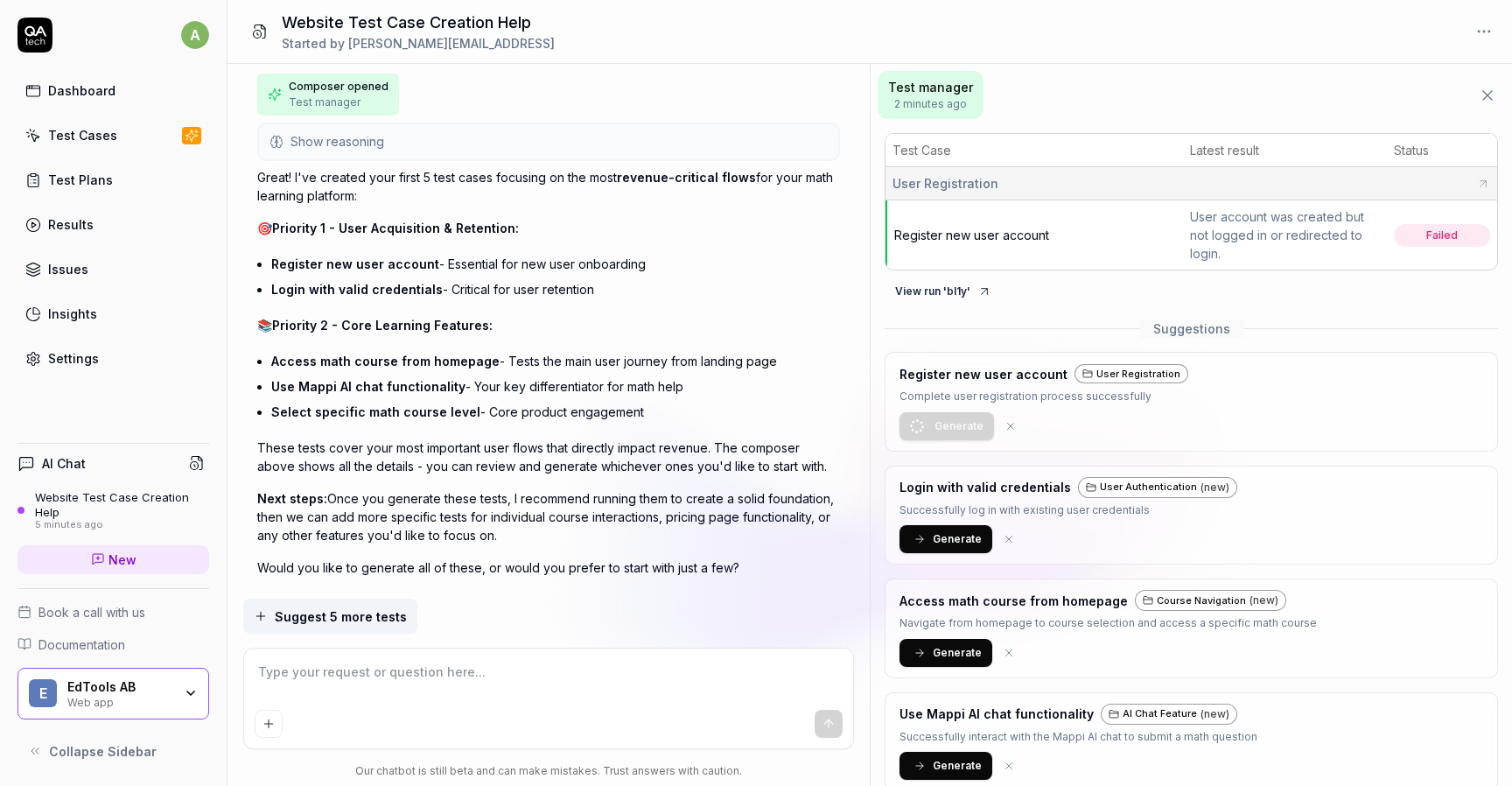
click at [1432, 235] on span "Failed" at bounding box center [1442, 235] width 96 height 23
click at [1483, 186] on icon at bounding box center [1482, 184] width 14 height 14
type textarea "*"
click at [1281, 221] on div "User account was created but not logged in or redirected to login." at bounding box center [1284, 234] width 190 height 55
click at [1309, 243] on div "User account was created but not logged in or redirected to login." at bounding box center [1284, 234] width 190 height 55
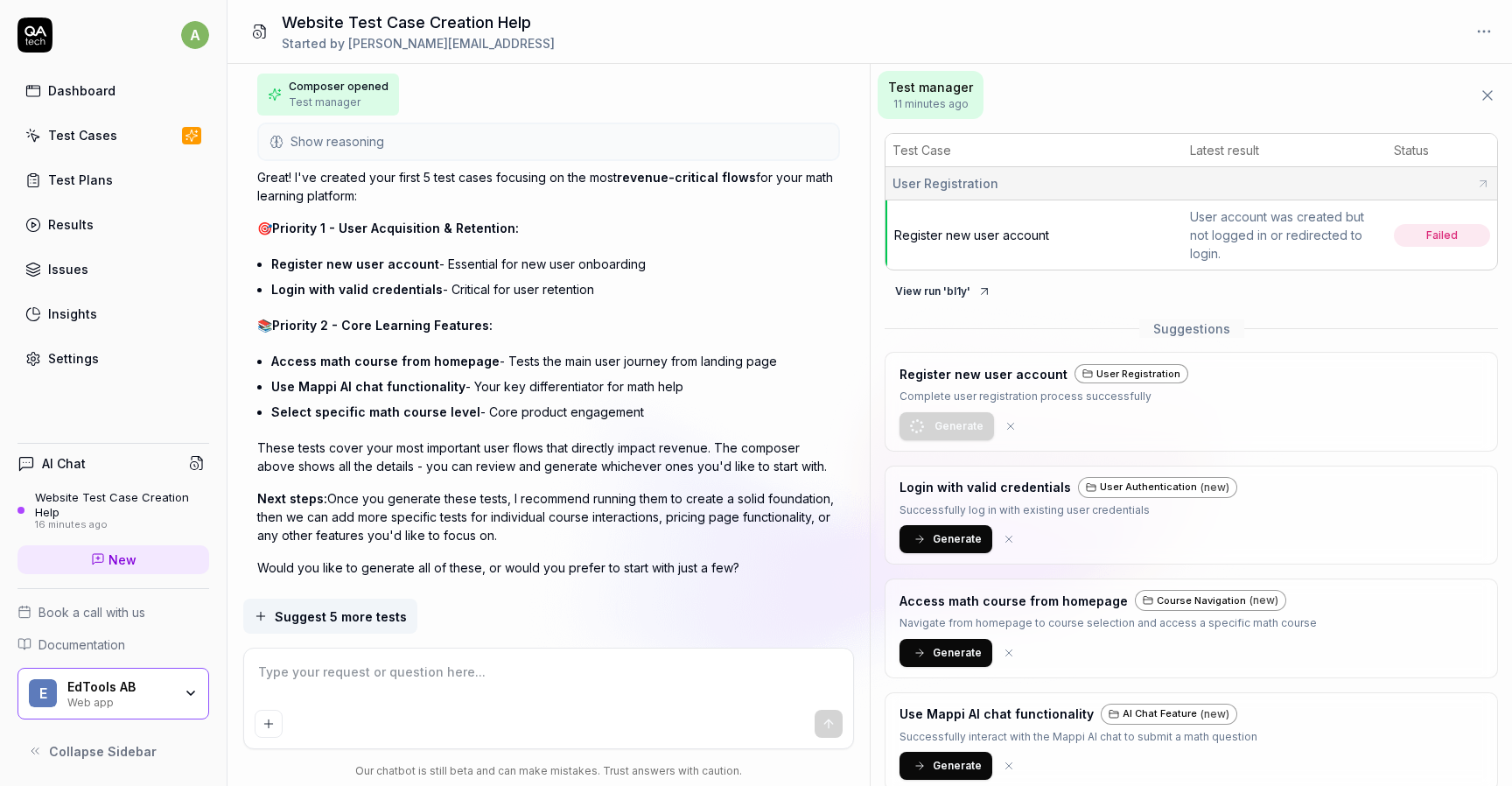
click at [66, 142] on div "Test Cases" at bounding box center [83, 135] width 69 height 18
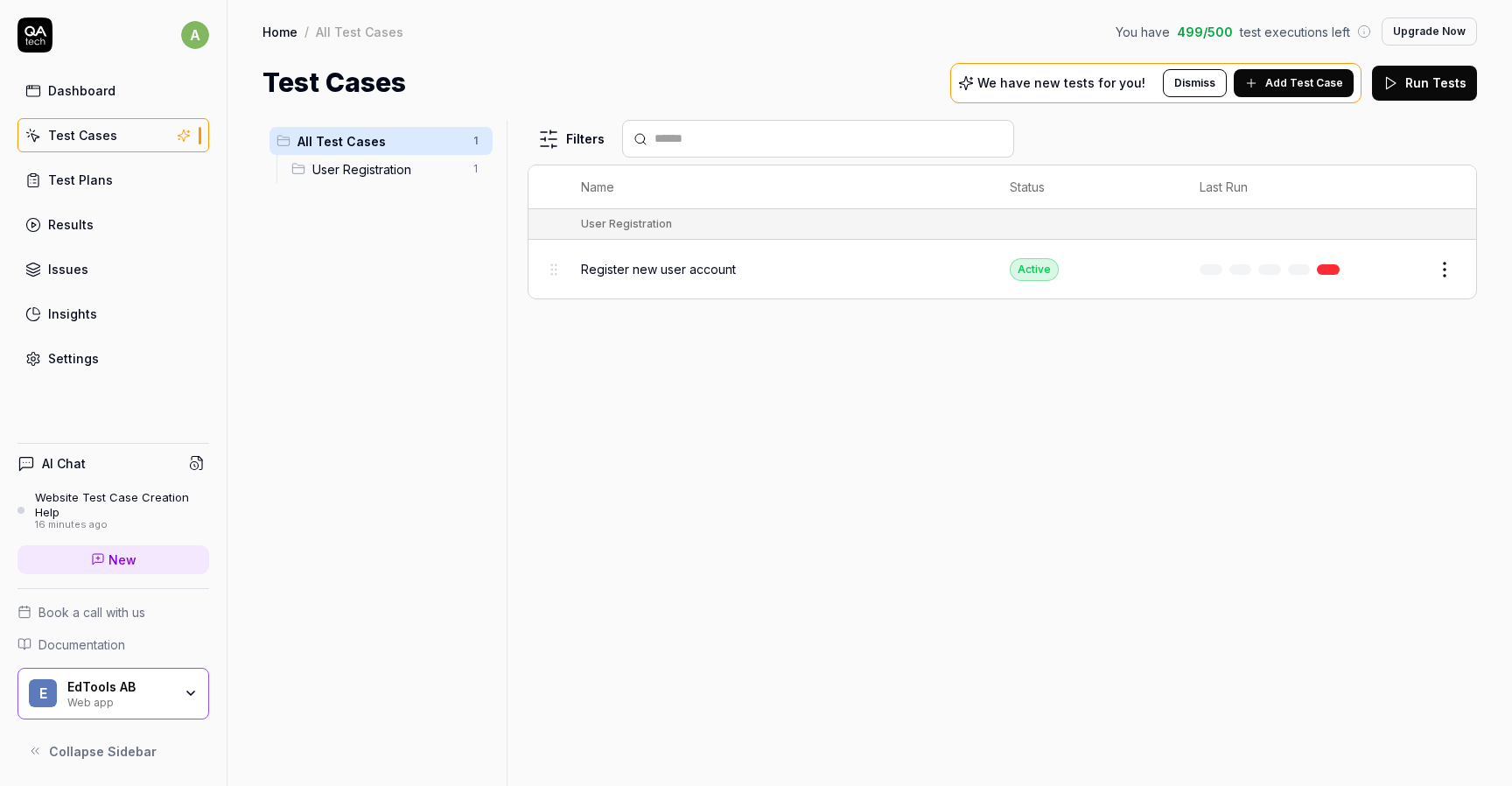
click at [728, 265] on span "Register new user account" at bounding box center [658, 269] width 155 height 18
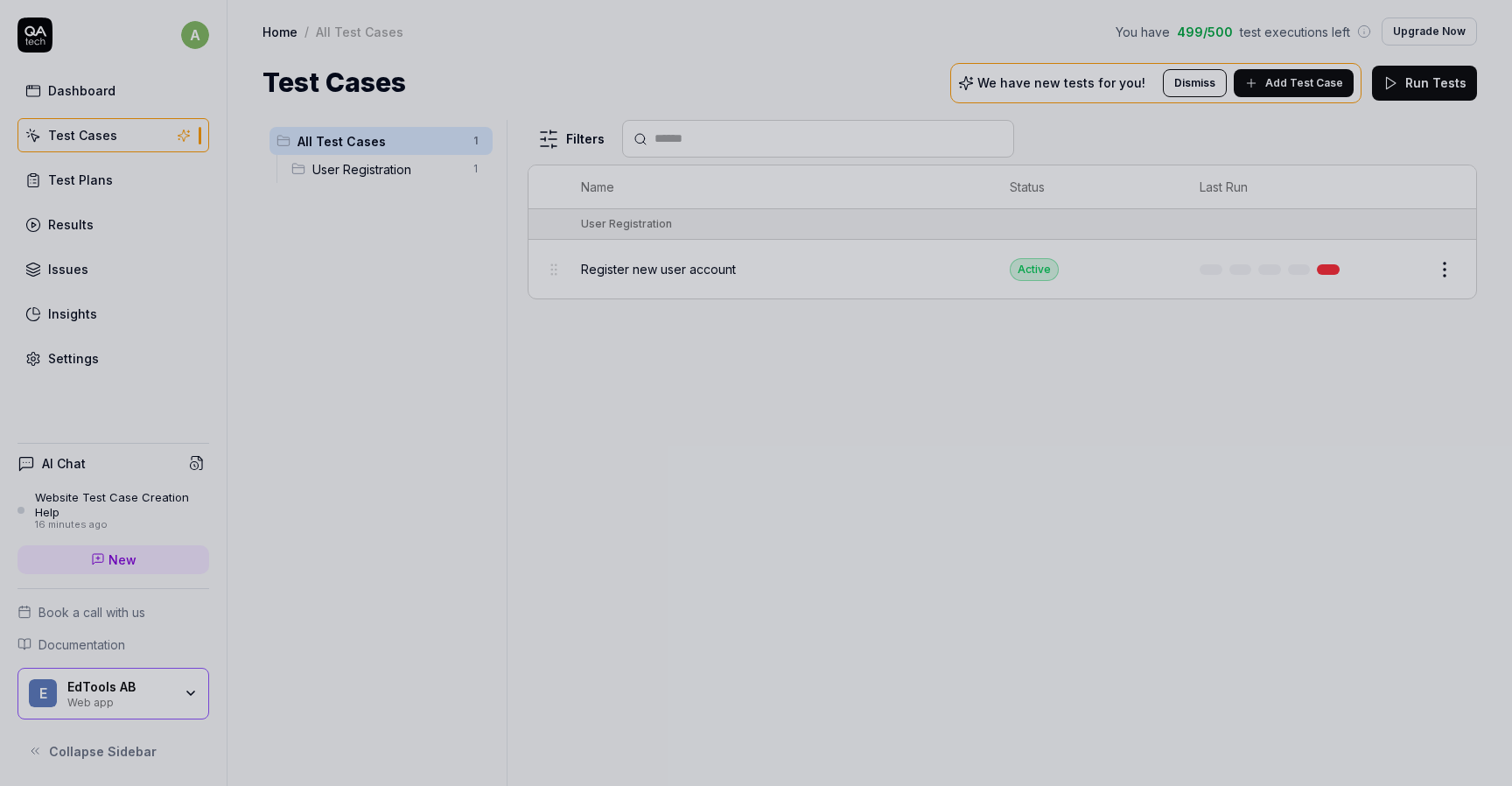
click at [967, 384] on div at bounding box center [756, 393] width 1512 height 786
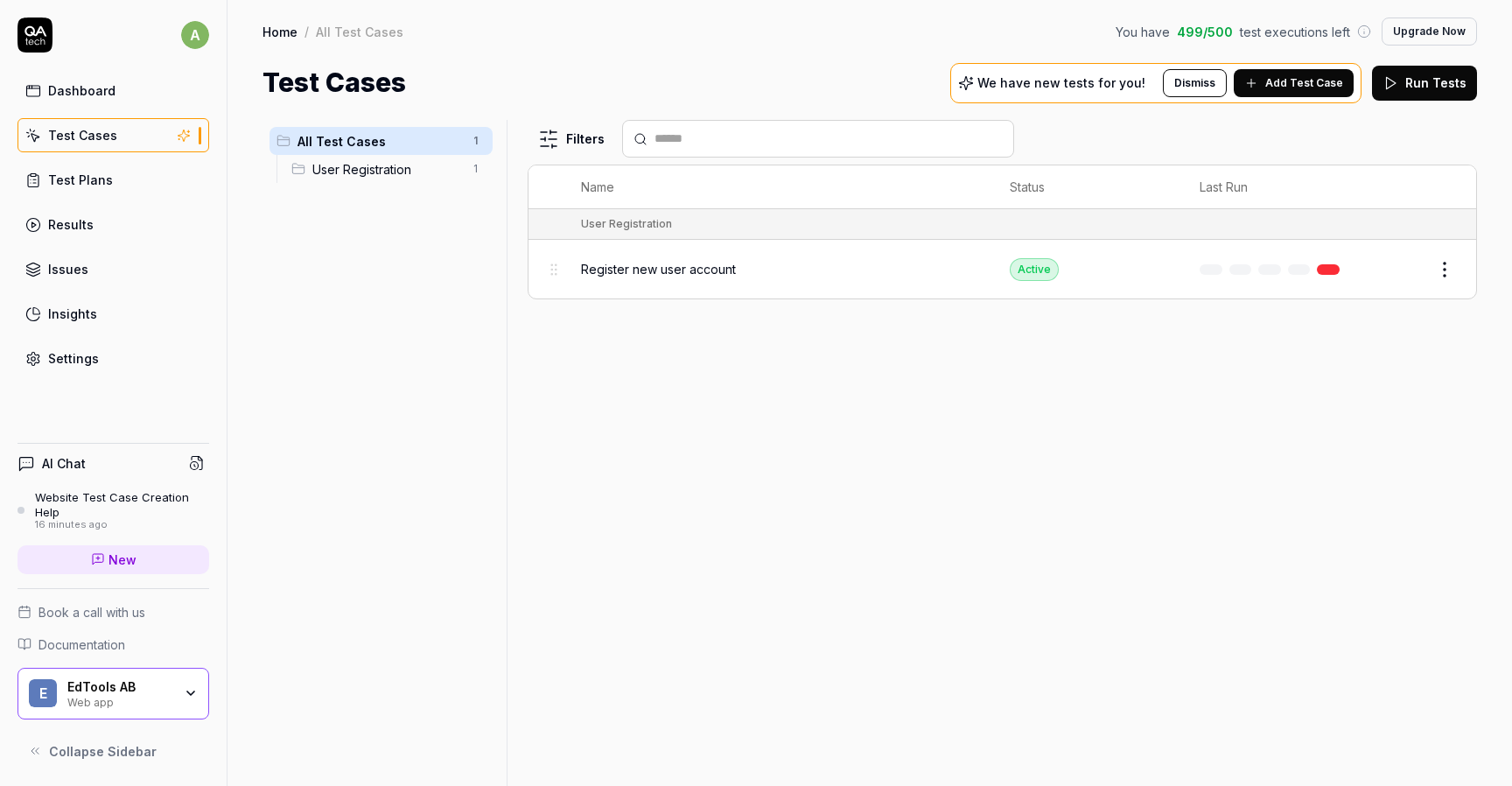
click at [713, 264] on span "Register new user account" at bounding box center [658, 269] width 155 height 18
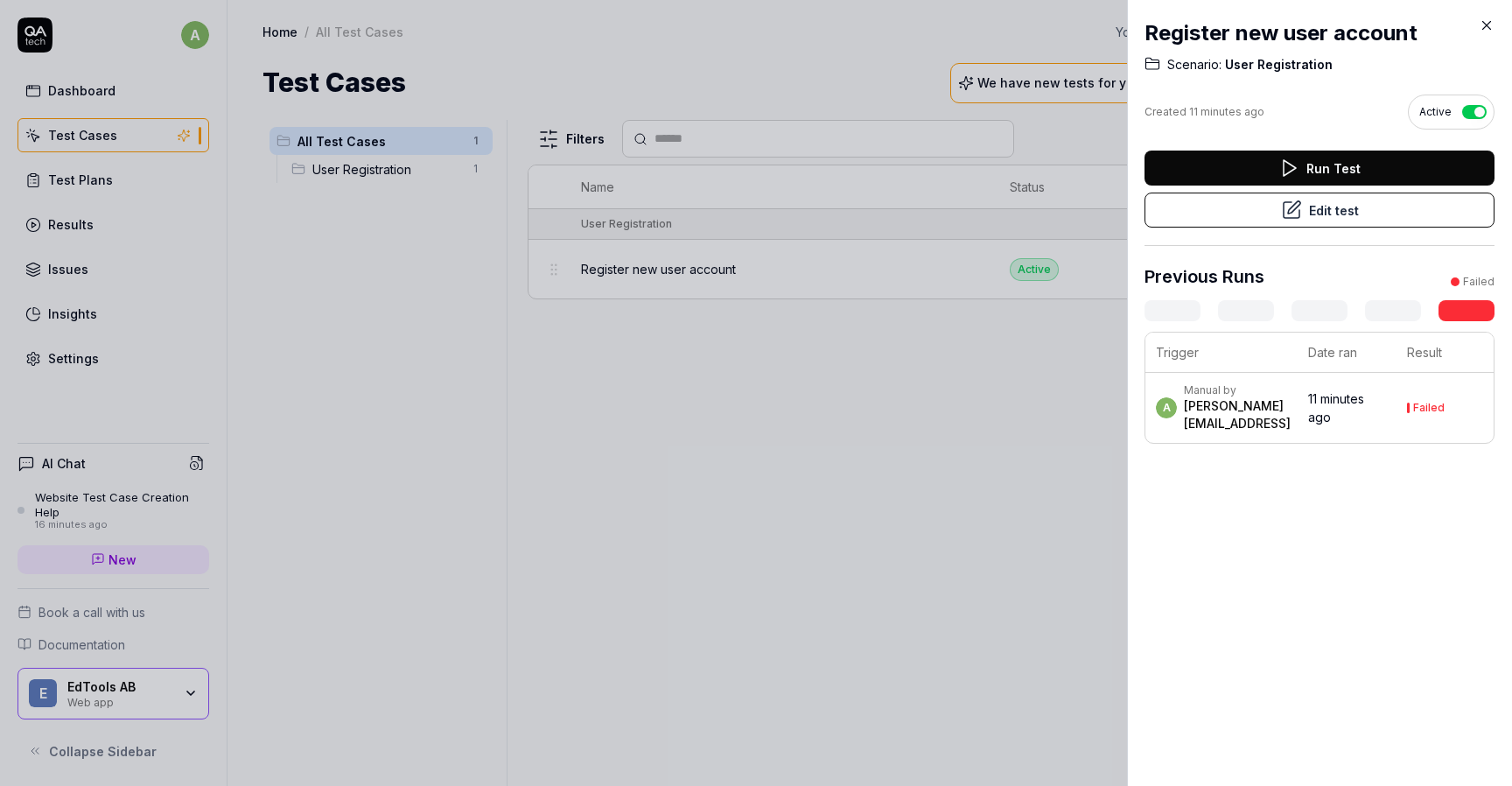
click at [440, 174] on div at bounding box center [756, 393] width 1512 height 786
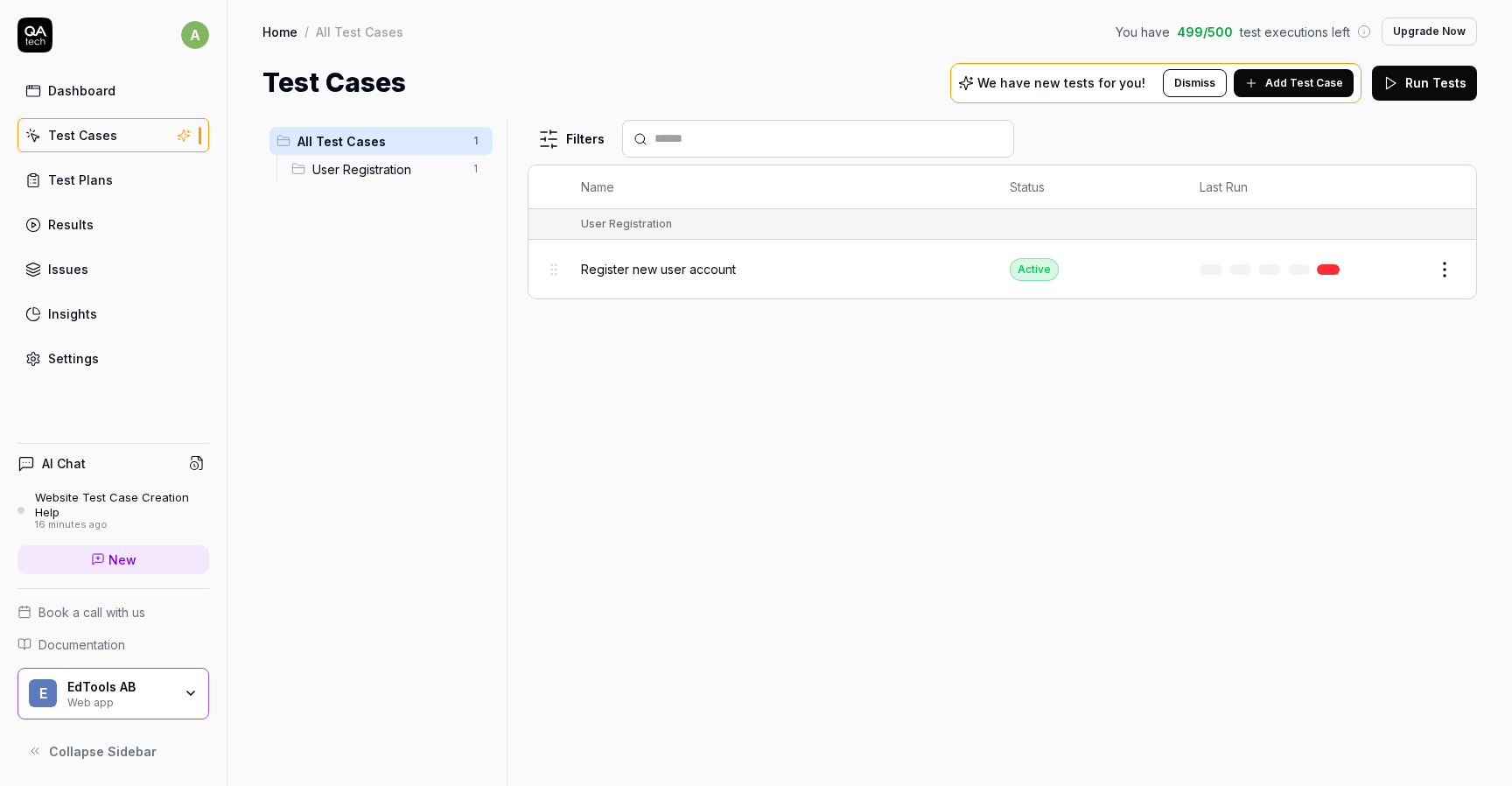
click at [405, 171] on span "User Registration" at bounding box center [387, 169] width 149 height 18
click at [1442, 266] on html "a Dashboard Test Cases Test Plans Results Issues Insights Settings AI Chat Webs…" at bounding box center [756, 393] width 1512 height 786
click at [1228, 412] on html "a Dashboard Test Cases Test Plans Results Issues Insights Settings AI Chat Webs…" at bounding box center [756, 393] width 1512 height 786
click at [84, 184] on div "Test Plans" at bounding box center [80, 180] width 64 height 18
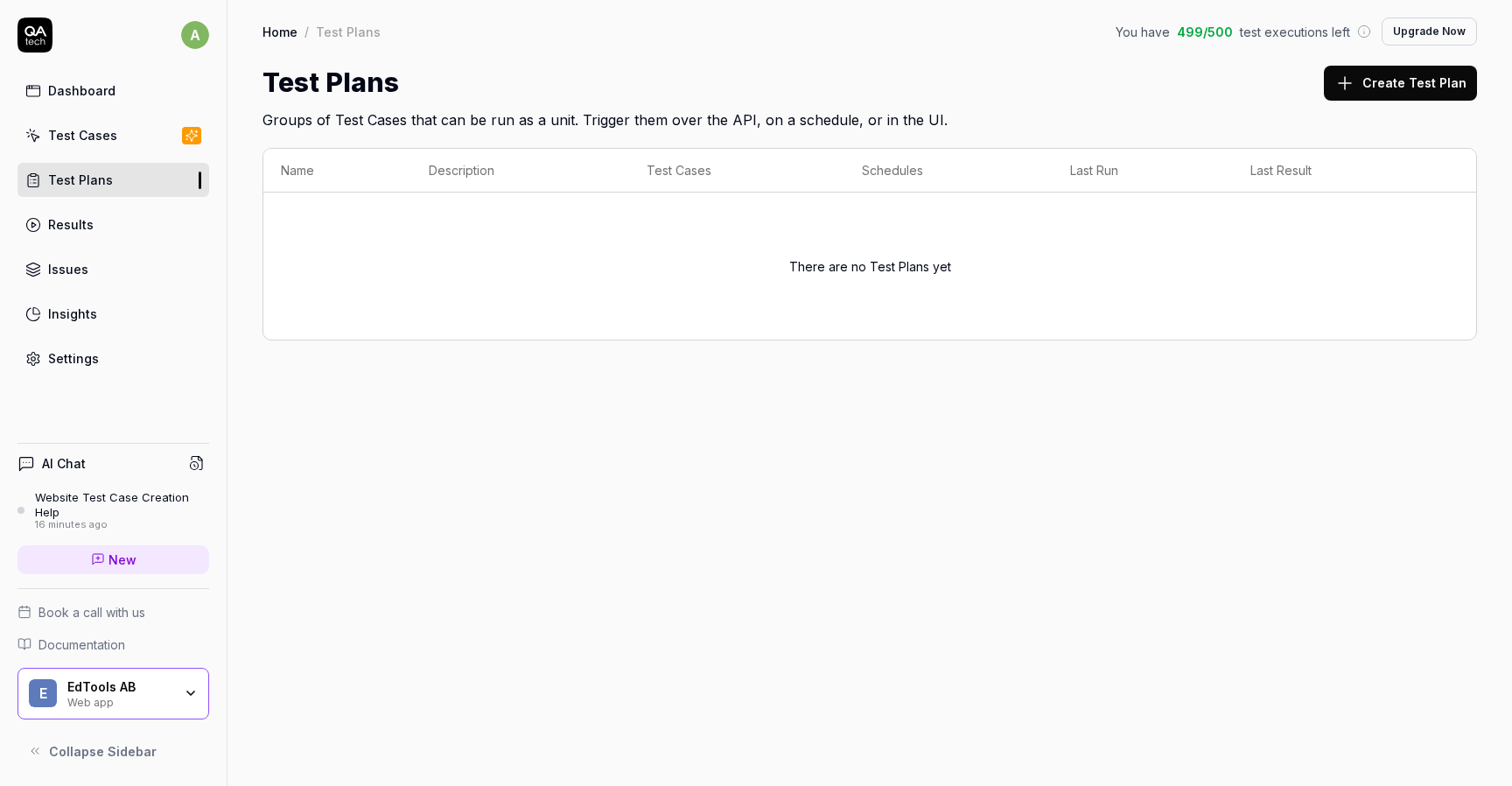
click at [117, 149] on link "Test Cases" at bounding box center [113, 135] width 192 height 35
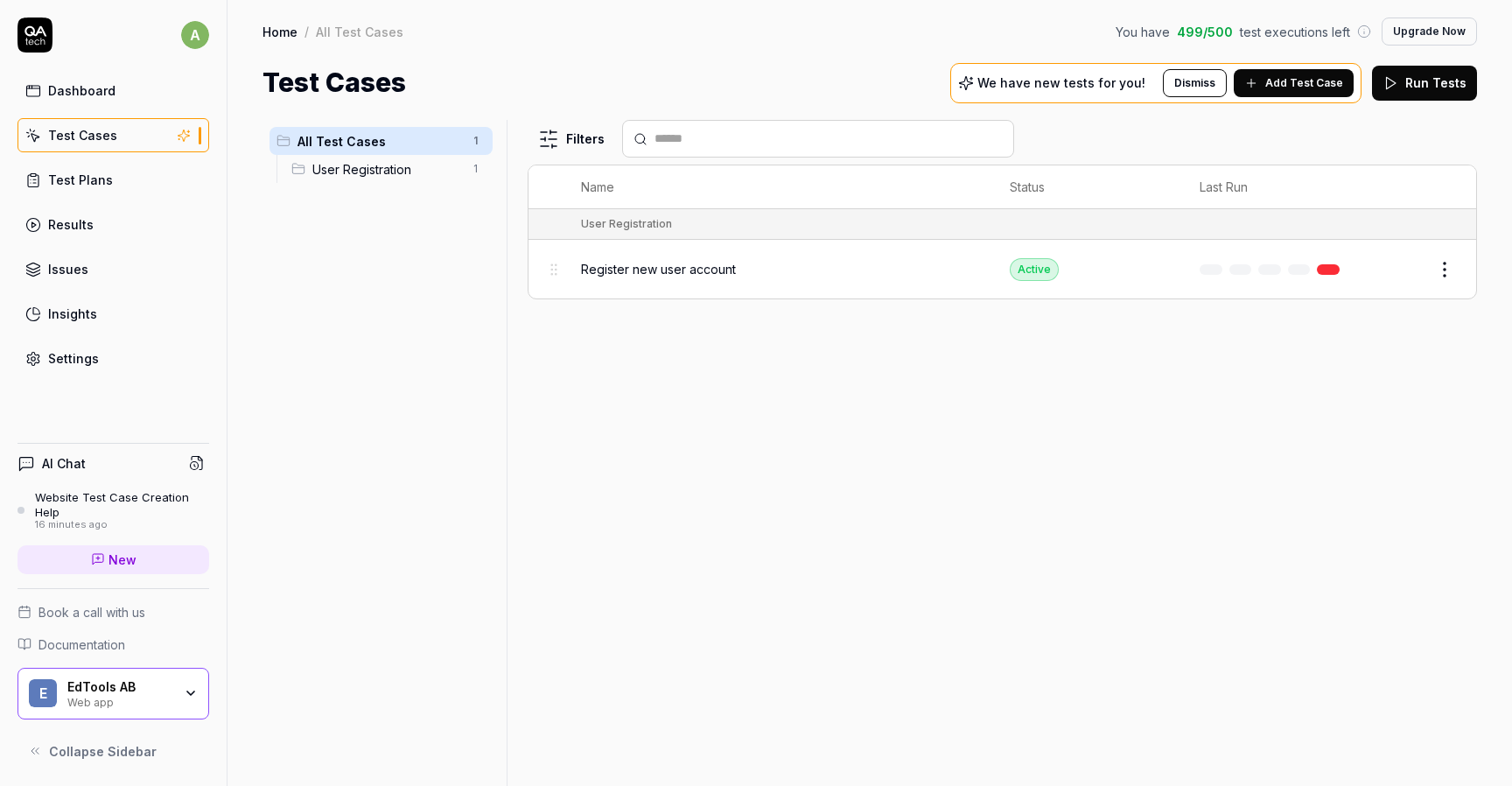
click at [1425, 274] on div "Edit" at bounding box center [1419, 269] width 77 height 28
click at [1439, 273] on html "a Dashboard Test Cases Test Plans Results Issues Insights Settings AI Chat Webs…" at bounding box center [756, 393] width 1512 height 786
click at [1014, 294] on html "a Dashboard Test Cases Test Plans Results Issues Insights Settings AI Chat Webs…" at bounding box center [756, 393] width 1512 height 786
click at [716, 260] on span "Register new user account" at bounding box center [658, 269] width 155 height 18
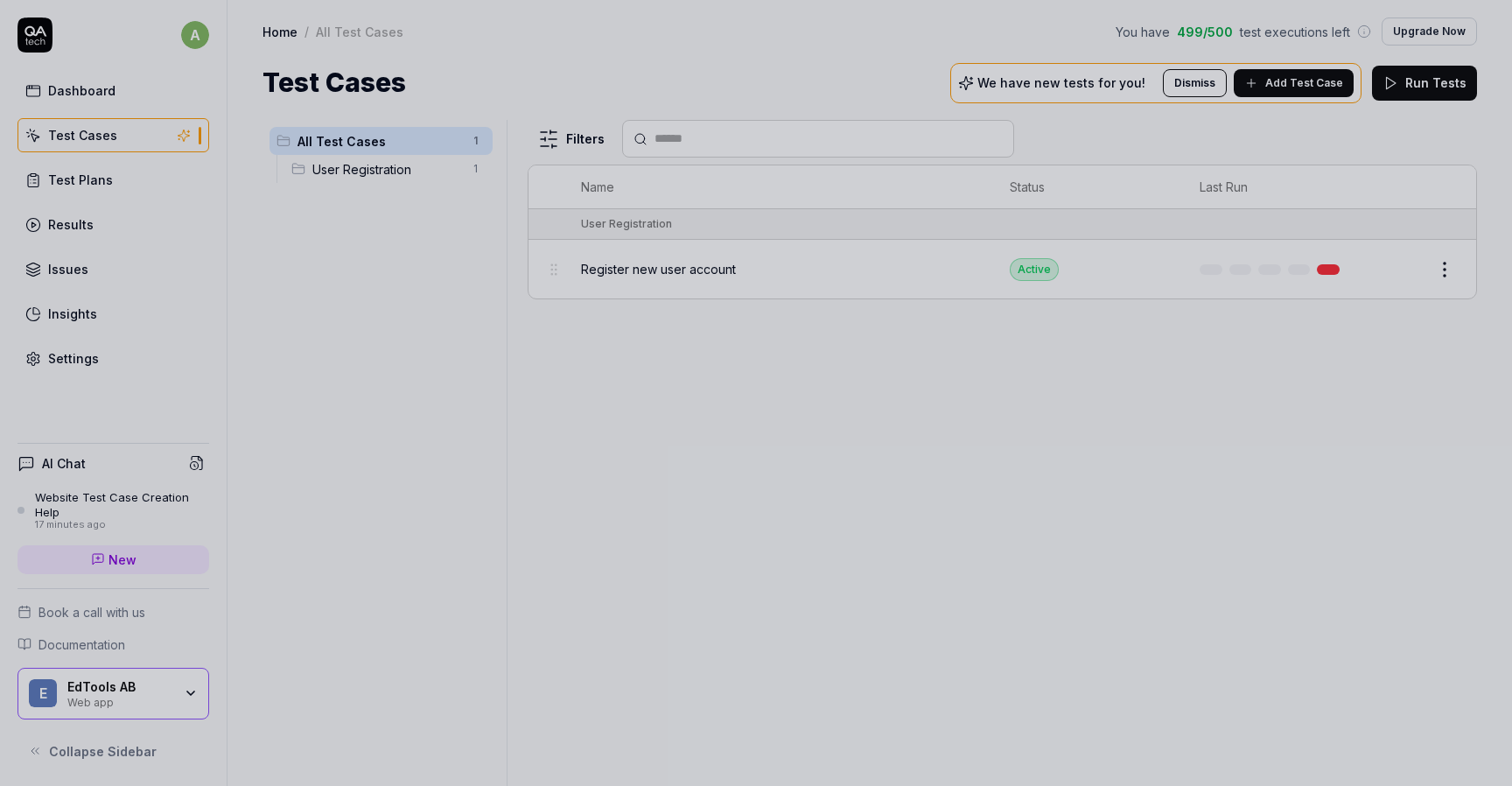
click at [945, 84] on div at bounding box center [756, 393] width 1512 height 786
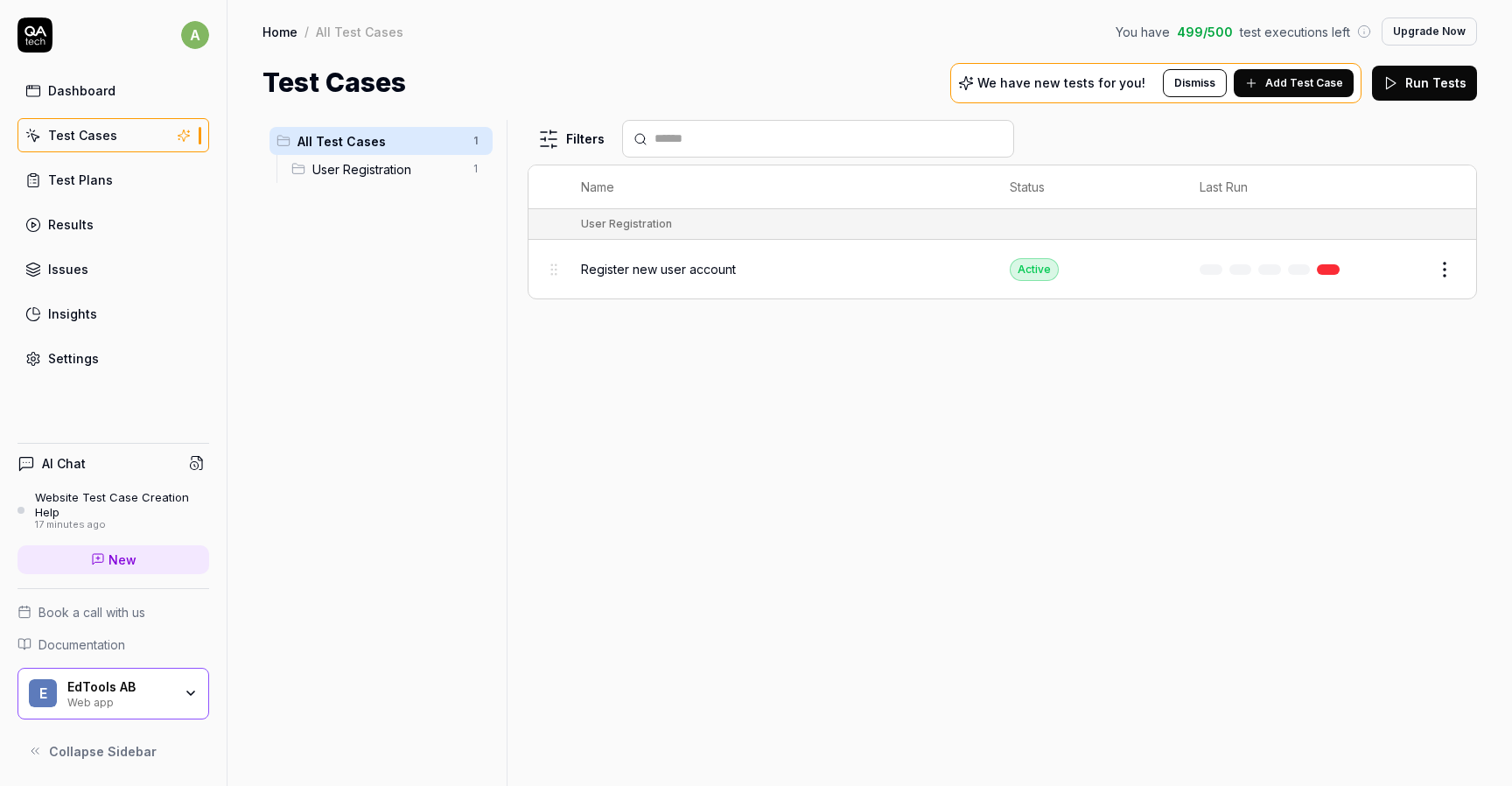
click at [331, 169] on span "User Registration" at bounding box center [387, 169] width 149 height 18
click at [670, 276] on div "Register new user account" at bounding box center [778, 269] width 394 height 37
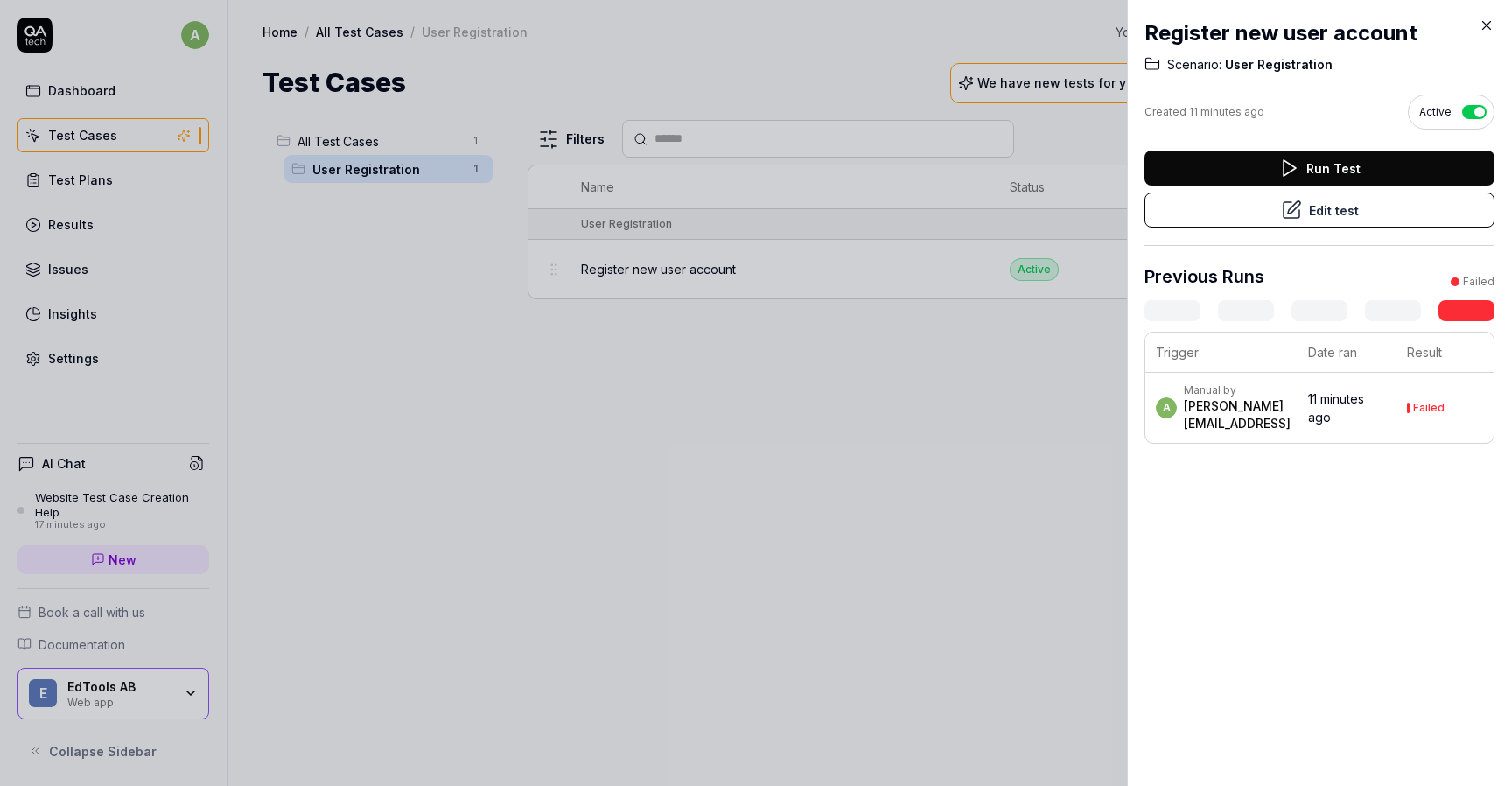
click at [1338, 397] on time "11 minutes ago" at bounding box center [1336, 408] width 56 height 34
click at [1228, 366] on th "Trigger" at bounding box center [1221, 353] width 153 height 40
click at [1194, 367] on th "Trigger" at bounding box center [1221, 353] width 153 height 40
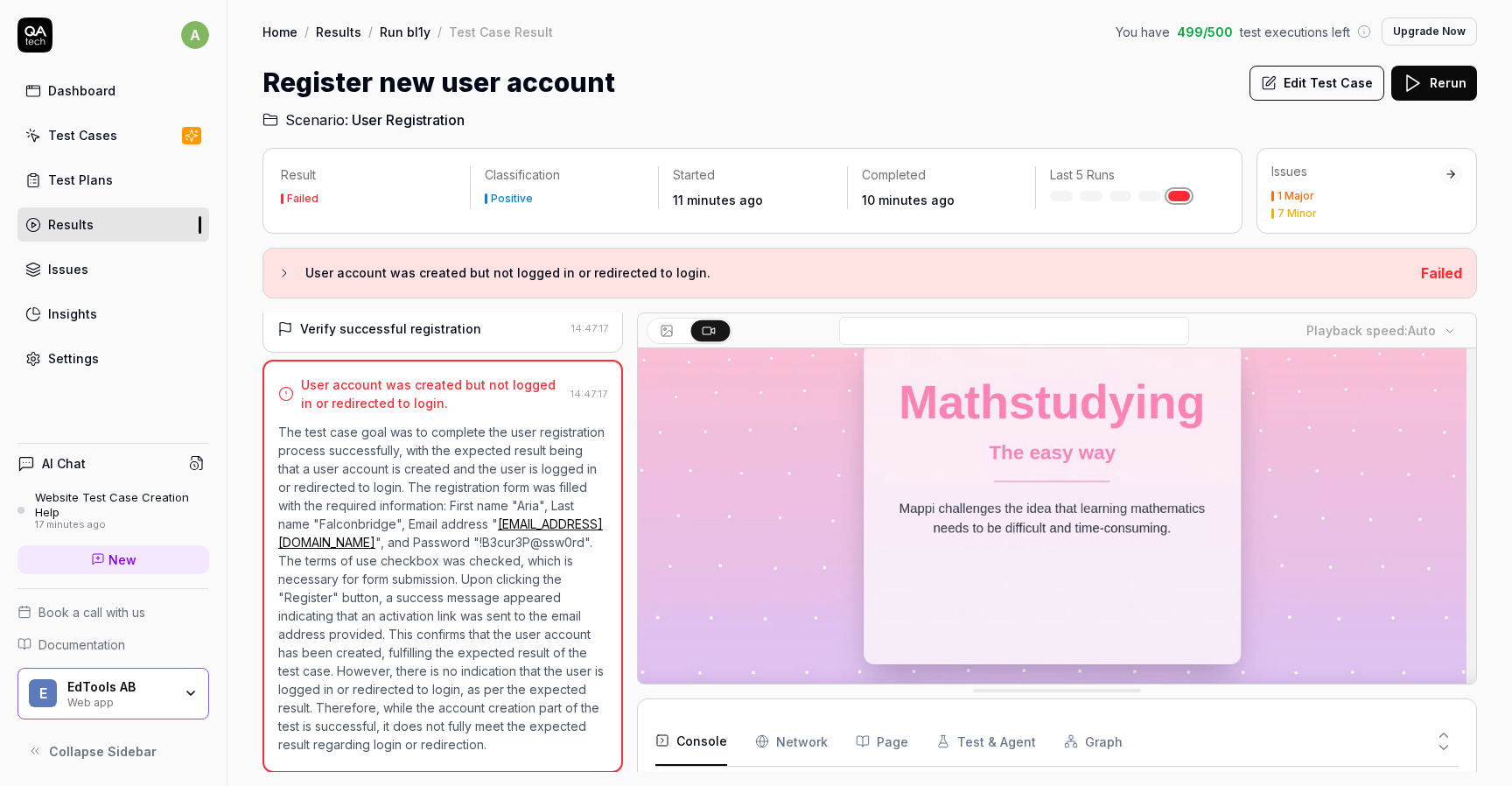
scroll to position [188, 0]
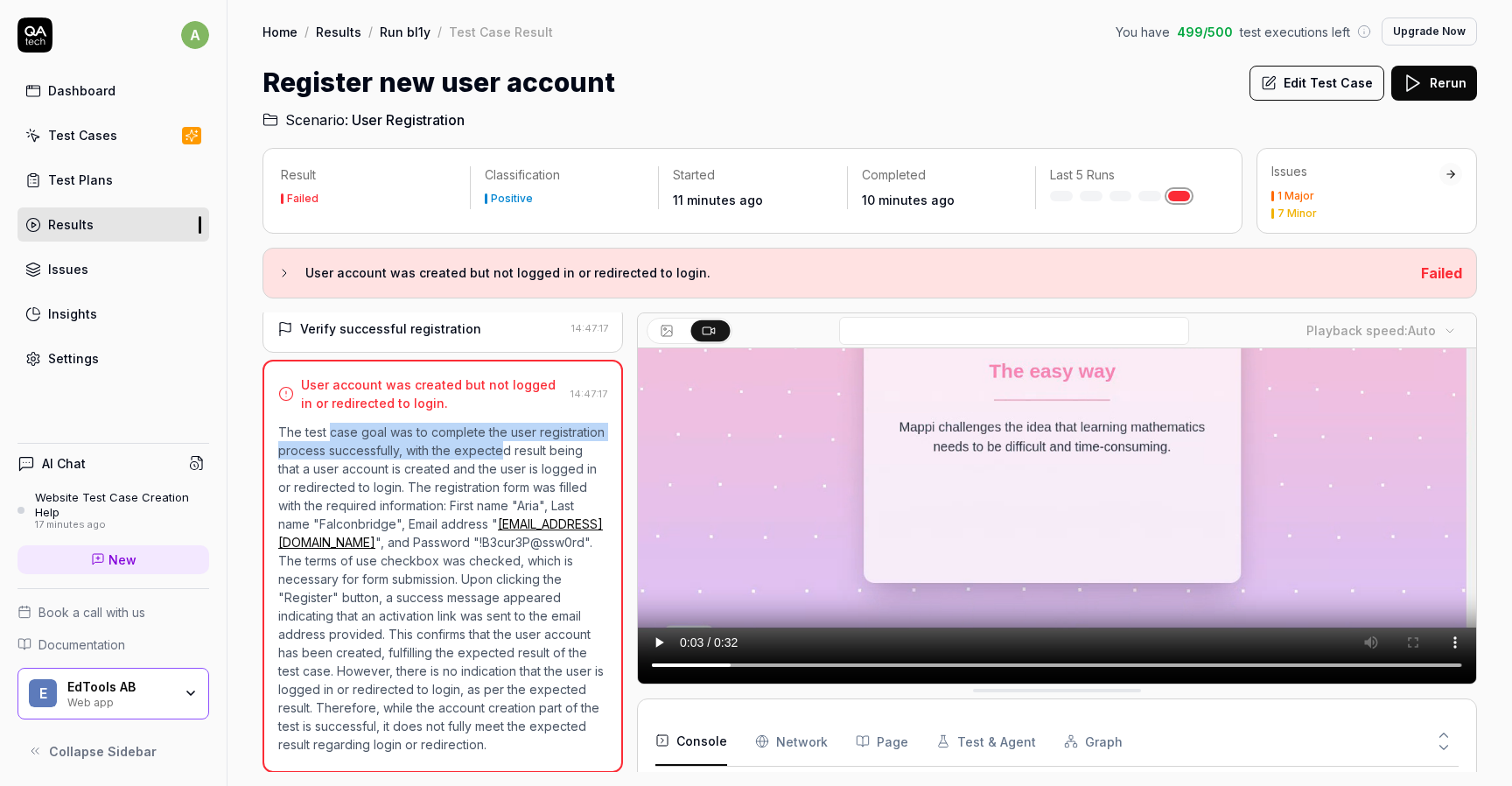
drag, startPoint x: 331, startPoint y: 438, endPoint x: 502, endPoint y: 456, distance: 171.9
click at [502, 456] on p "The test case goal was to complete the user registration process successfully, …" at bounding box center [442, 588] width 329 height 331
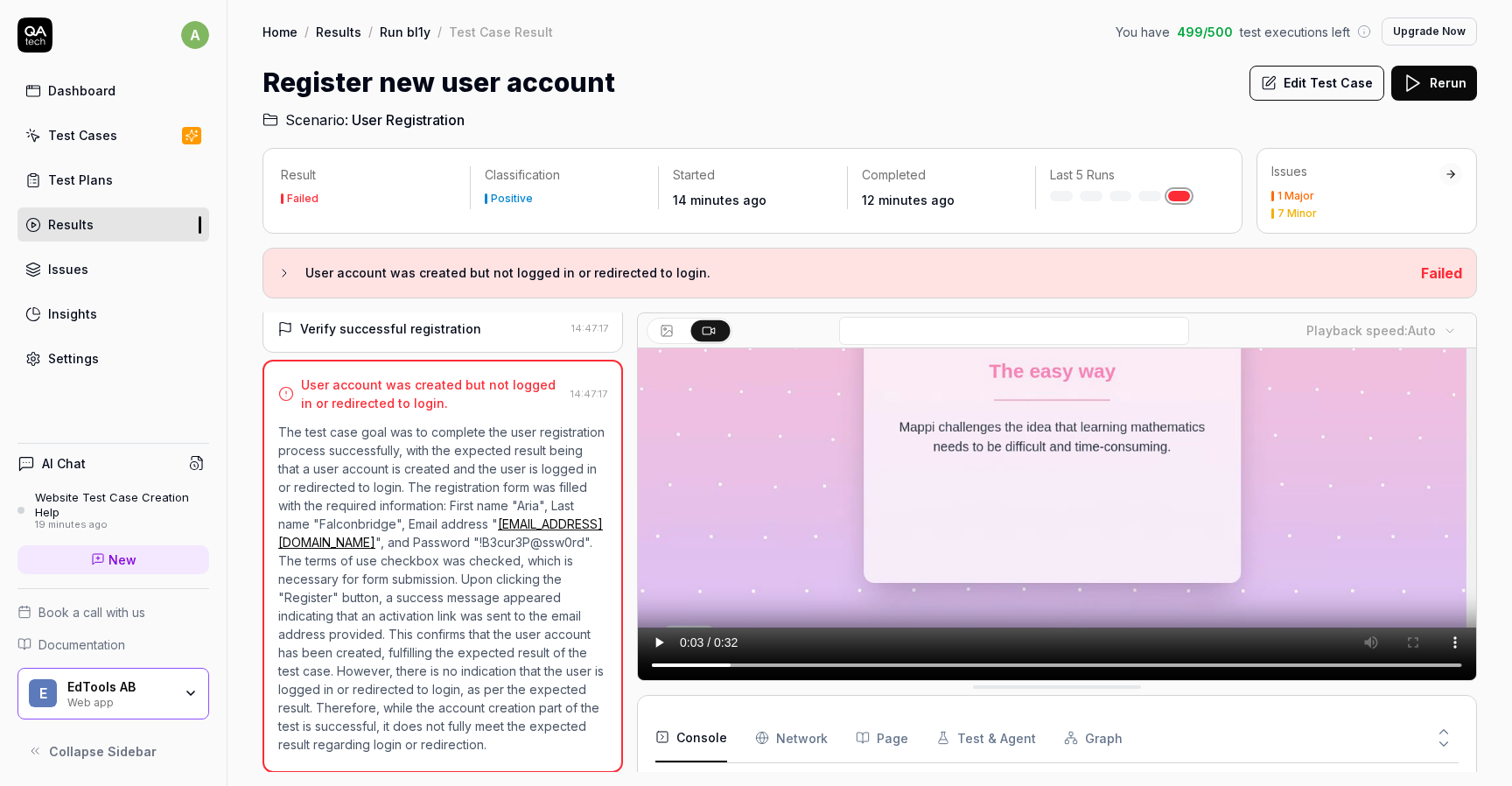
scroll to position [258, 0]
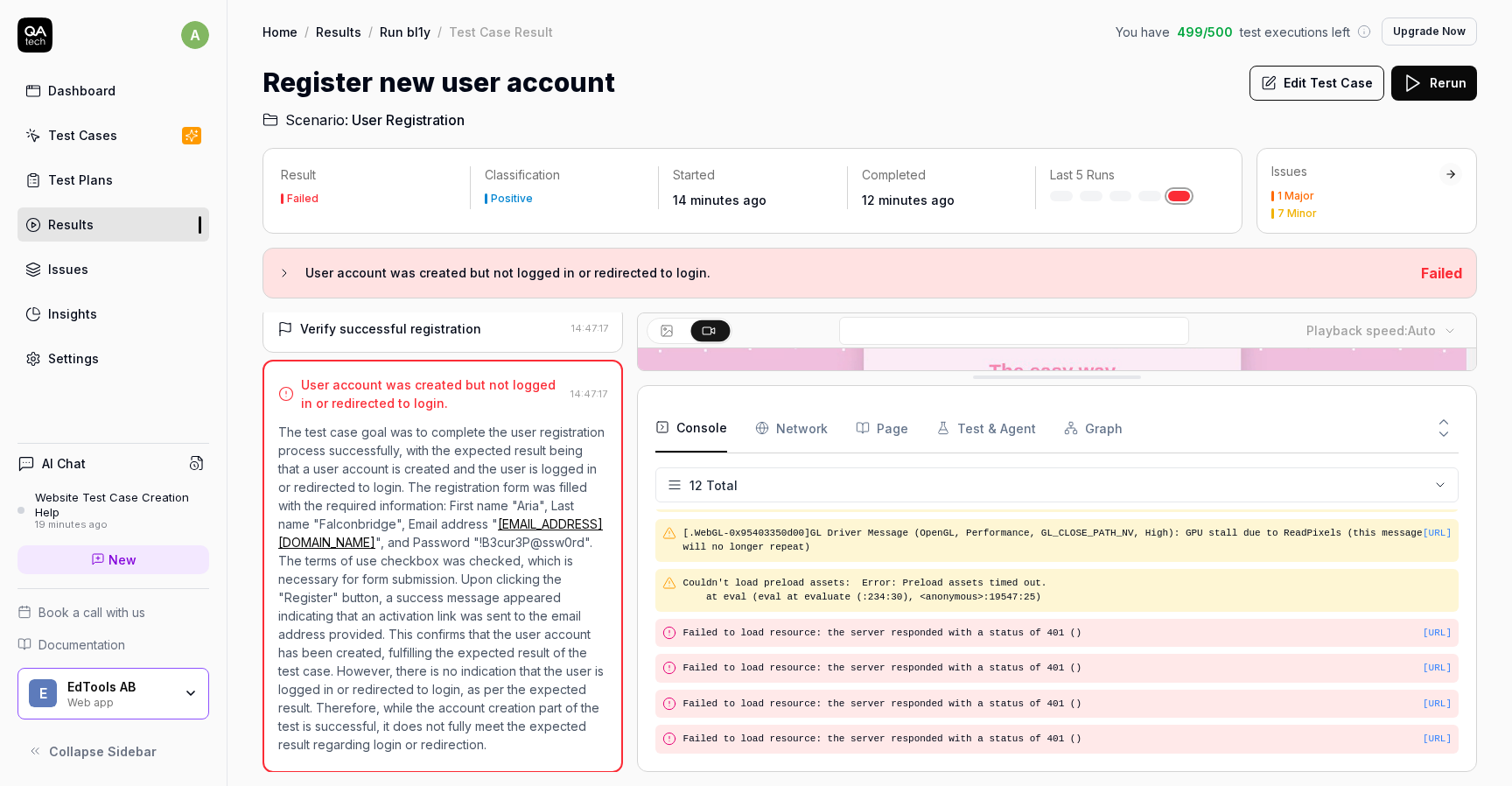
drag, startPoint x: 983, startPoint y: 688, endPoint x: 957, endPoint y: 373, distance: 316.1
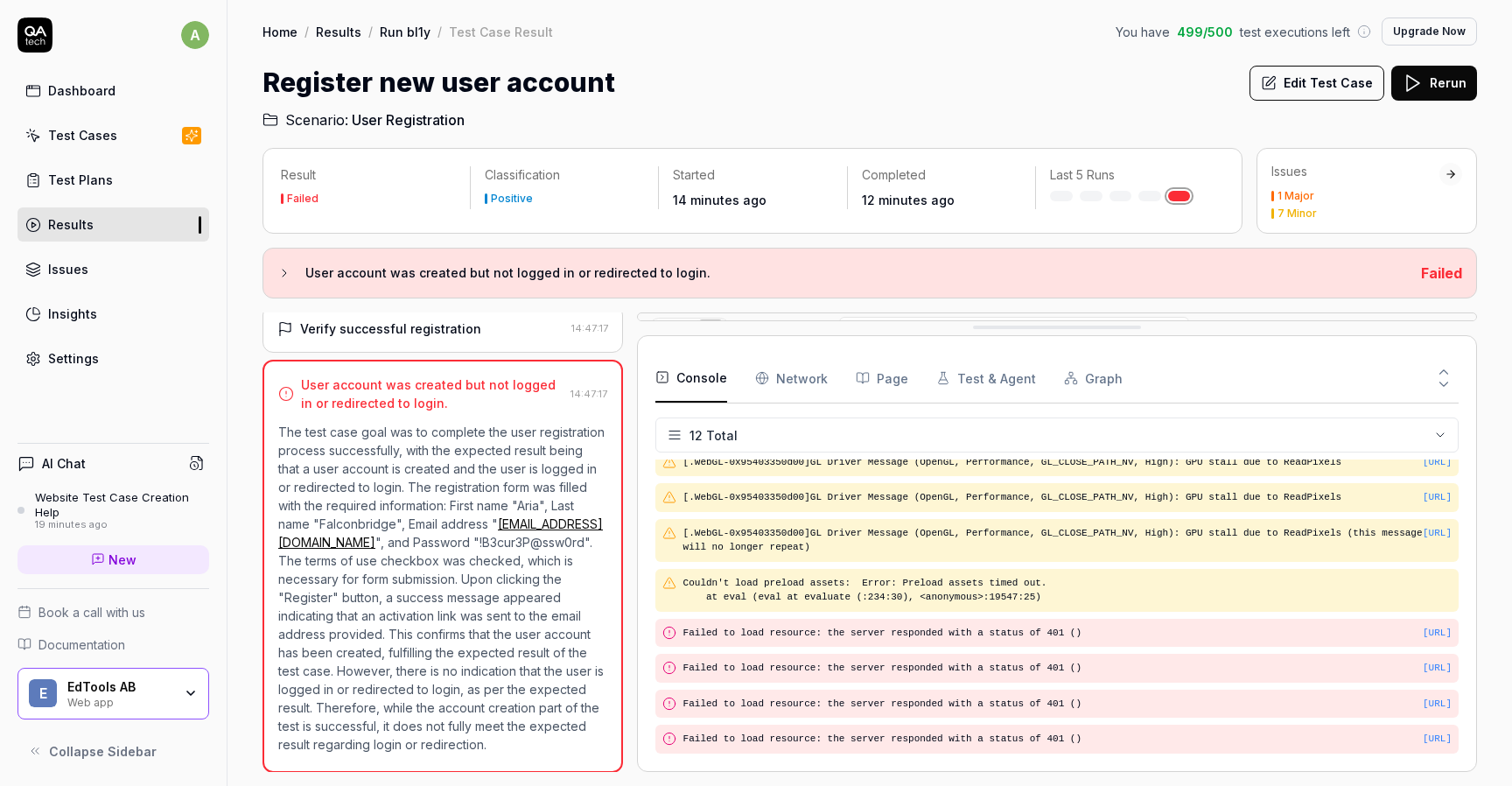
drag, startPoint x: 957, startPoint y: 374, endPoint x: 954, endPoint y: 274, distance: 100.0
click at [777, 388] on Requests "Network" at bounding box center [791, 378] width 73 height 49
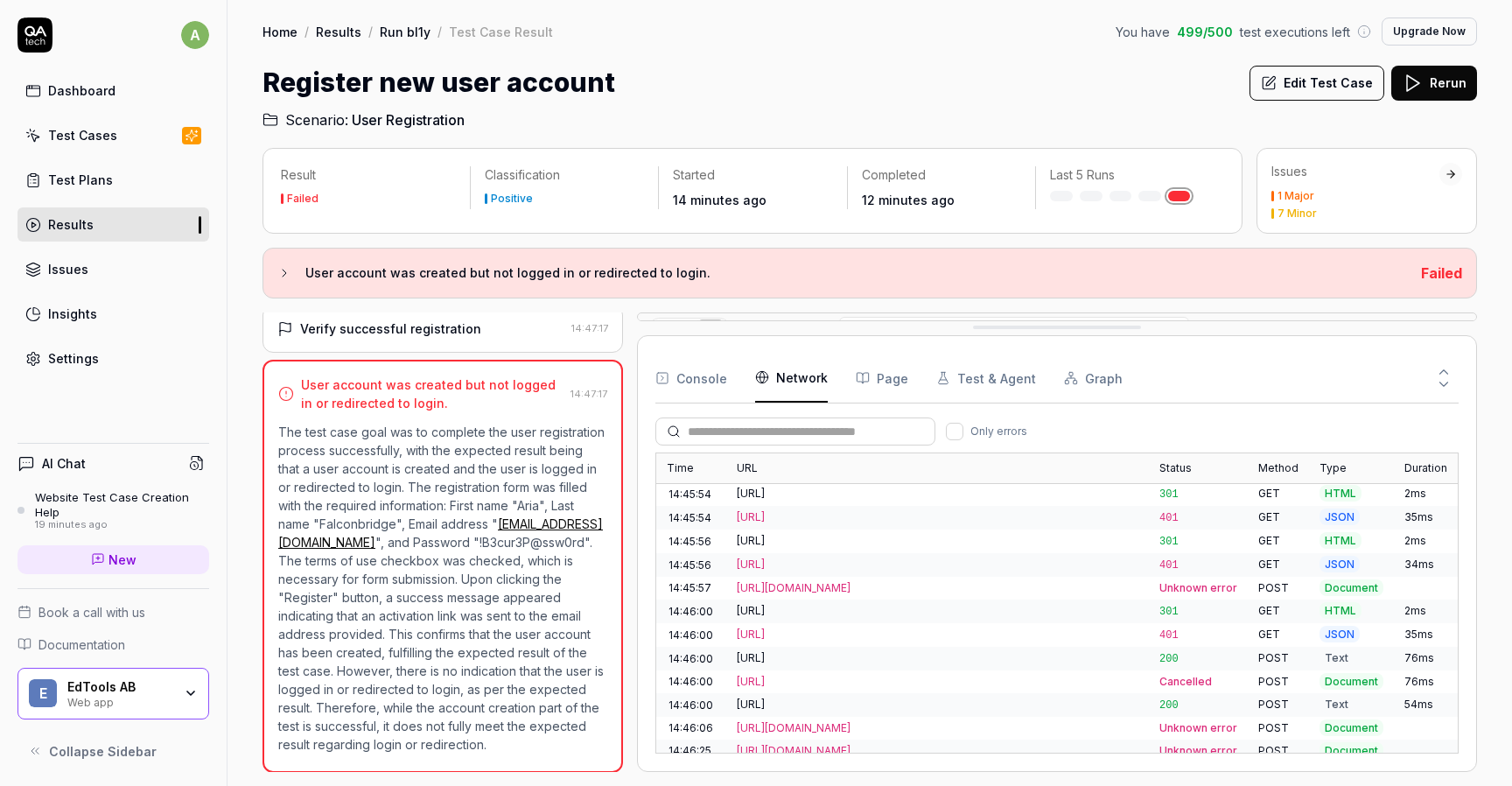
scroll to position [684, 0]
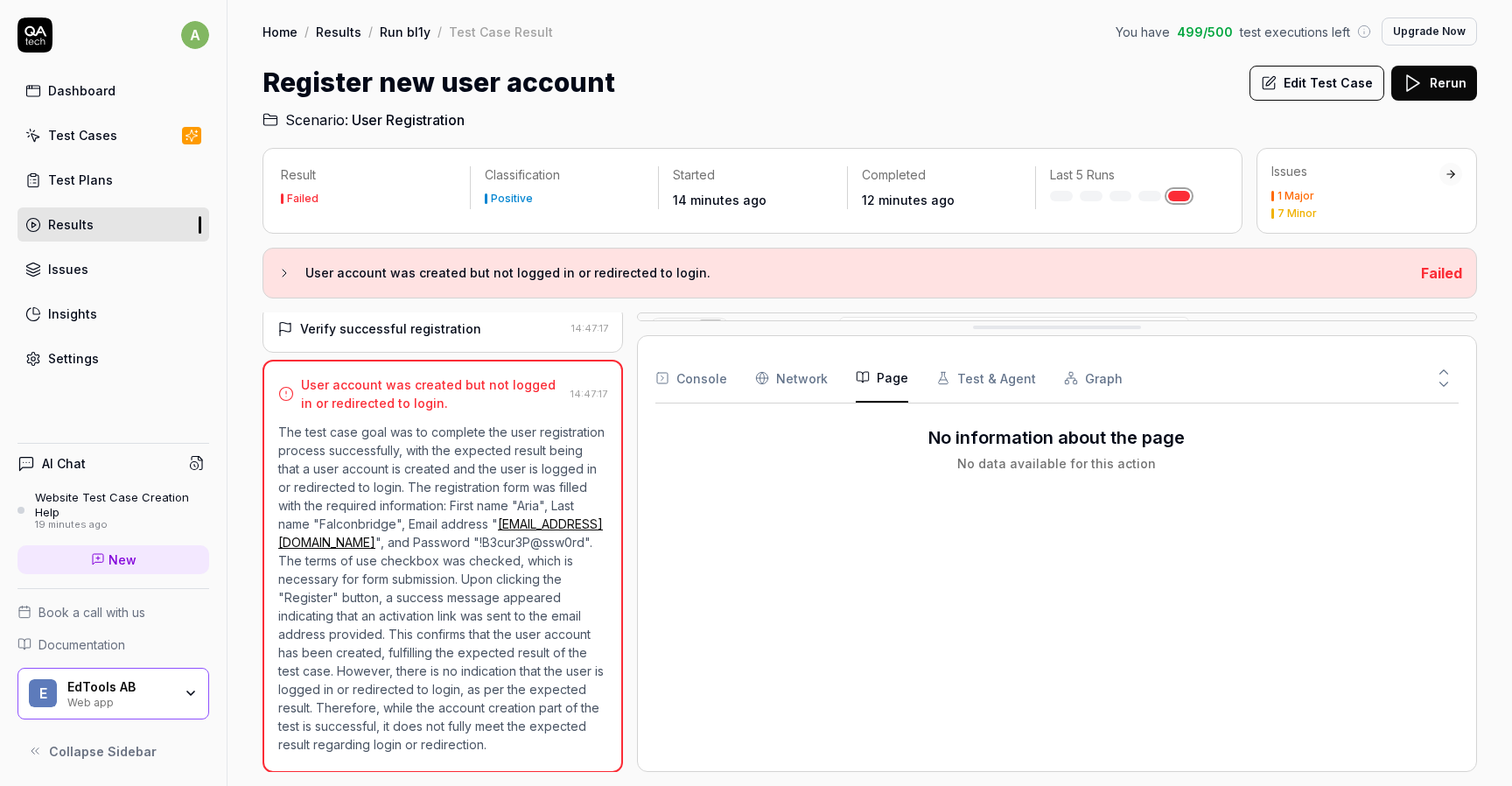
click at [876, 384] on button "Page" at bounding box center [882, 378] width 53 height 49
click at [975, 384] on button "Test & Agent" at bounding box center [986, 378] width 100 height 49
click at [1085, 382] on button "Graph" at bounding box center [1092, 378] width 59 height 49
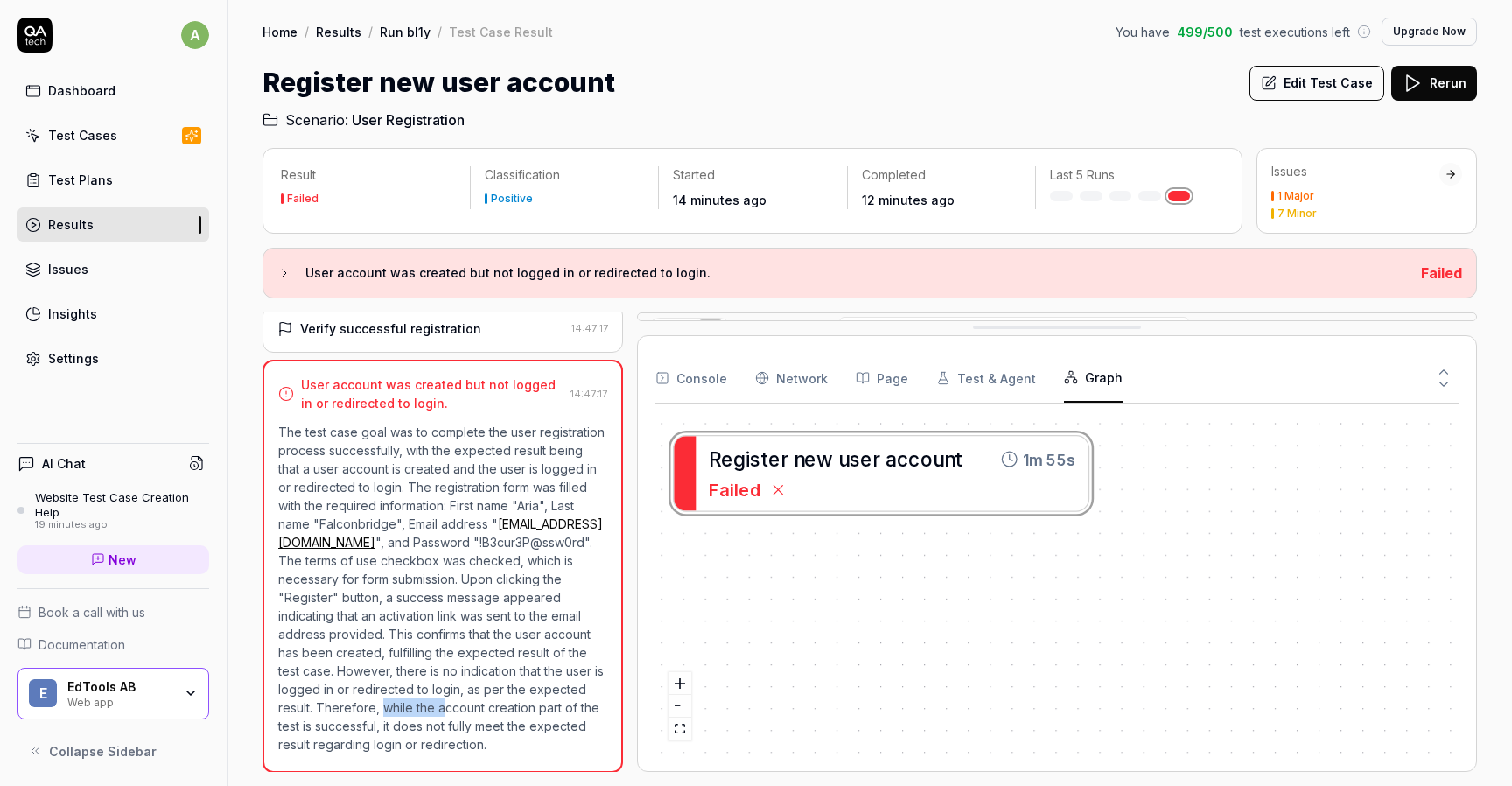
drag, startPoint x: 440, startPoint y: 706, endPoint x: 504, endPoint y: 707, distance: 64.0
click at [504, 707] on p "The test case goal was to complete the user registration process successfully, …" at bounding box center [442, 588] width 329 height 331
drag, startPoint x: 372, startPoint y: 724, endPoint x: 440, endPoint y: 724, distance: 68.0
click at [440, 724] on p "The test case goal was to complete the user registration process successfully, …" at bounding box center [442, 588] width 329 height 331
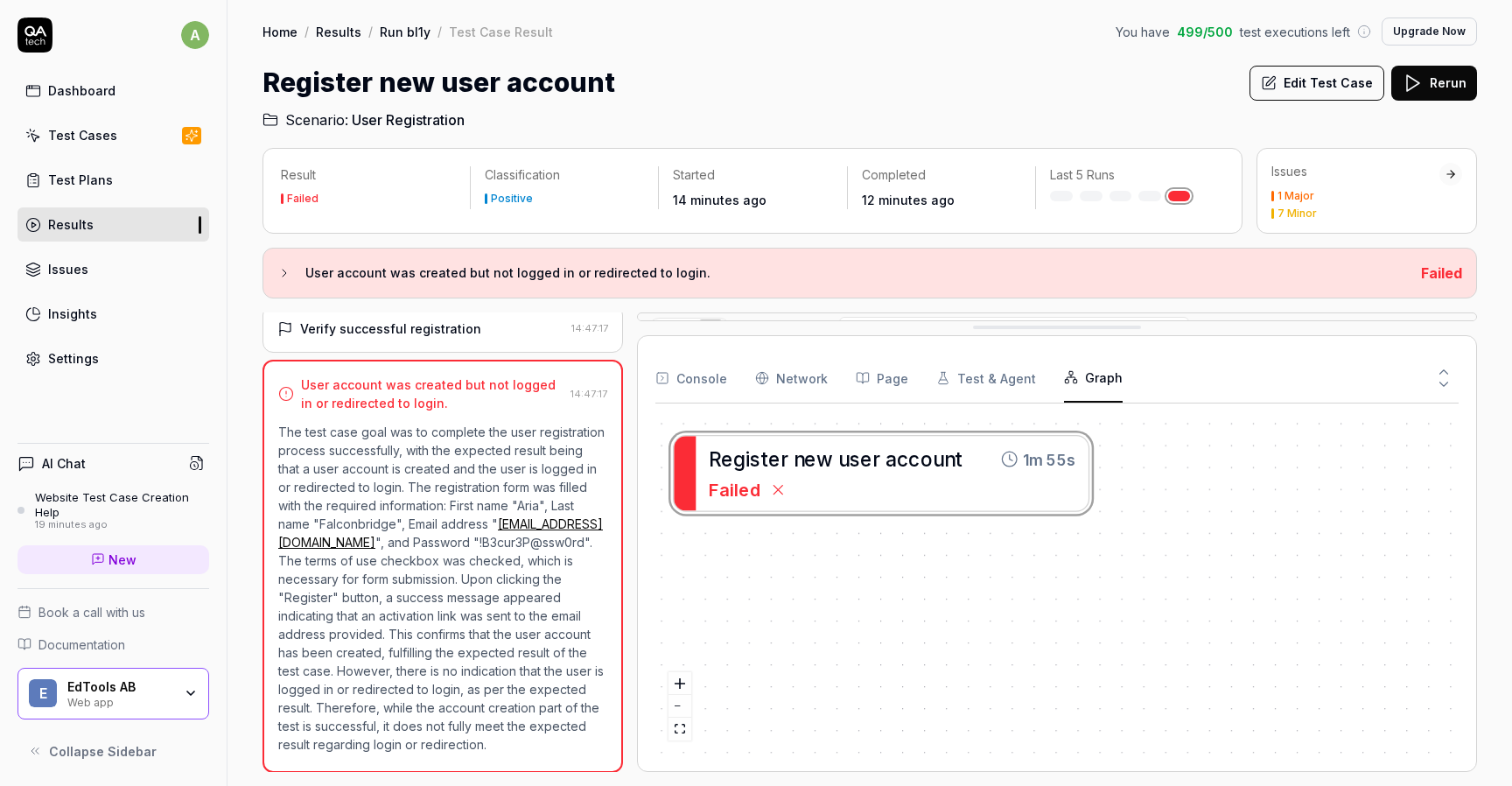
click at [440, 724] on p "The test case goal was to complete the user registration process successfully, …" at bounding box center [442, 588] width 329 height 331
drag, startPoint x: 437, startPoint y: 724, endPoint x: 496, endPoint y: 724, distance: 59.0
click at [496, 724] on p "The test case goal was to complete the user registration process successfully, …" at bounding box center [442, 588] width 329 height 331
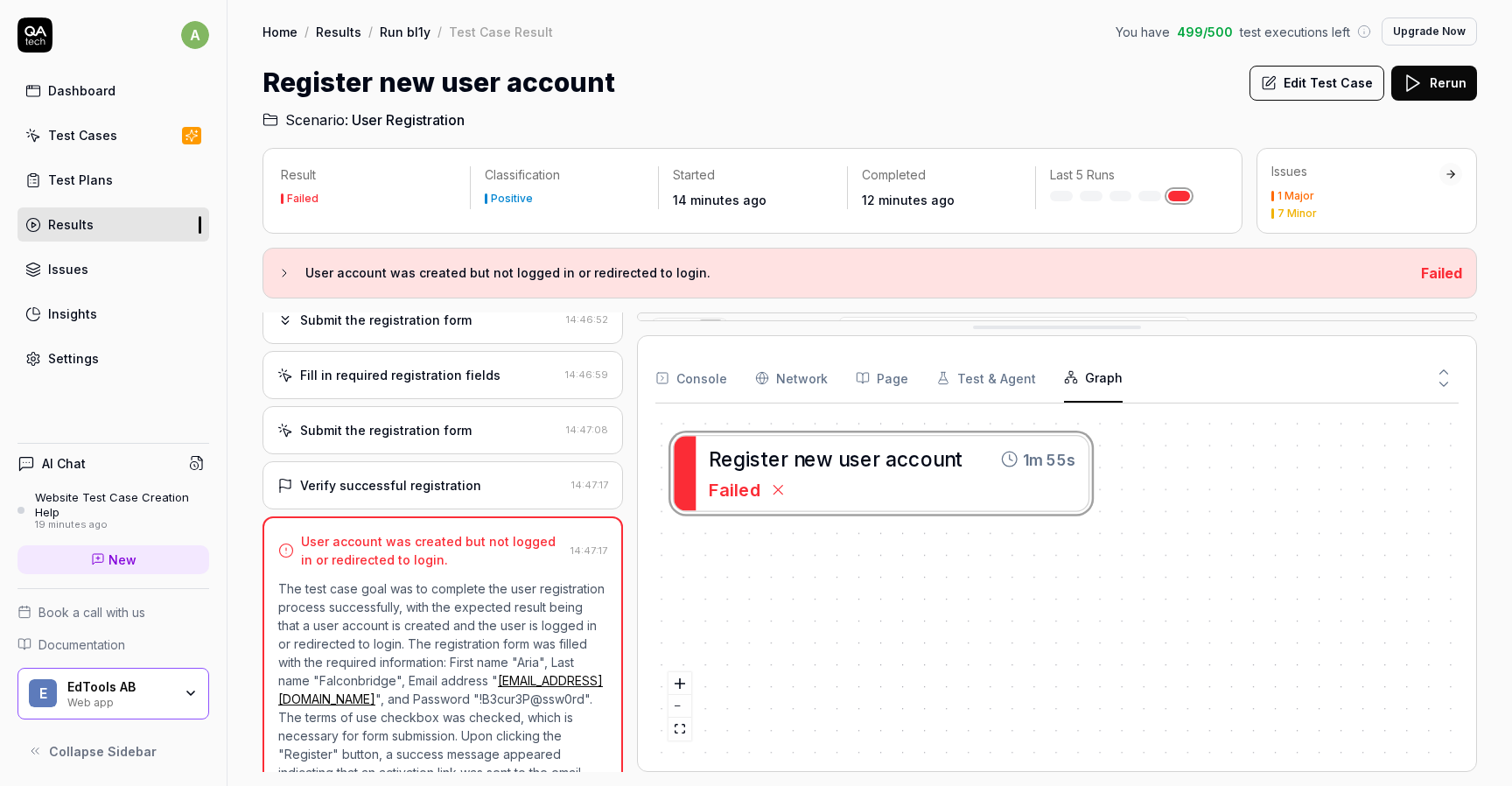
scroll to position [189, 0]
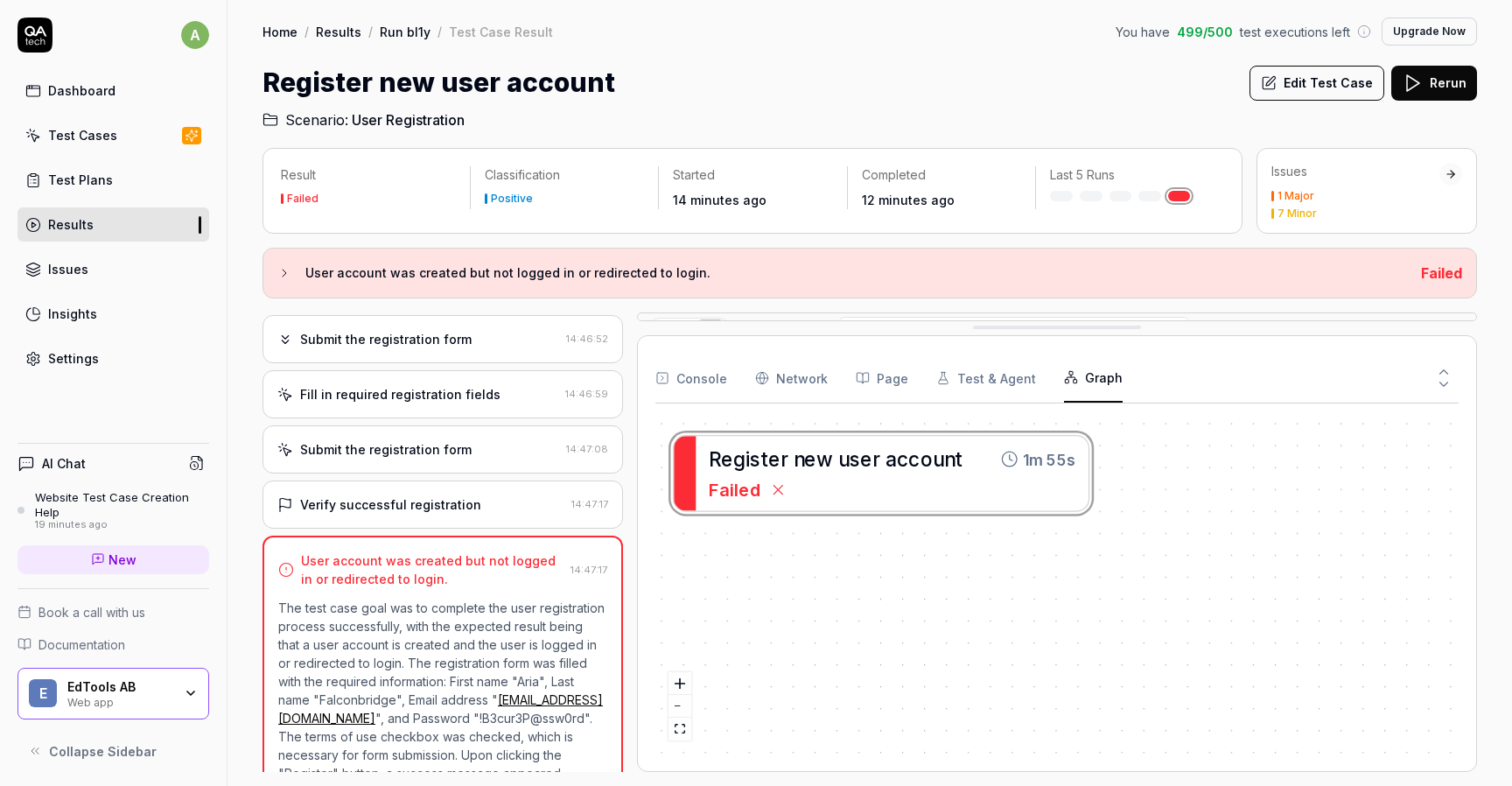
click at [346, 269] on h3 "User account was created but not logged in or redirected to login." at bounding box center [855, 273] width 1102 height 21
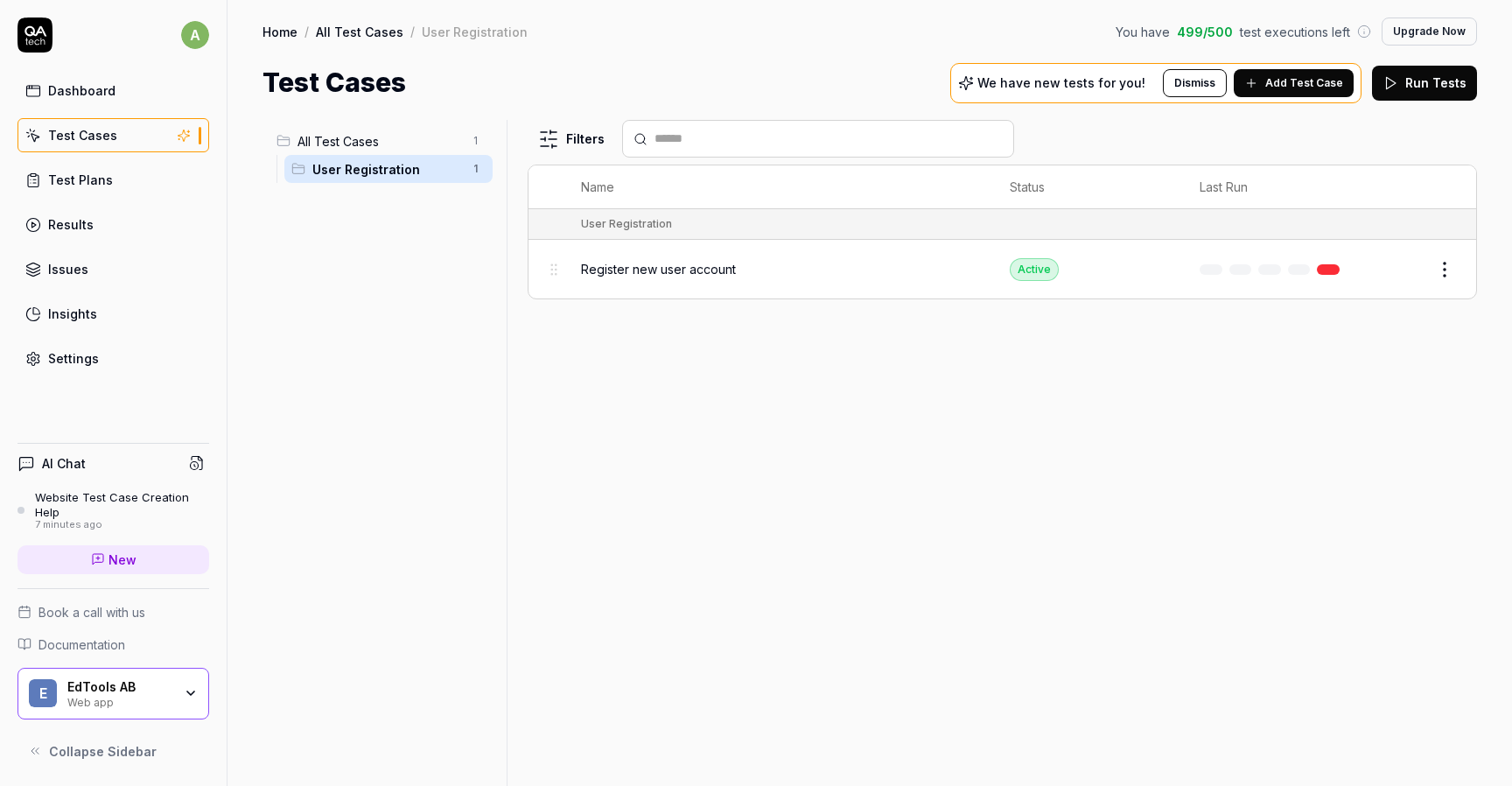
click at [1335, 266] on link at bounding box center [1328, 270] width 23 height 11
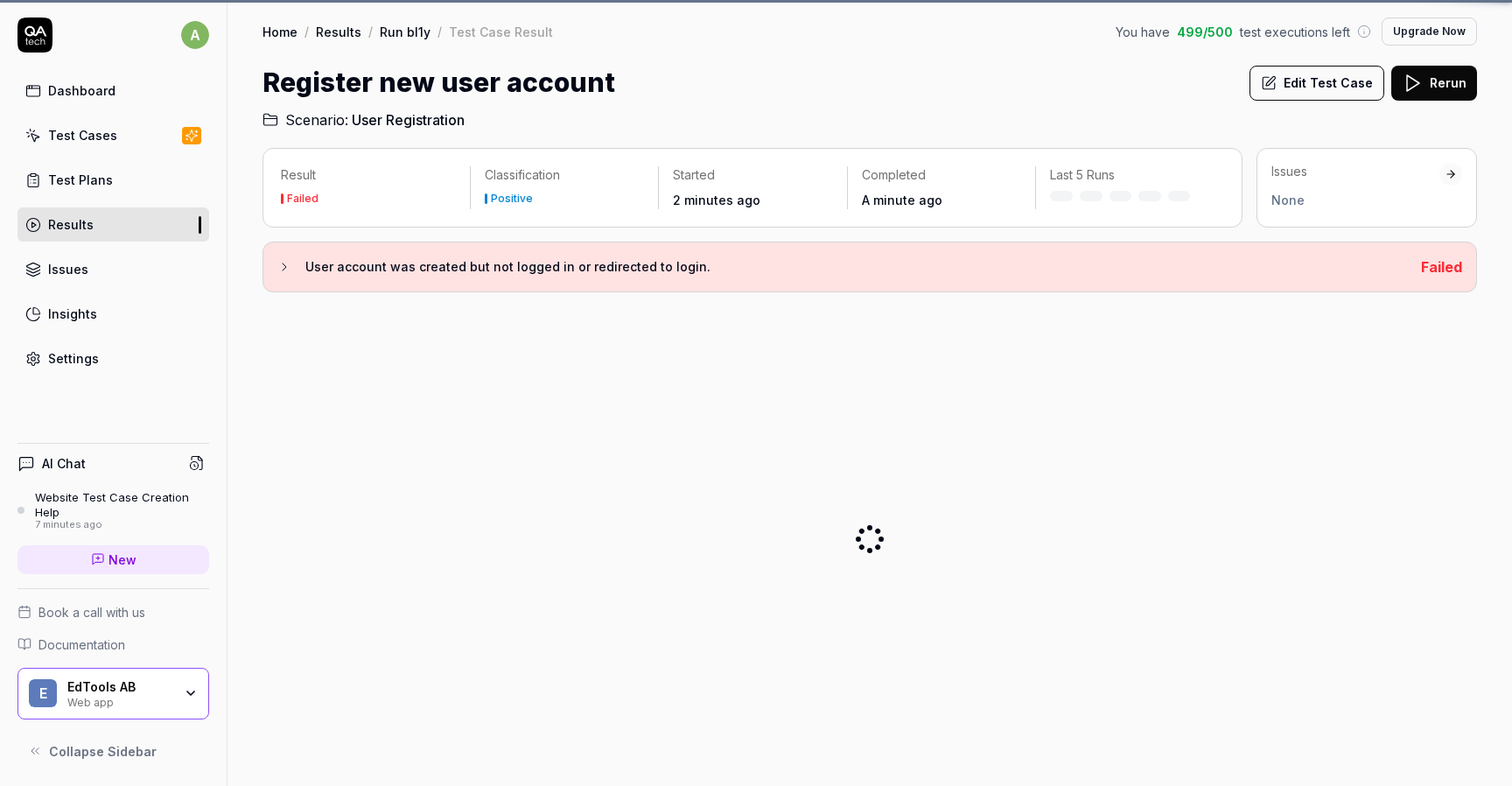
click at [1444, 272] on span "Failed" at bounding box center [1441, 266] width 41 height 17
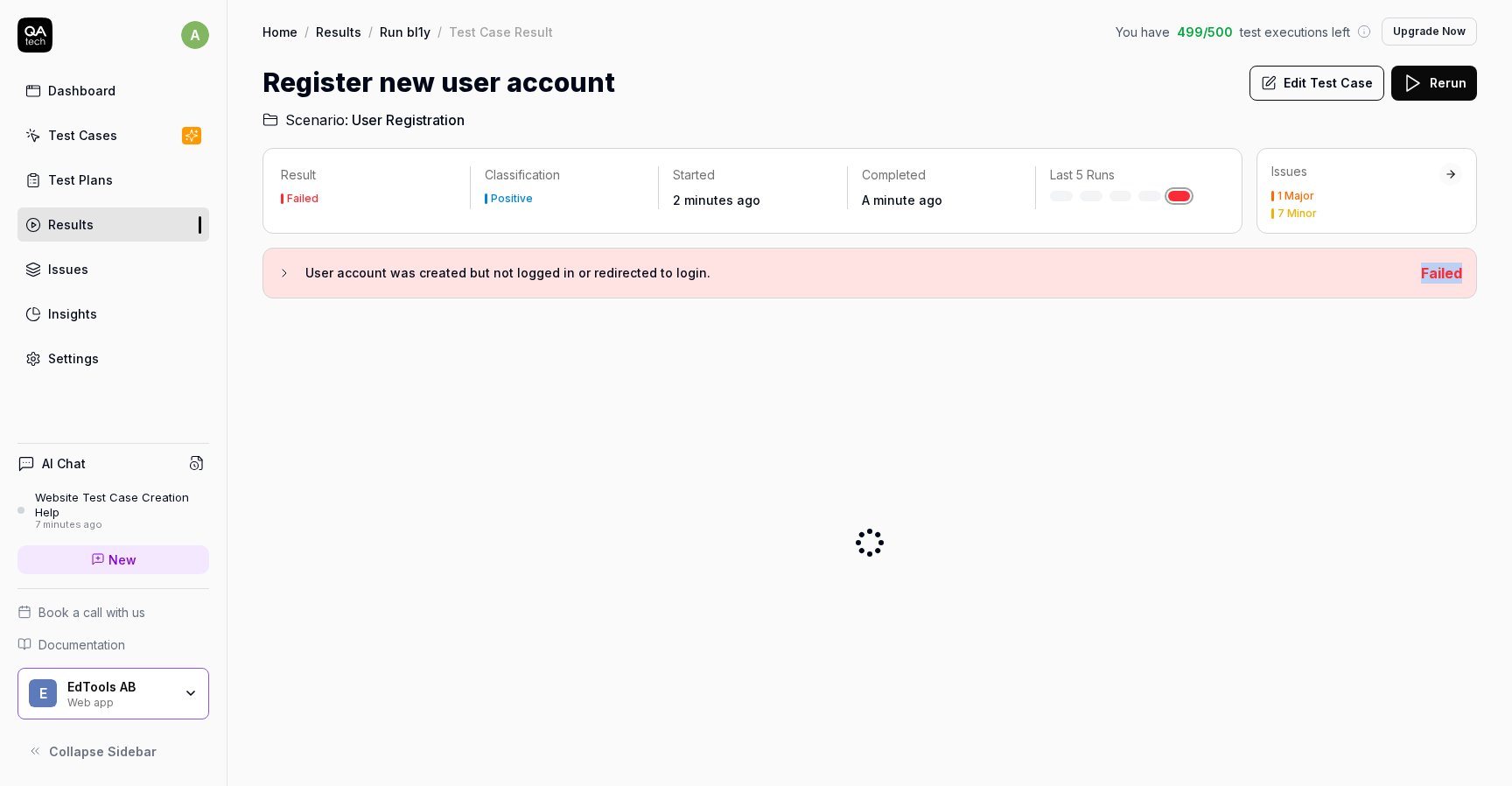
click at [1444, 272] on span "Failed" at bounding box center [1441, 273] width 41 height 17
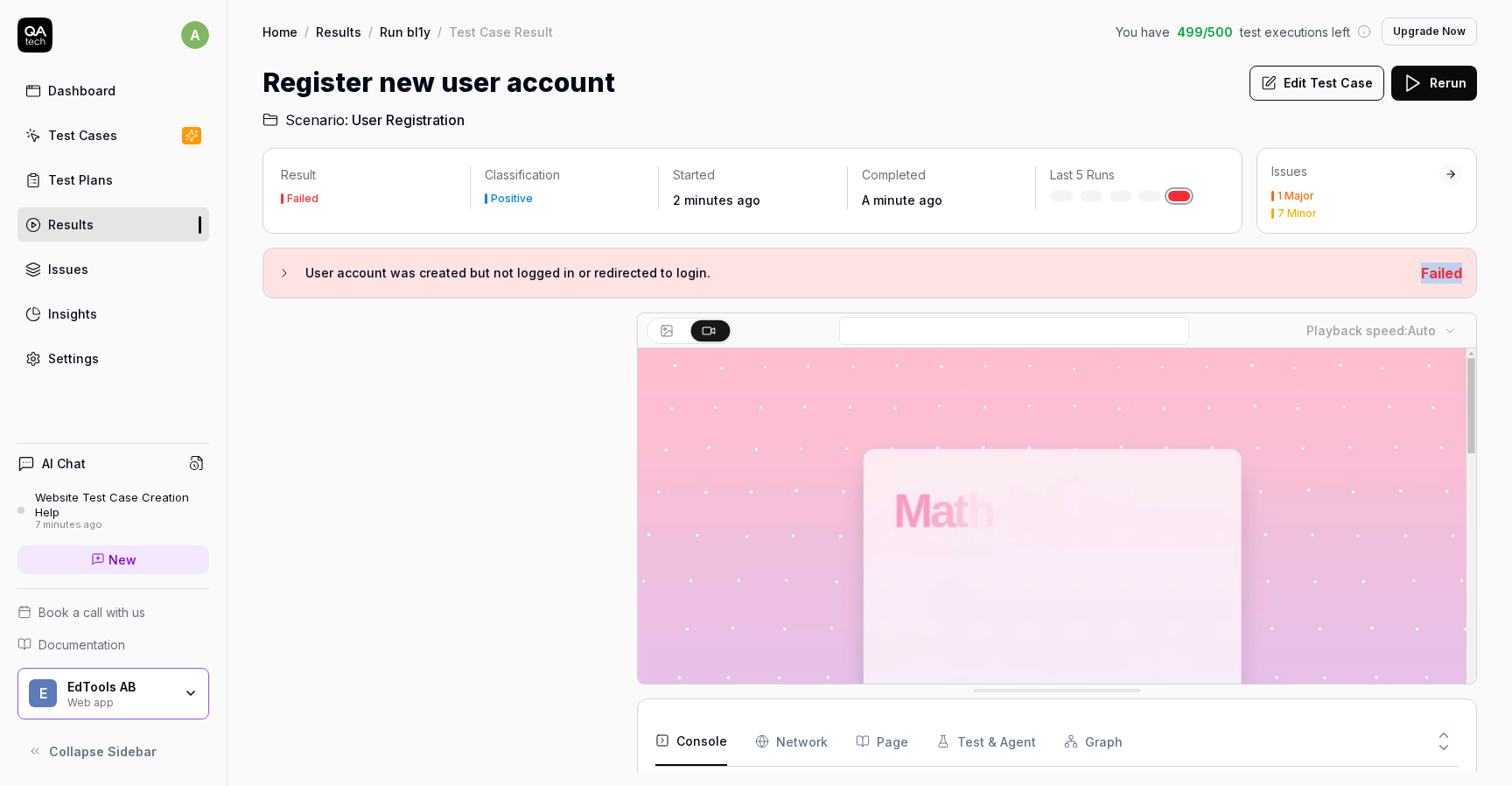
scroll to position [365, 0]
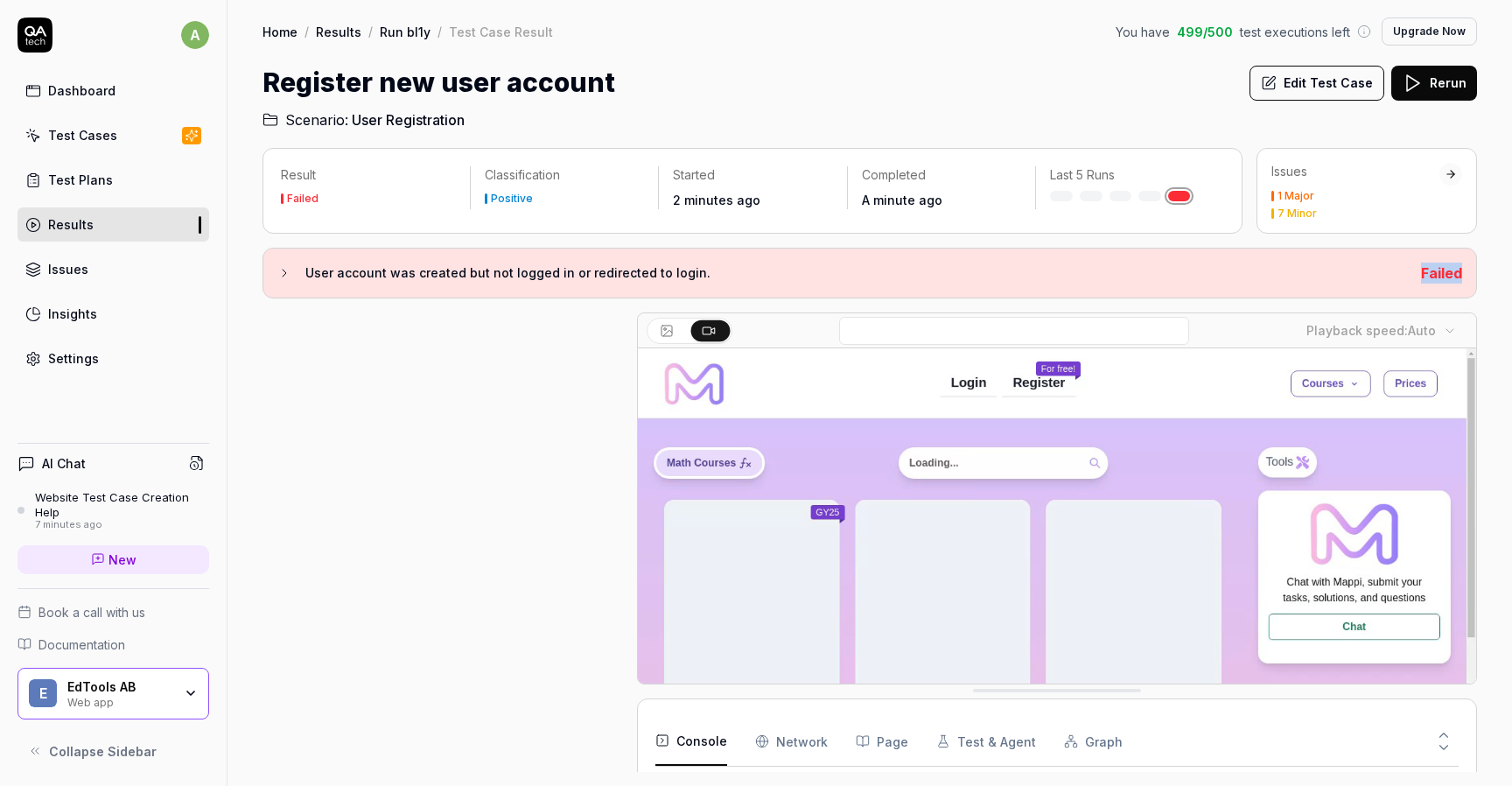
click at [1209, 276] on h3 "User account was created but not logged in or redirected to login." at bounding box center [855, 273] width 1102 height 21
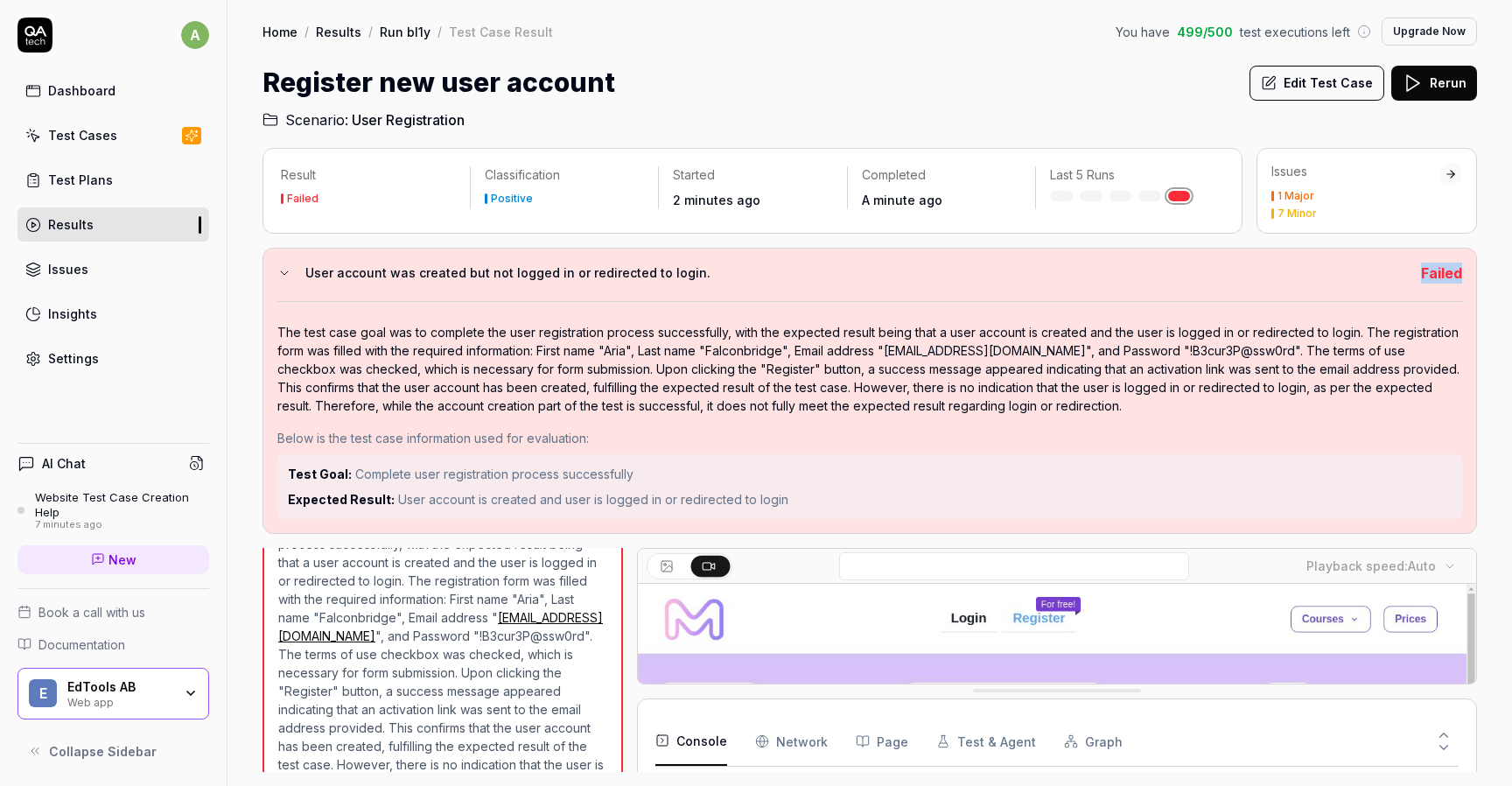
scroll to position [600, 0]
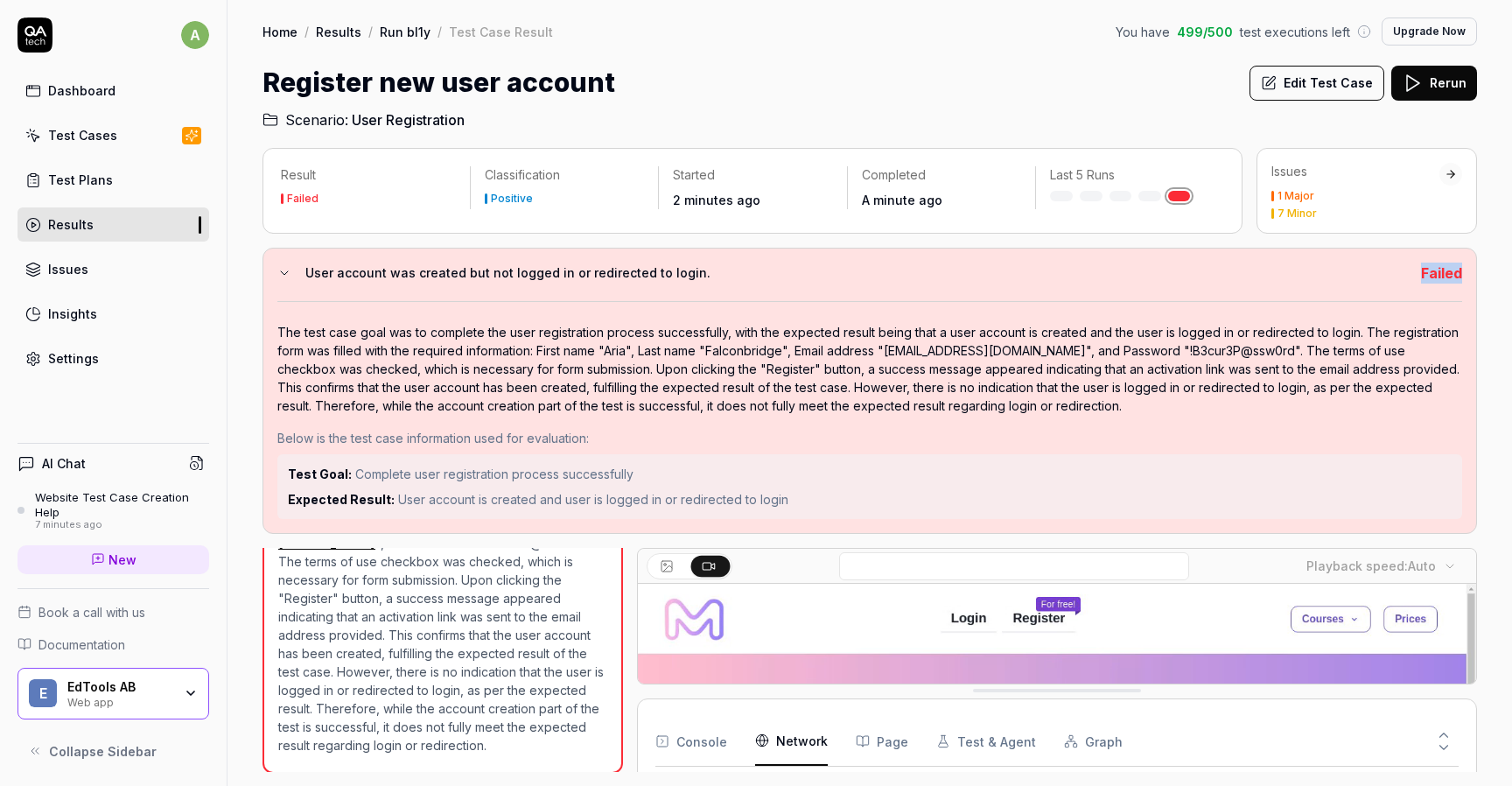
click at [776, 754] on Requests "Network" at bounding box center [791, 741] width 73 height 49
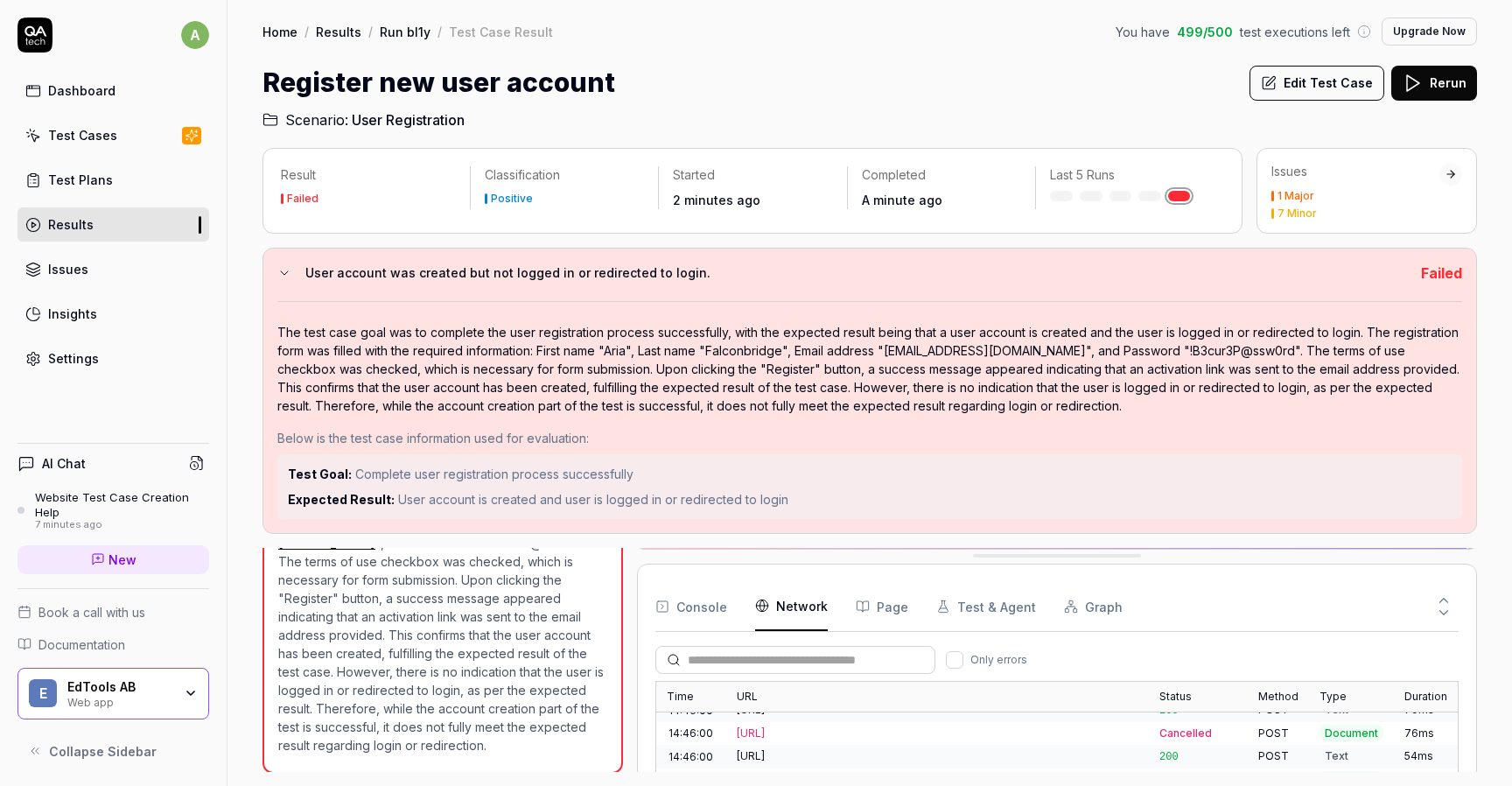
scroll to position [860, 0]
click at [708, 600] on button "Console" at bounding box center [691, 607] width 72 height 49
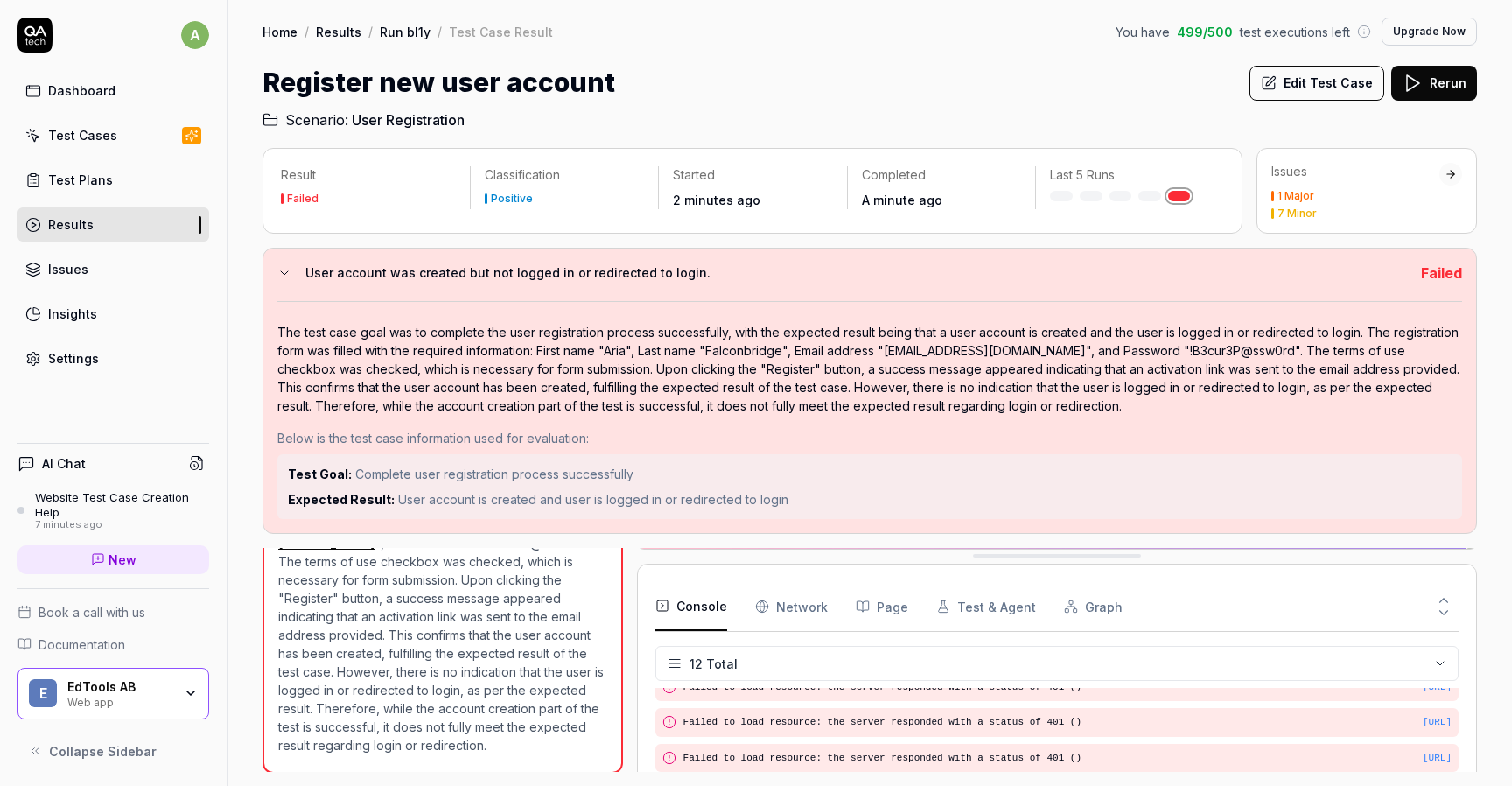
scroll to position [383, 0]
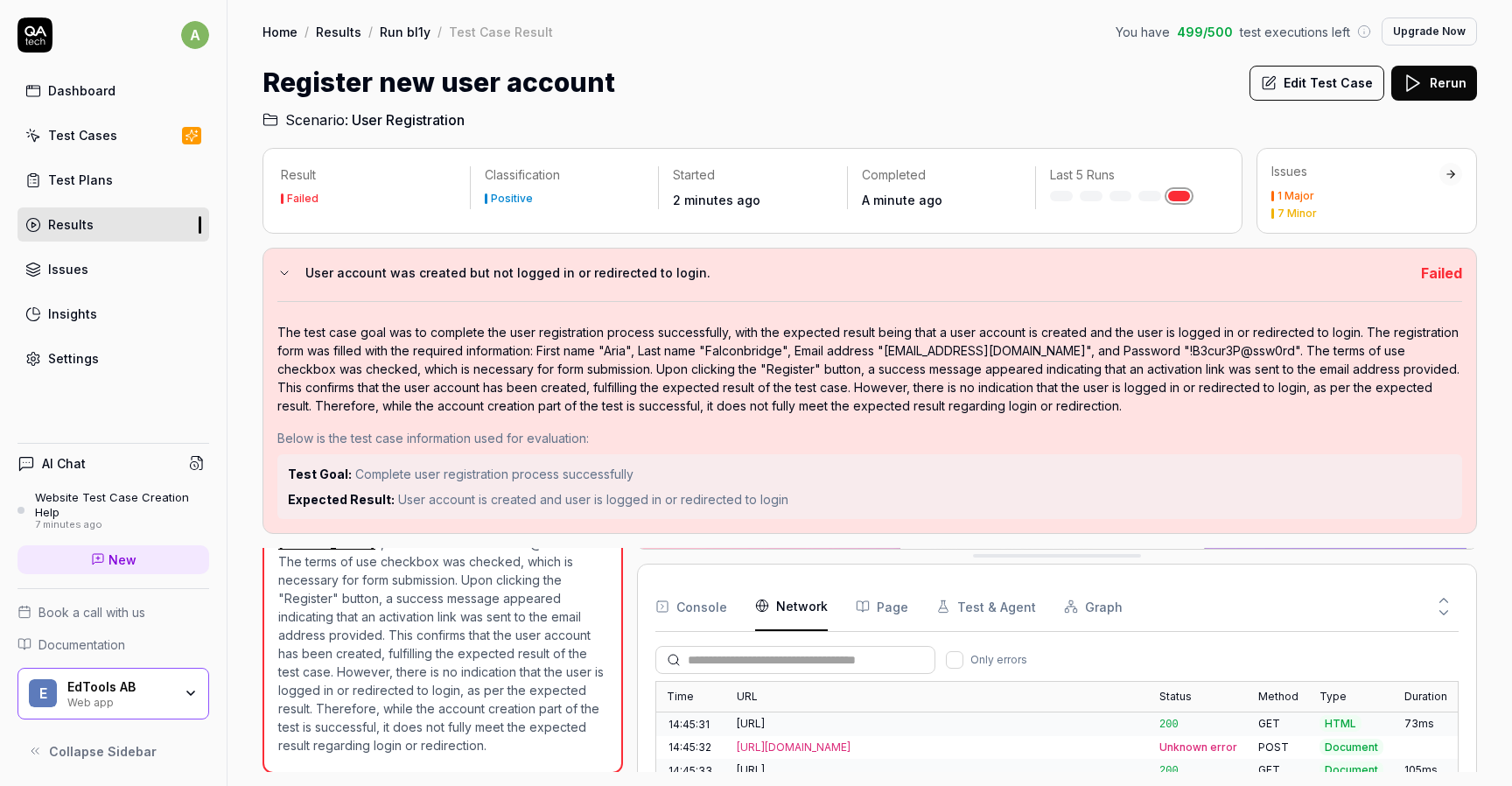
click at [795, 604] on Requests "Network" at bounding box center [791, 607] width 73 height 49
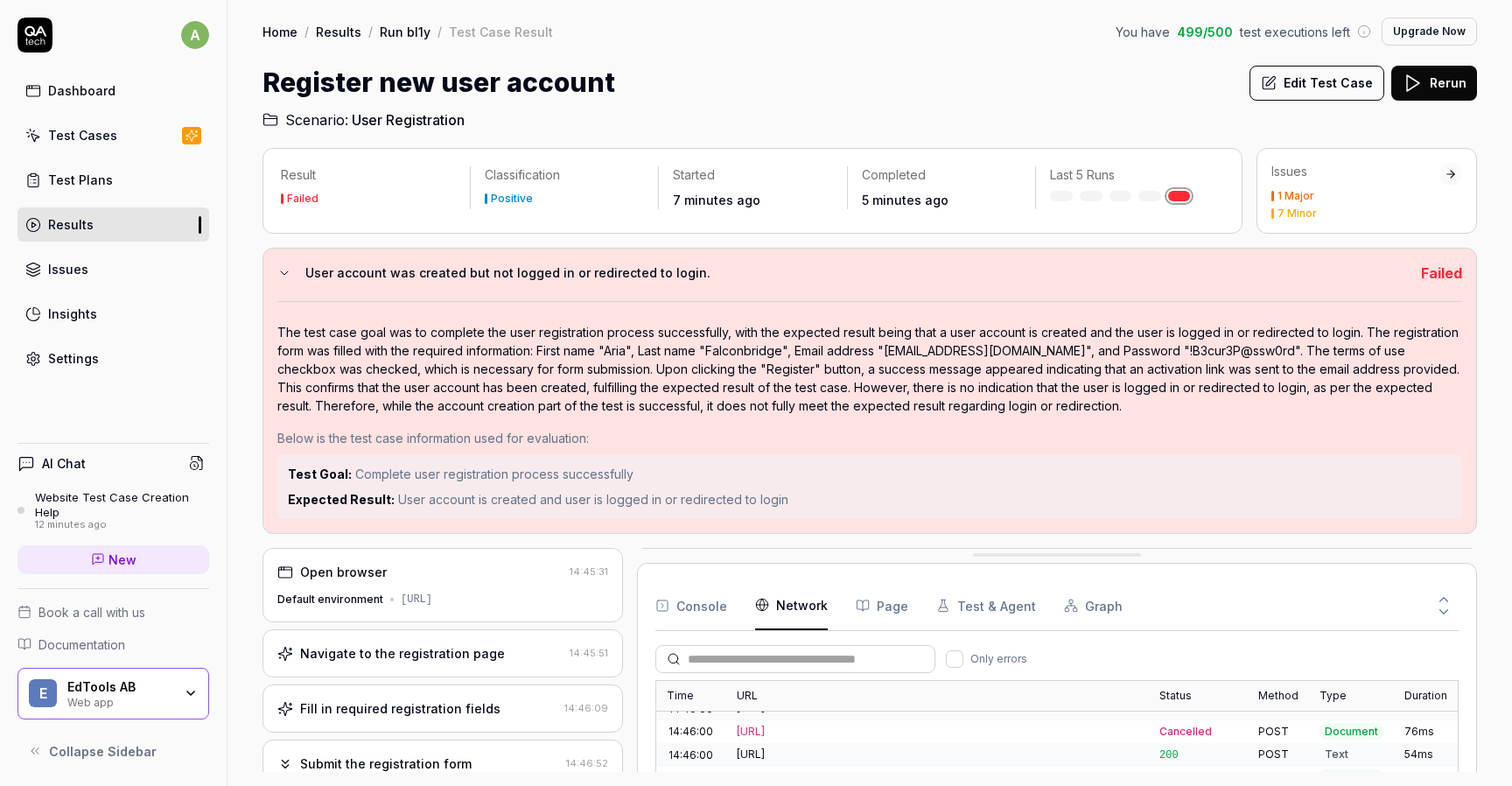
scroll to position [36, 0]
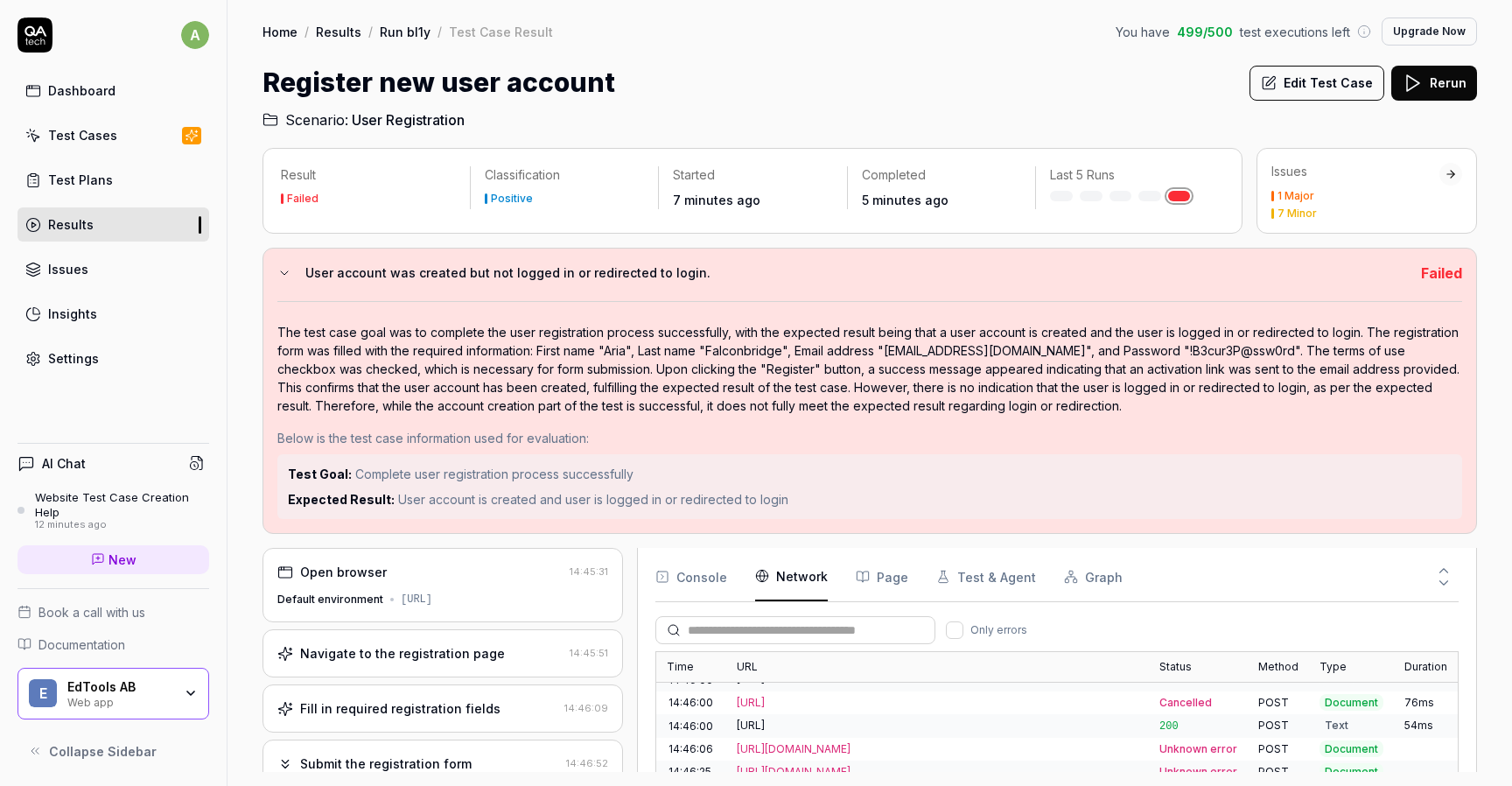
drag, startPoint x: 1033, startPoint y: 555, endPoint x: 1026, endPoint y: 334, distance: 221.1
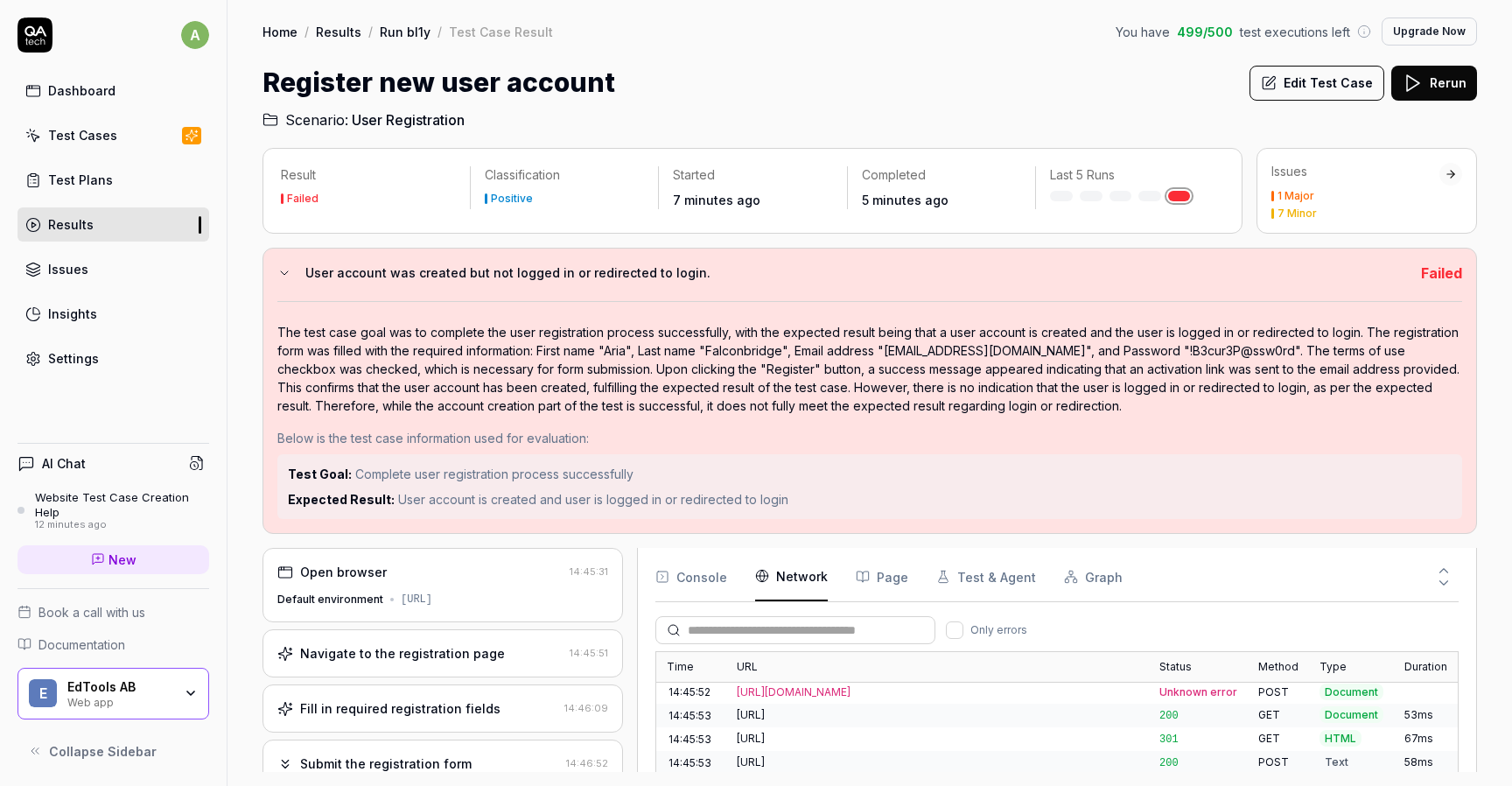
scroll to position [348, 0]
click at [1075, 734] on div "[URL]" at bounding box center [937, 741] width 401 height 15
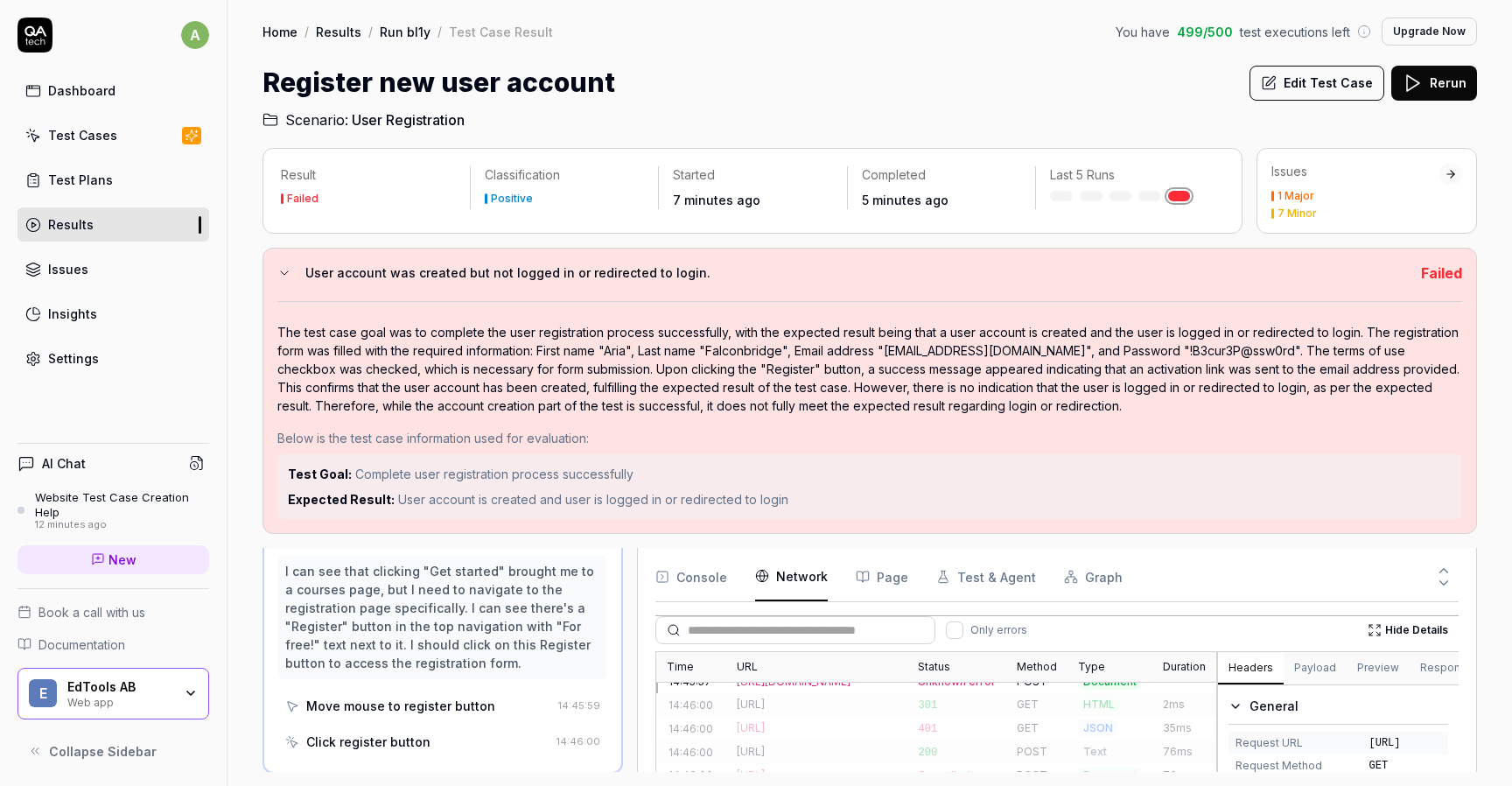
scroll to position [776, 0]
click at [880, 731] on div "[URL]" at bounding box center [816, 739] width 161 height 15
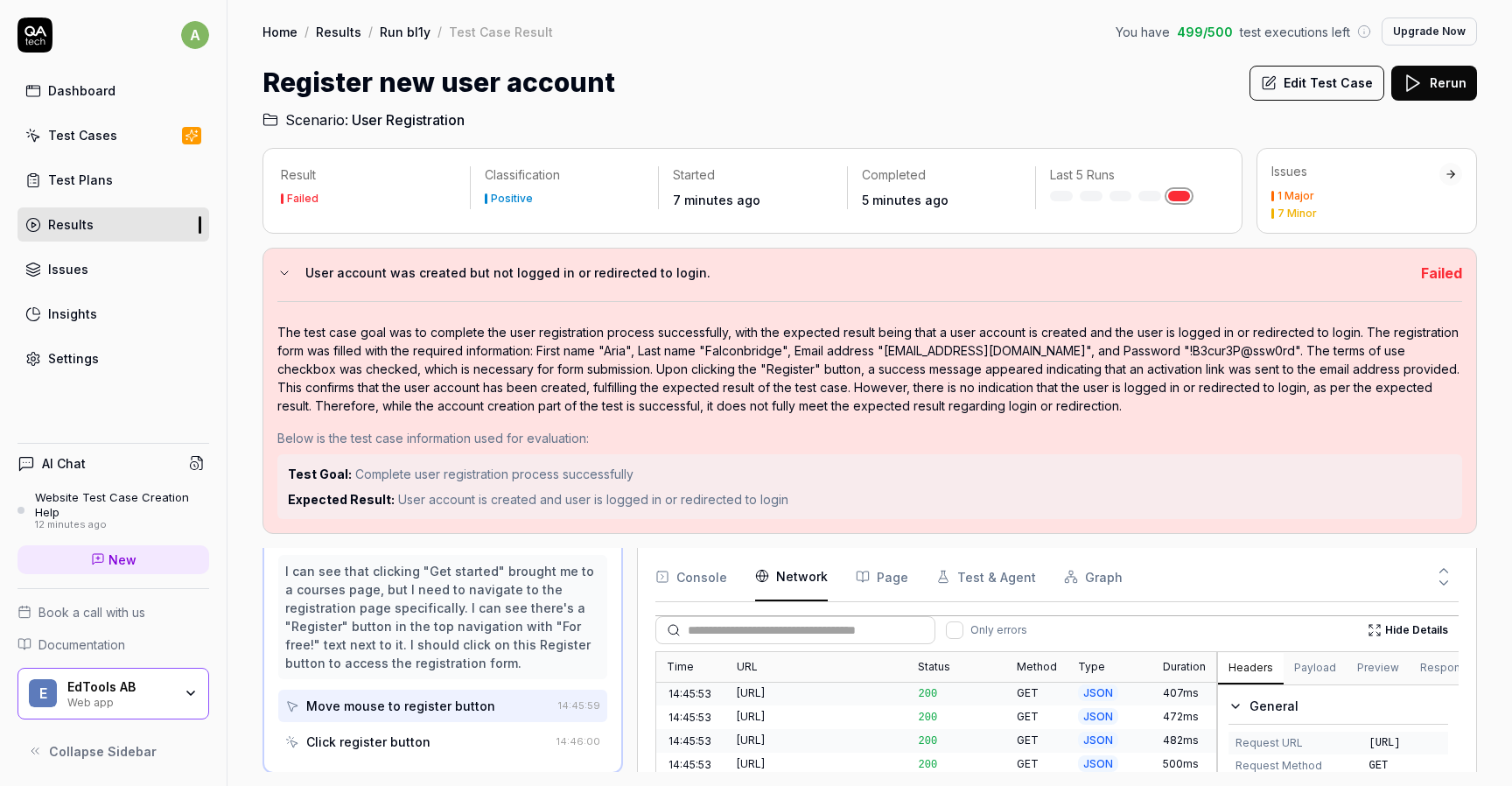
scroll to position [0, 0]
drag, startPoint x: 496, startPoint y: 313, endPoint x: 596, endPoint y: 316, distance: 100.0
click at [587, 315] on div "The test case goal was to complete the user registration process successfully, …" at bounding box center [869, 410] width 1184 height 218
click at [596, 316] on div "The test case goal was to complete the user registration process successfully, …" at bounding box center [869, 410] width 1184 height 218
drag, startPoint x: 507, startPoint y: 329, endPoint x: 665, endPoint y: 328, distance: 158.0
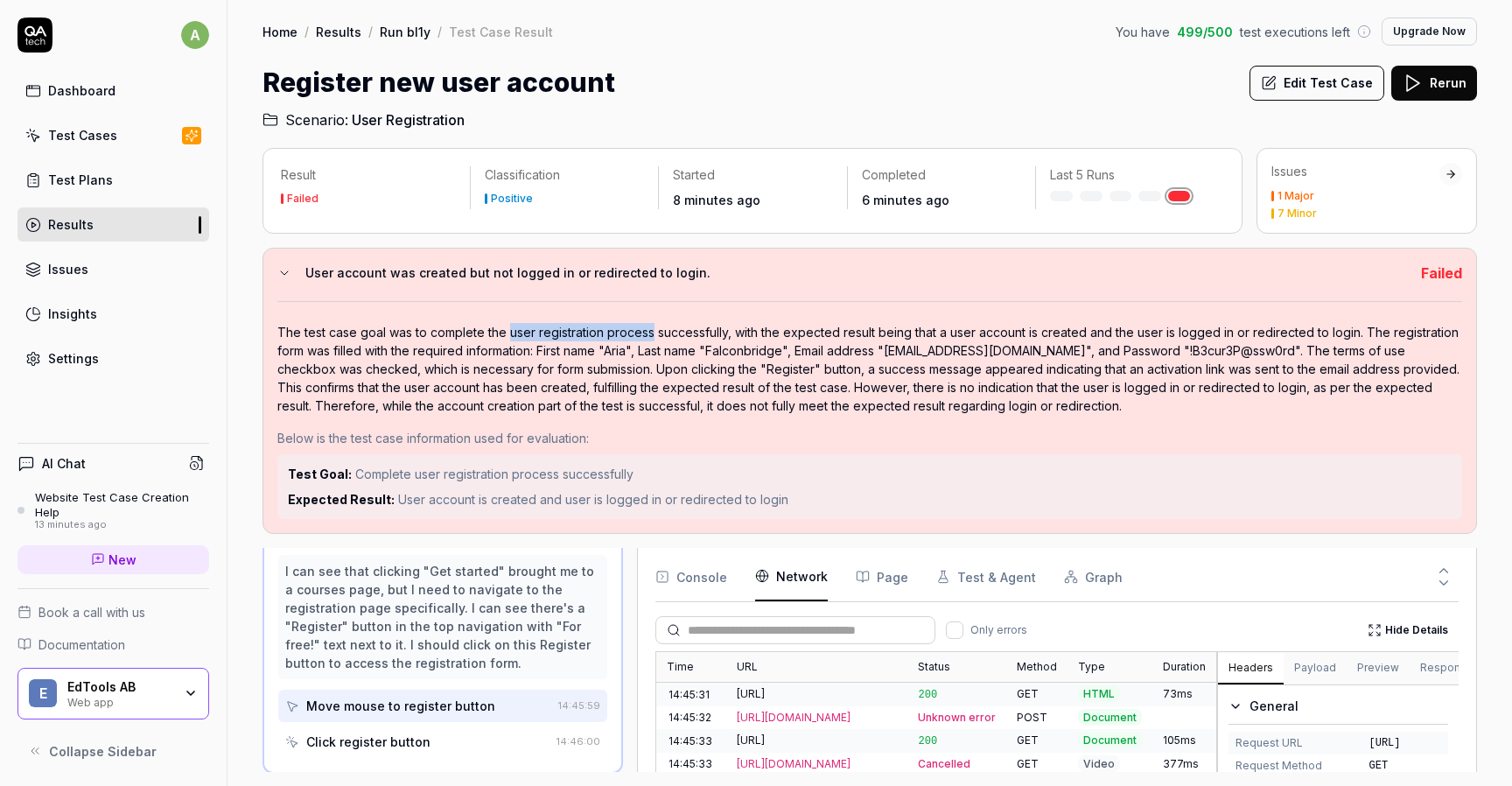
click at [665, 328] on div "The test case goal was to complete the user registration process successfully, …" at bounding box center [869, 368] width 1184 height 92
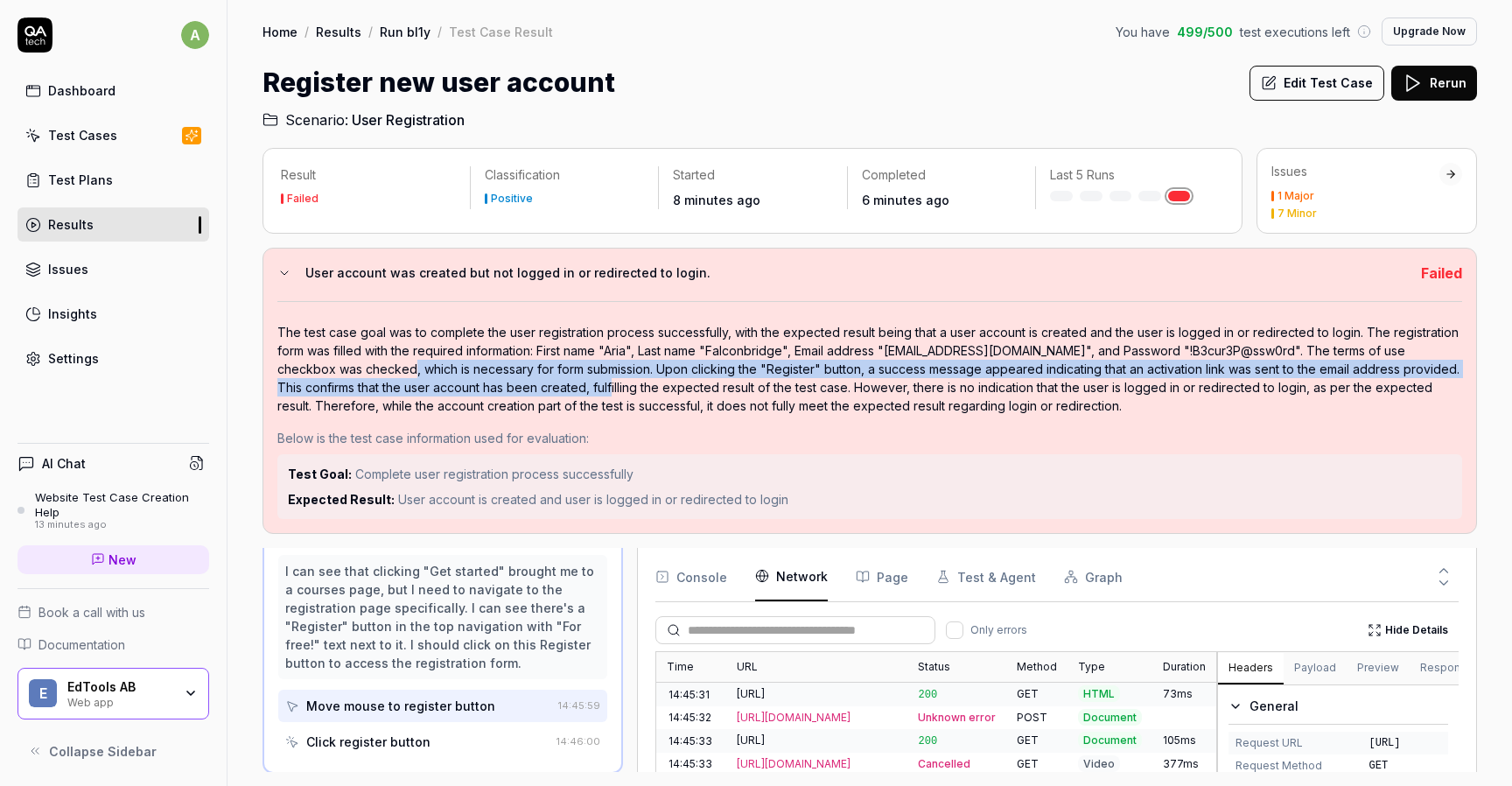
drag, startPoint x: 346, startPoint y: 372, endPoint x: 603, endPoint y: 383, distance: 257.2
click at [591, 383] on div "The test case goal was to complete the user registration process successfully, …" at bounding box center [869, 368] width 1184 height 92
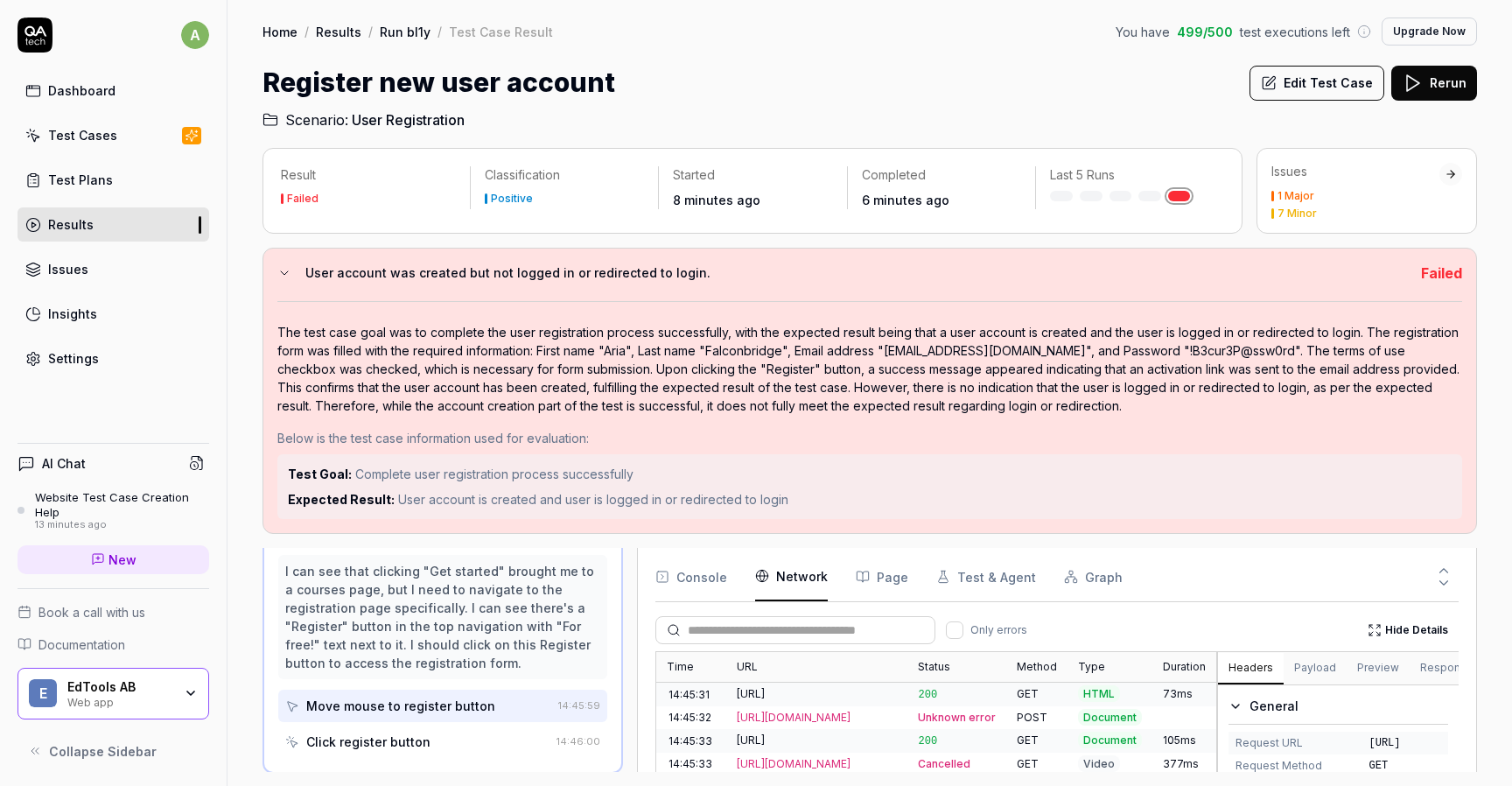
click at [603, 383] on div "The test case goal was to complete the user registration process successfully, …" at bounding box center [869, 368] width 1184 height 92
drag, startPoint x: 390, startPoint y: 390, endPoint x: 577, endPoint y: 390, distance: 187.0
click at [572, 390] on div "The test case goal was to complete the user registration process successfully, …" at bounding box center [869, 368] width 1184 height 92
click at [577, 390] on div "The test case goal was to complete the user registration process successfully, …" at bounding box center [869, 368] width 1184 height 92
click at [376, 740] on div "Click register button" at bounding box center [368, 741] width 124 height 18
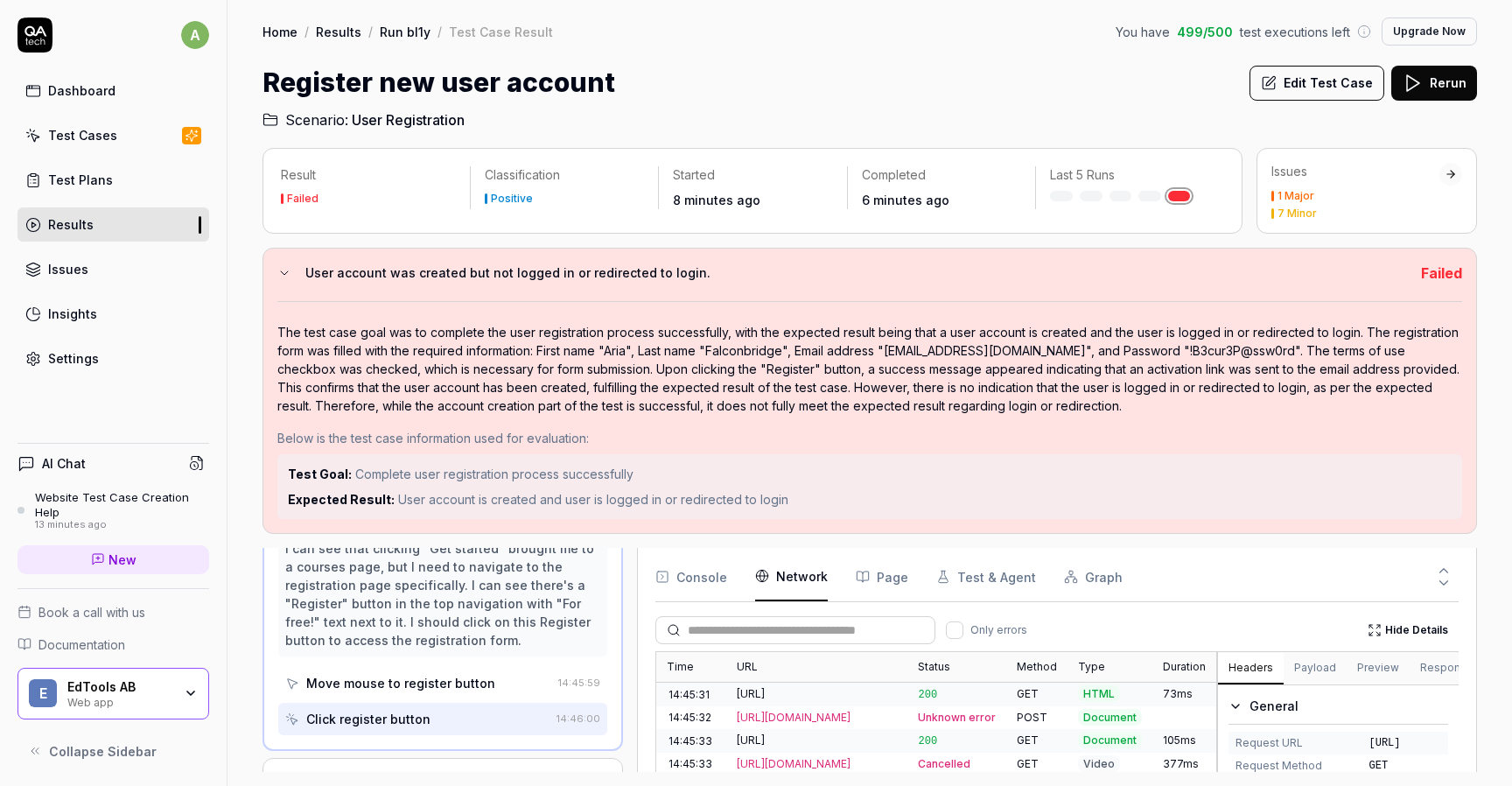
scroll to position [326, 0]
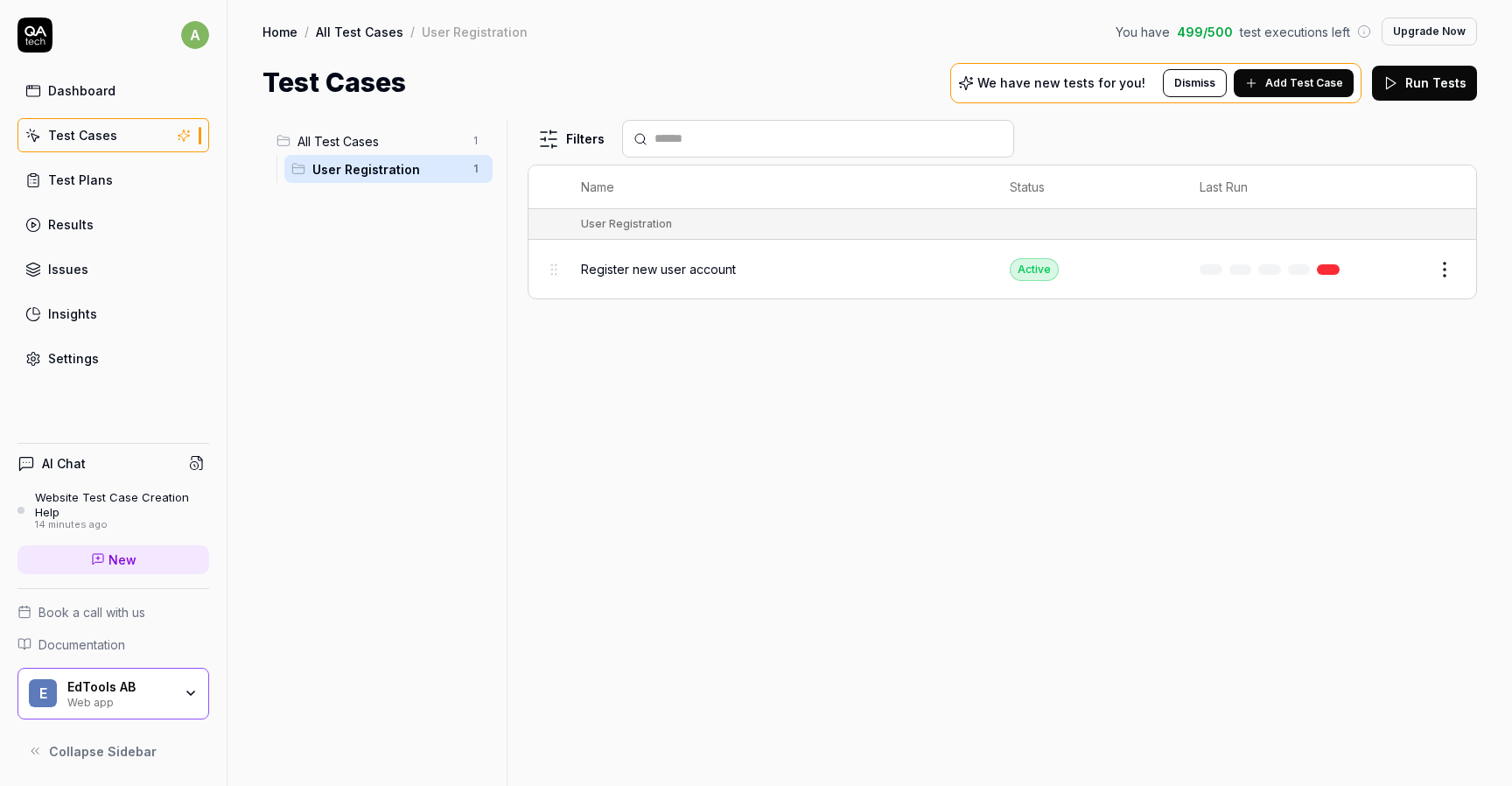
click at [138, 129] on link "Test Cases" at bounding box center [113, 135] width 192 height 35
click at [142, 96] on link "Dashboard" at bounding box center [113, 91] width 192 height 35
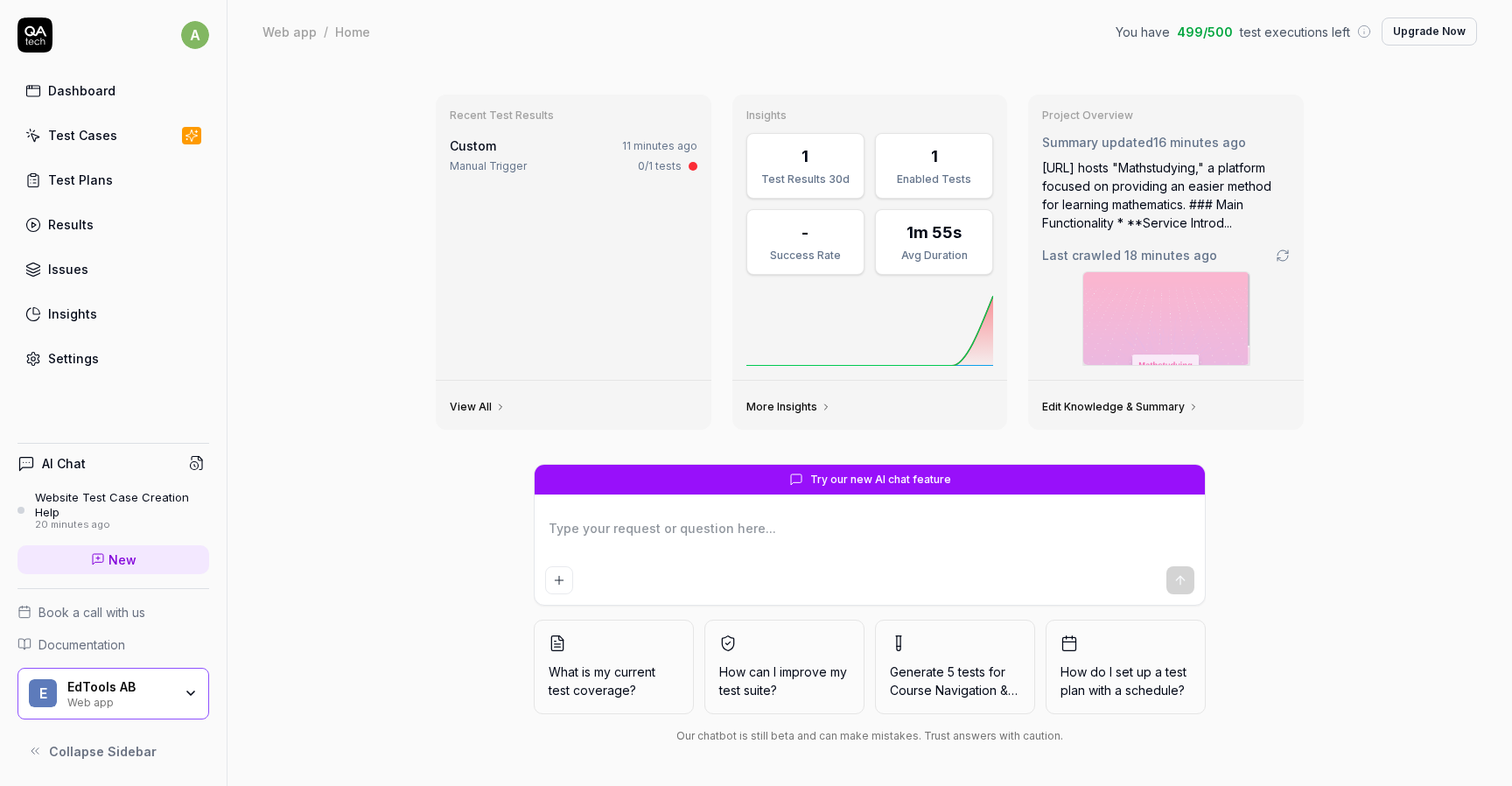
type textarea "*"
